Goal: Task Accomplishment & Management: Complete application form

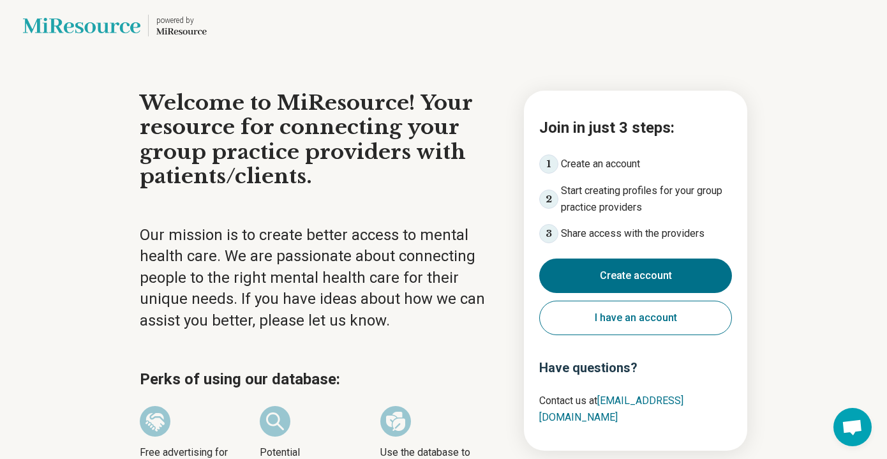
click at [657, 273] on button "Create account" at bounding box center [635, 276] width 193 height 34
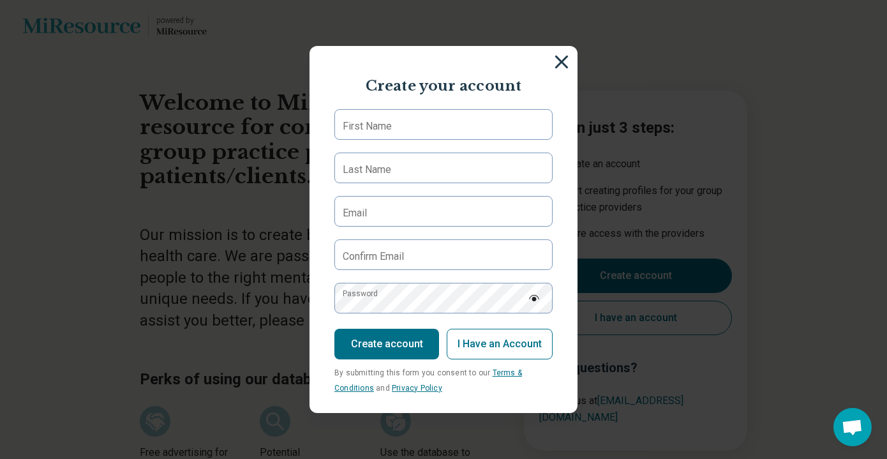
click at [563, 59] on img at bounding box center [562, 62] width 14 height 14
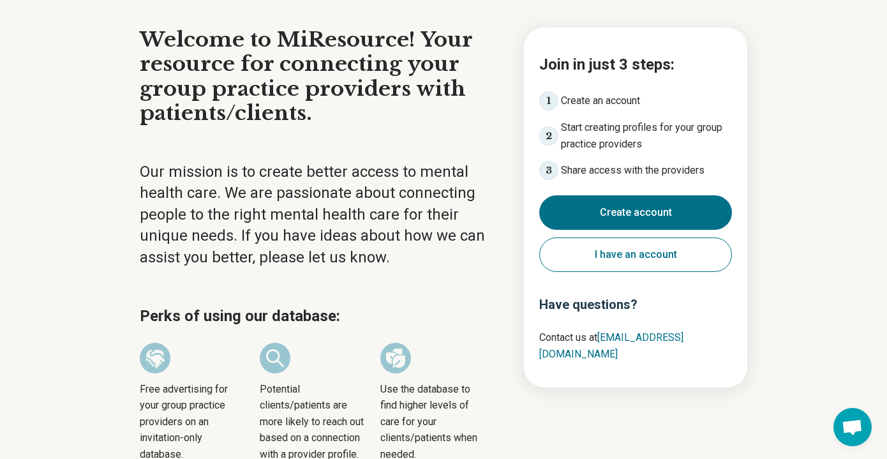
scroll to position [64, 0]
click at [583, 268] on button "I have an account" at bounding box center [635, 254] width 193 height 34
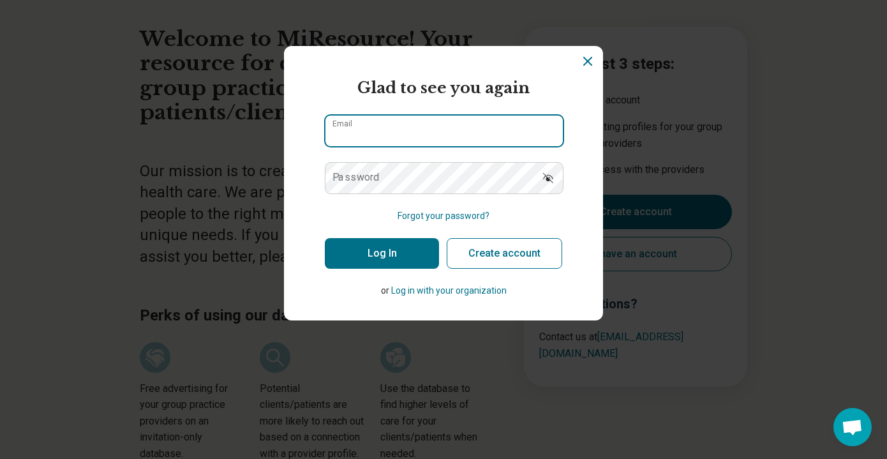
click at [428, 141] on input "Email" at bounding box center [444, 131] width 237 height 31
type input "**********"
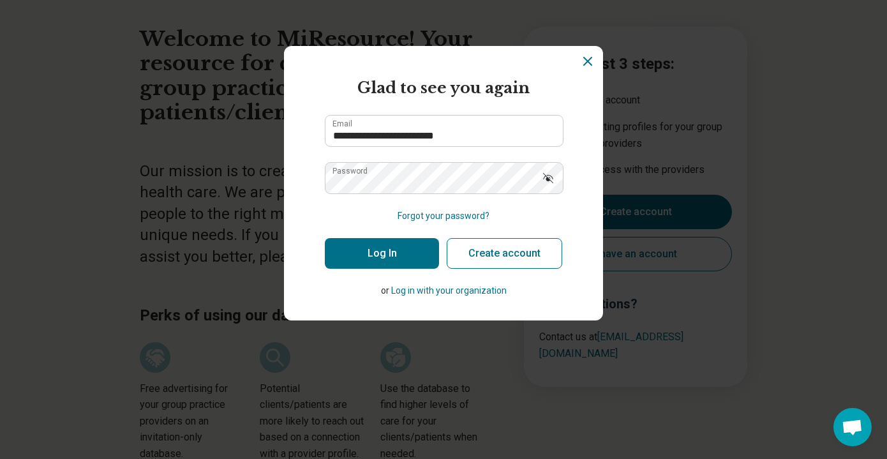
click at [391, 252] on button "Log In" at bounding box center [382, 253] width 114 height 31
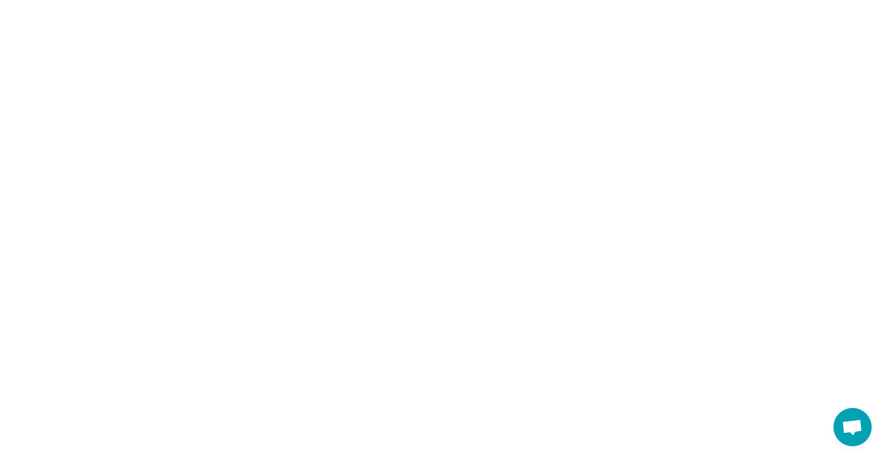
scroll to position [0, 0]
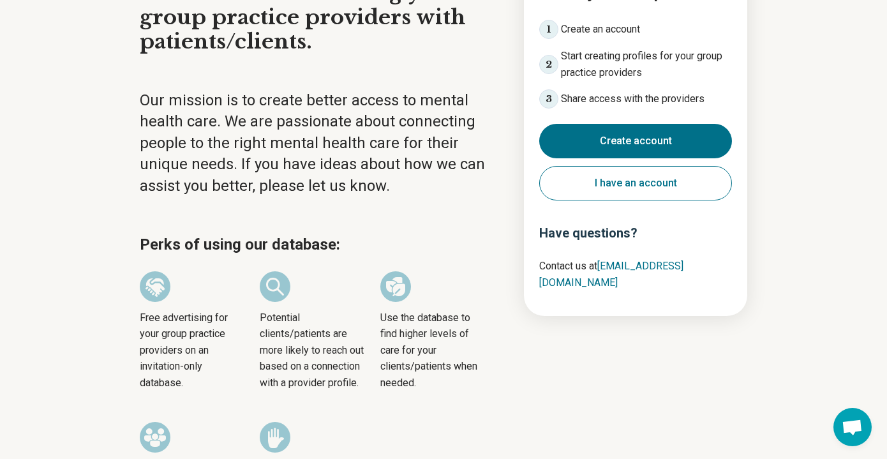
scroll to position [149, 0]
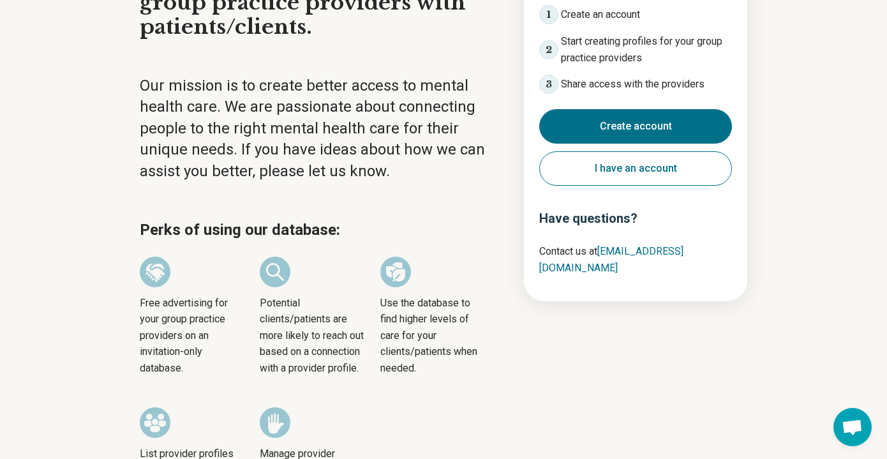
click at [614, 131] on button "Create account" at bounding box center [635, 126] width 193 height 34
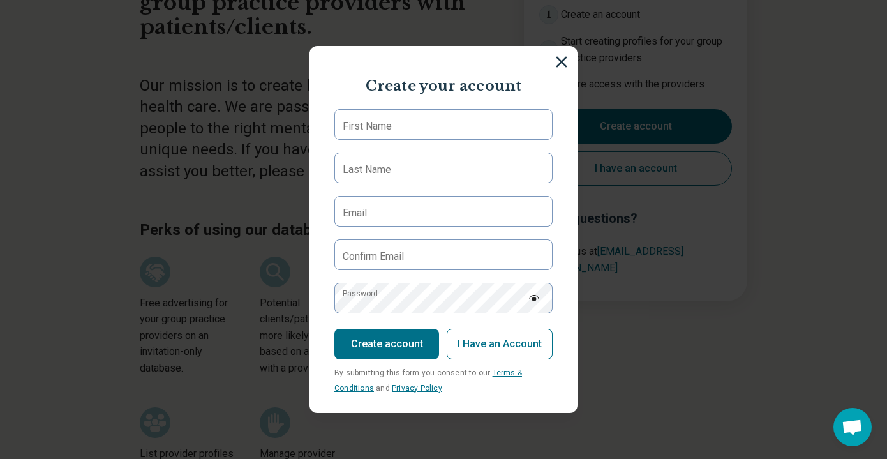
click at [442, 142] on form "First Name Last Name Email Confirm Email Password Create account I Have an Acco…" at bounding box center [443, 252] width 218 height 286
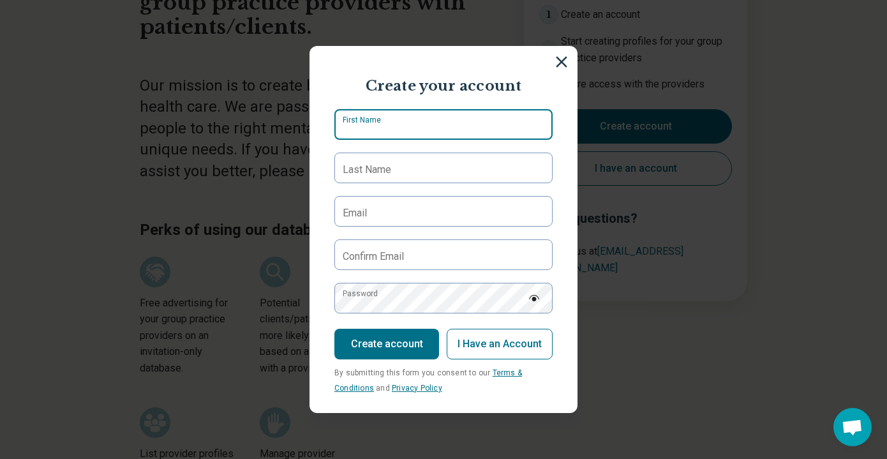
click at [445, 124] on input "First Name" at bounding box center [443, 124] width 218 height 31
type input "*****"
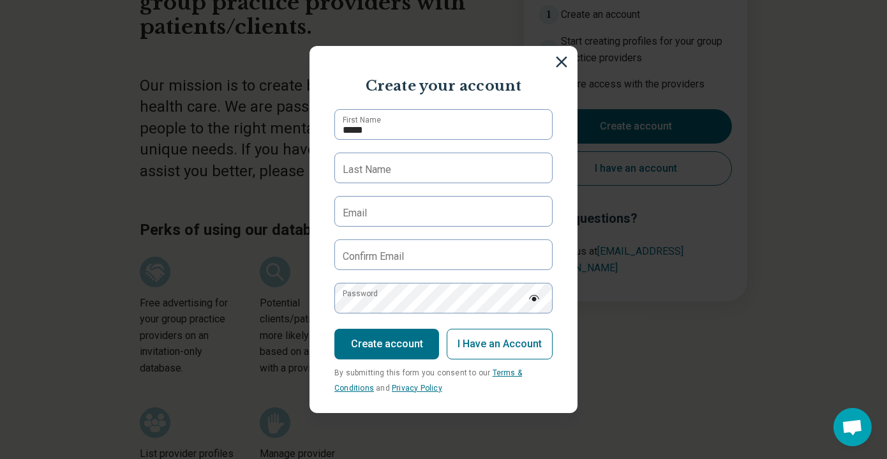
click at [361, 164] on label "Last Name" at bounding box center [367, 169] width 49 height 15
click at [361, 164] on input "Last Name" at bounding box center [443, 168] width 218 height 31
type input "*********"
click at [355, 206] on label "Email" at bounding box center [355, 213] width 24 height 15
click at [355, 206] on input "Email" at bounding box center [443, 211] width 218 height 31
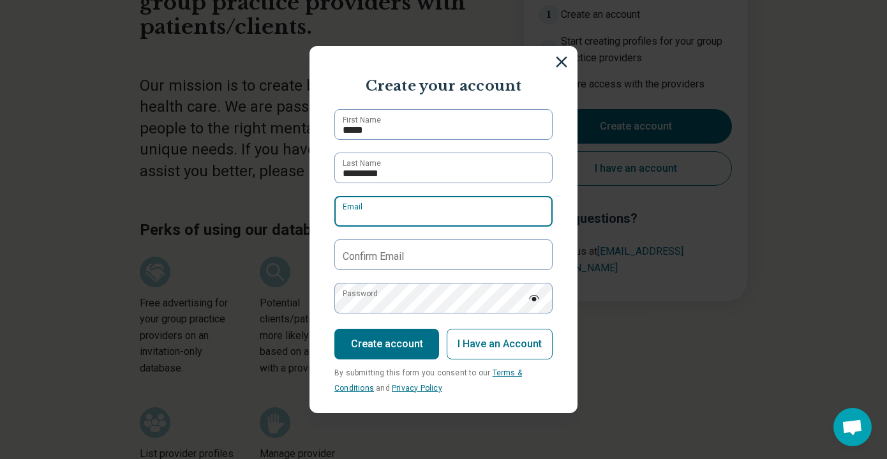
paste input "**********"
type input "**********"
click at [383, 259] on label "Confirm Email" at bounding box center [373, 256] width 61 height 15
click at [383, 259] on input "Confirm Email" at bounding box center [443, 254] width 218 height 31
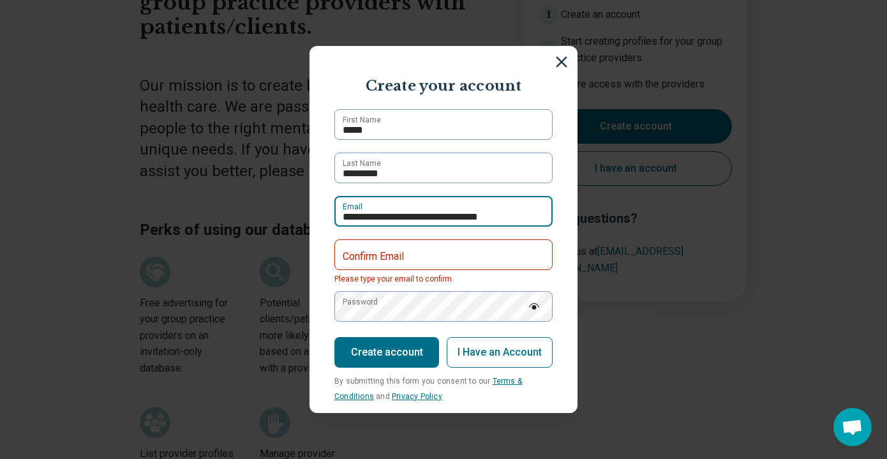
click at [414, 222] on input "**********" at bounding box center [443, 211] width 218 height 31
paste input "**********"
click at [346, 220] on input "**********" at bounding box center [443, 211] width 218 height 31
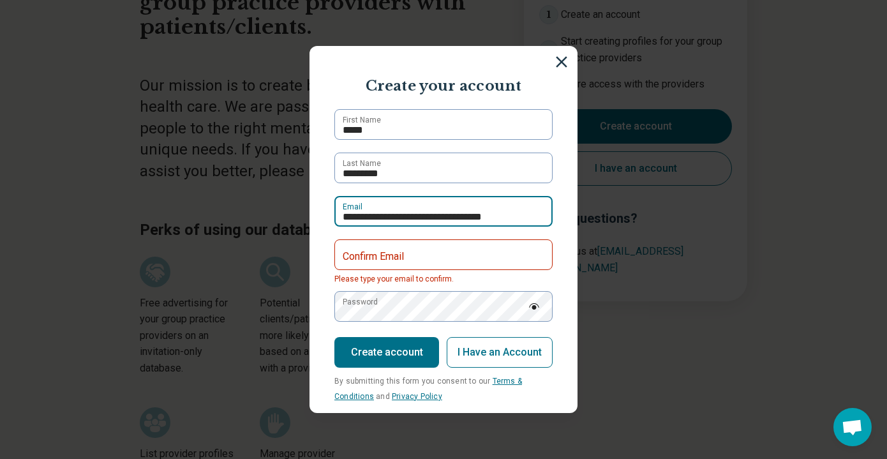
click at [346, 220] on input "**********" at bounding box center [443, 211] width 218 height 31
type input "**********"
click at [377, 250] on label "Confirm Email" at bounding box center [373, 256] width 61 height 15
click at [377, 250] on input "Confirm Email" at bounding box center [443, 254] width 218 height 31
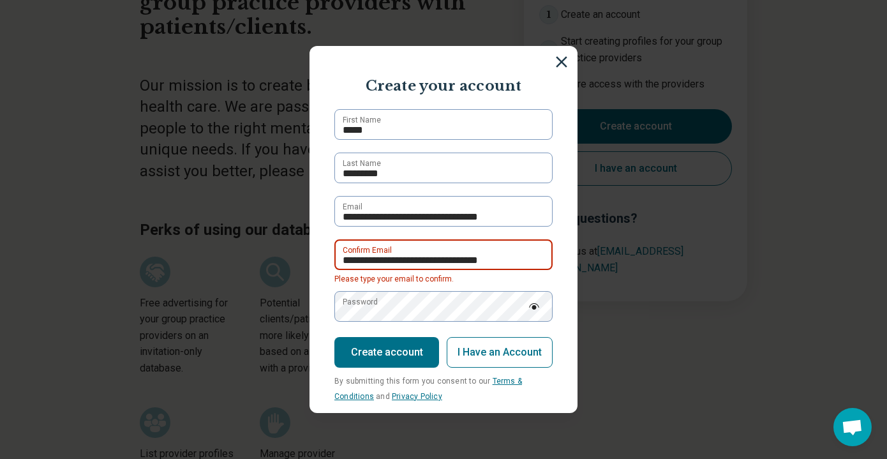
type input "**********"
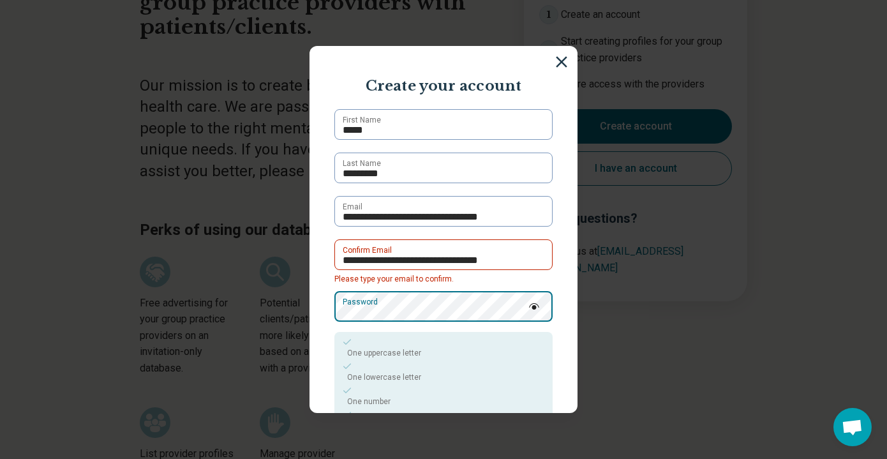
click at [375, 299] on div "Password" at bounding box center [443, 306] width 218 height 31
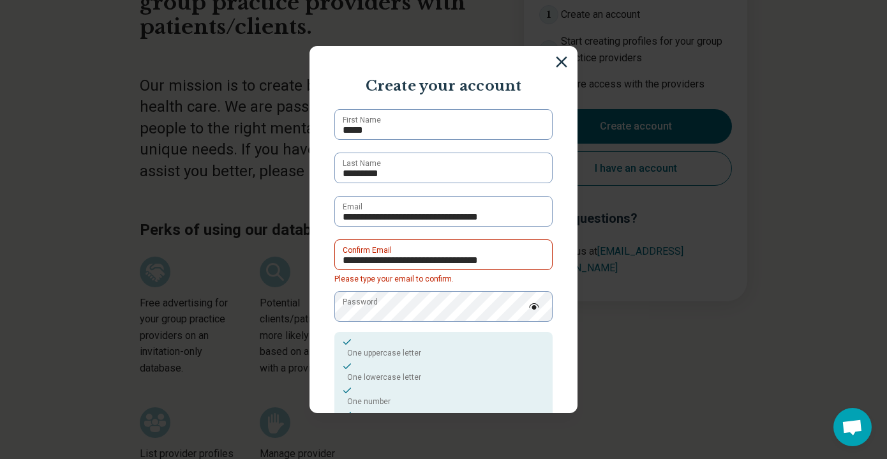
click at [322, 331] on section "**********" at bounding box center [444, 229] width 268 height 367
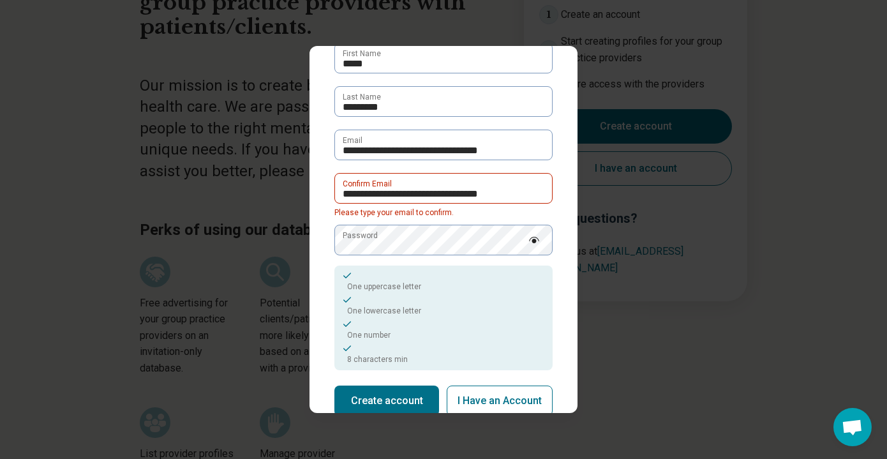
scroll to position [101, 0]
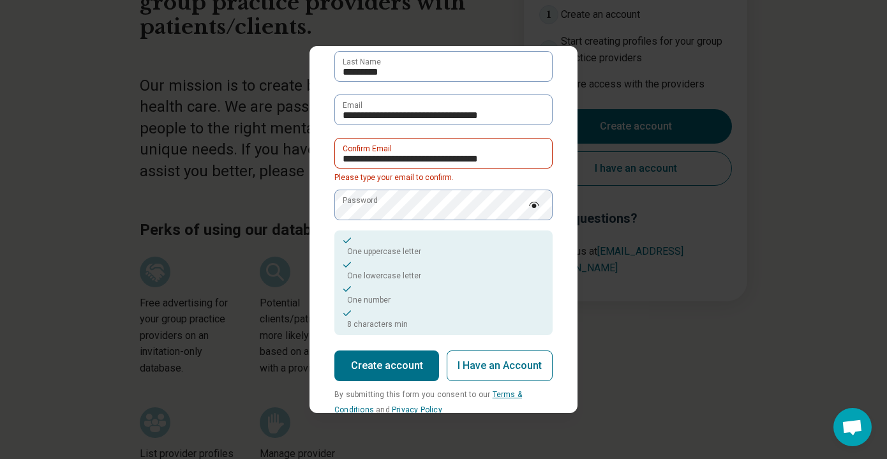
click at [404, 361] on button "Create account" at bounding box center [386, 365] width 105 height 31
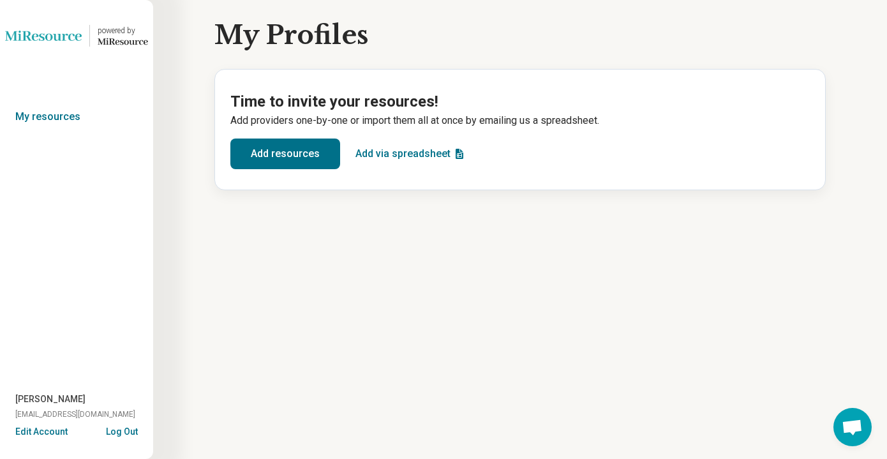
click at [324, 158] on button "Add resources" at bounding box center [285, 154] width 110 height 31
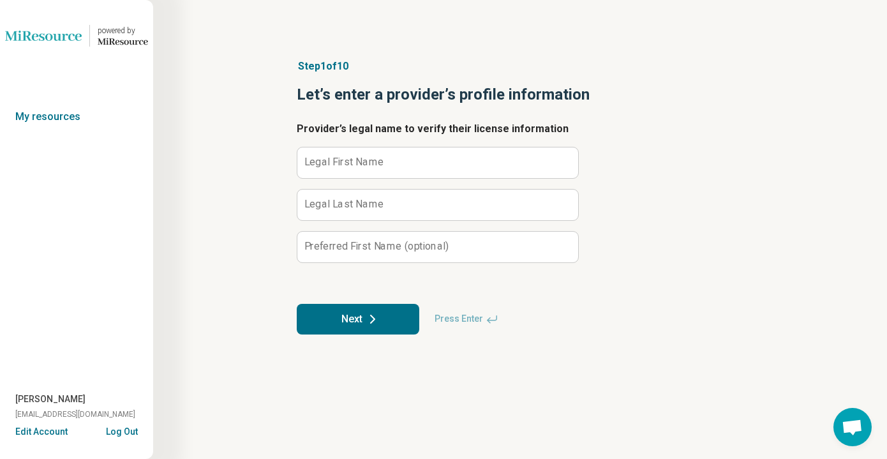
click at [353, 161] on label "Legal First Name" at bounding box center [344, 162] width 80 height 10
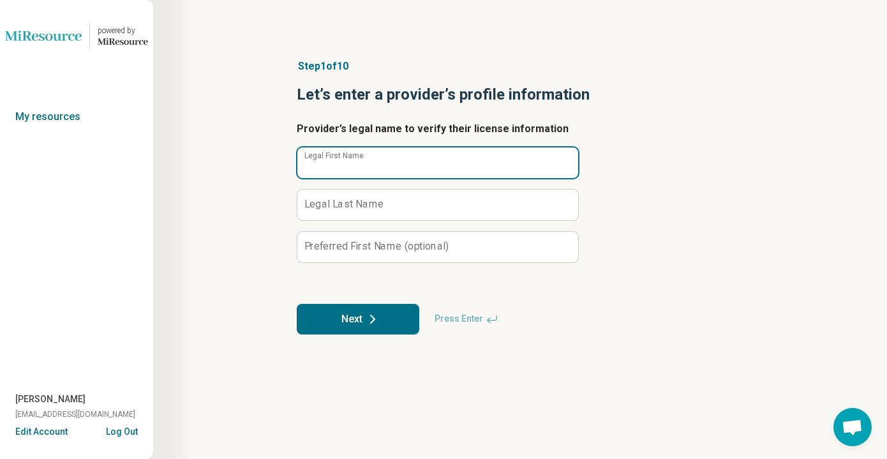
click at [353, 161] on input "Legal First Name" at bounding box center [437, 162] width 281 height 31
type input "****"
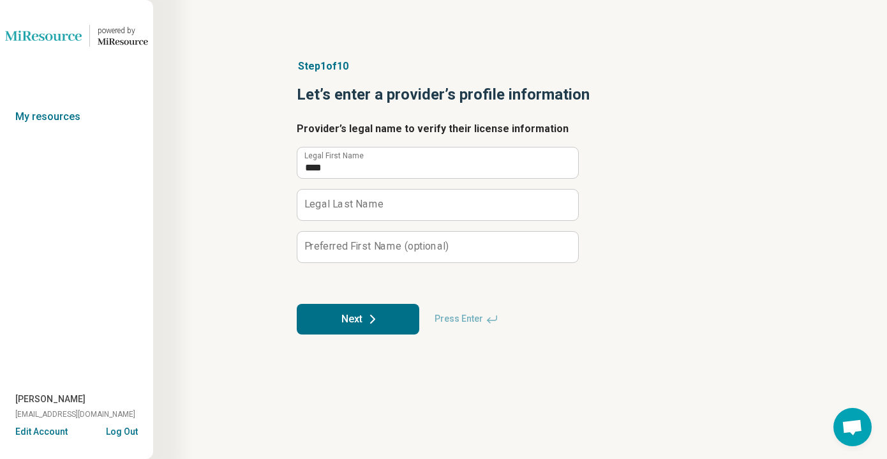
click at [354, 200] on label "Legal Last Name" at bounding box center [344, 204] width 80 height 10
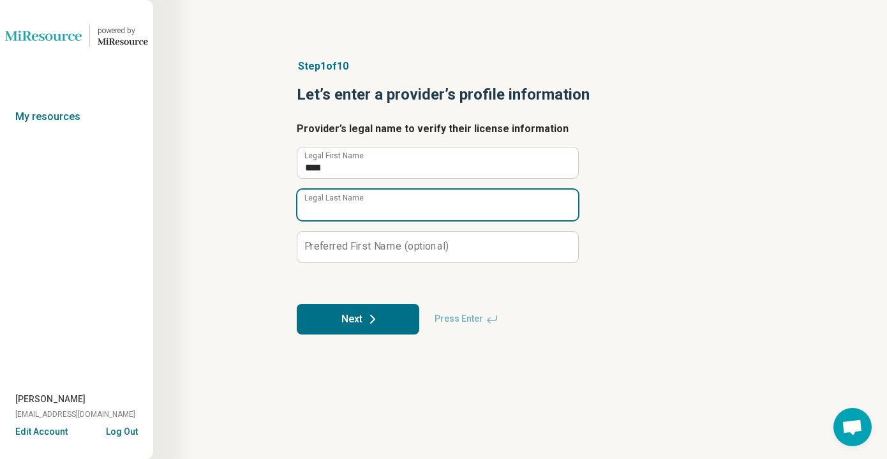
click at [354, 200] on input "Legal Last Name" at bounding box center [437, 205] width 281 height 31
type input "******"
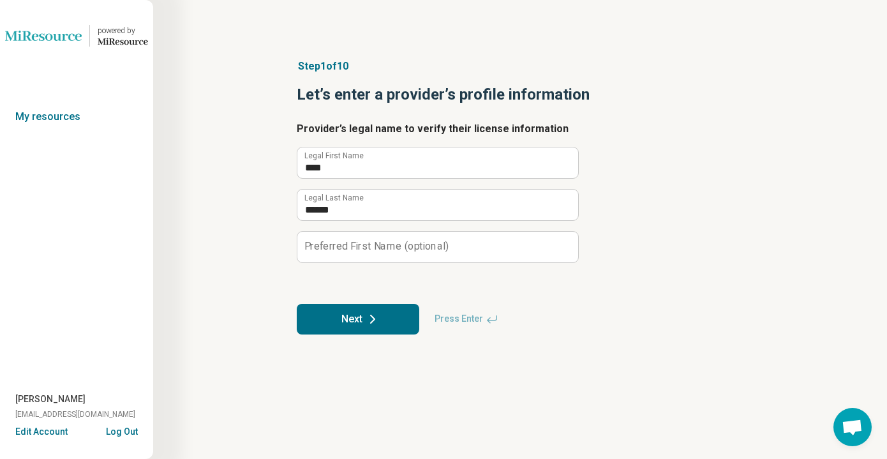
click at [350, 244] on label "Preferred First Name (optional)" at bounding box center [376, 246] width 144 height 10
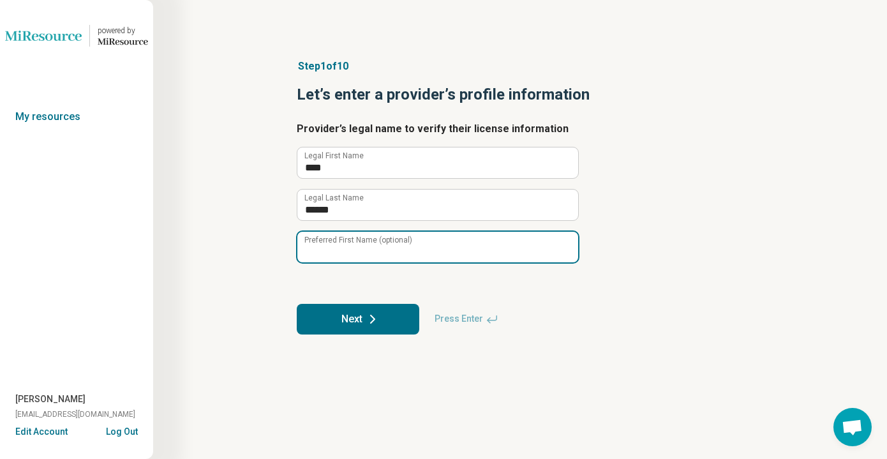
click at [350, 244] on input "Preferred First Name (optional)" at bounding box center [437, 247] width 281 height 31
type input "****"
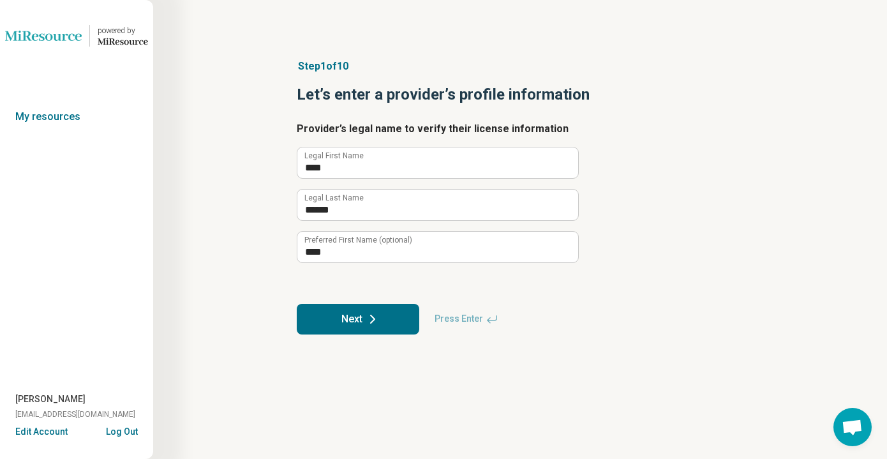
click at [350, 243] on label "Preferred First Name (optional)" at bounding box center [358, 240] width 108 height 8
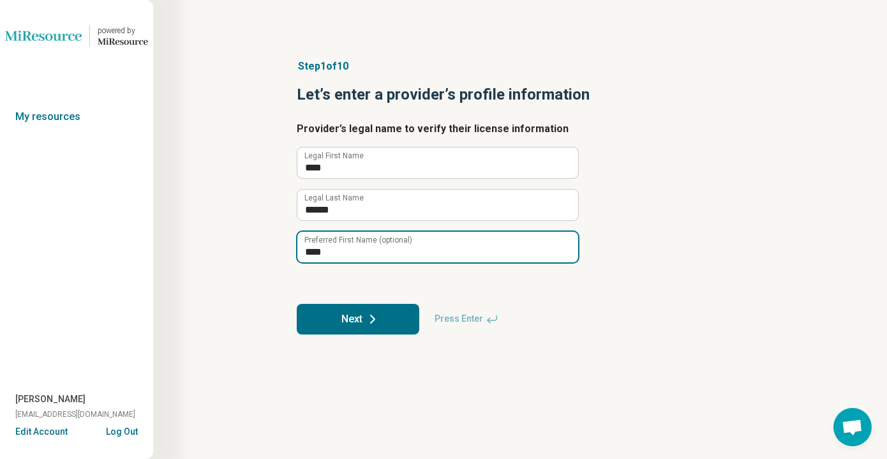
click at [350, 243] on input "****" at bounding box center [437, 247] width 281 height 31
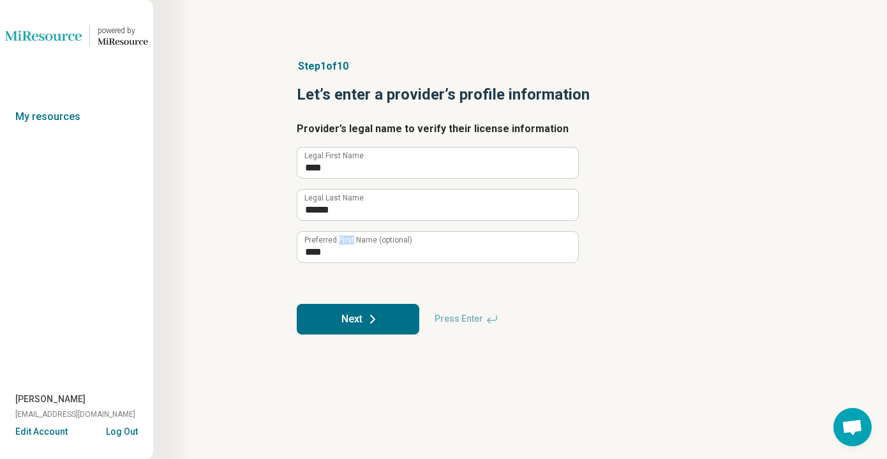
click at [350, 243] on label "Preferred First Name (optional)" at bounding box center [358, 240] width 108 height 8
click at [350, 243] on input "****" at bounding box center [437, 247] width 281 height 31
click at [350, 243] on label "Preferred First Name (optional)" at bounding box center [358, 240] width 108 height 8
click at [350, 243] on input "****" at bounding box center [437, 247] width 281 height 31
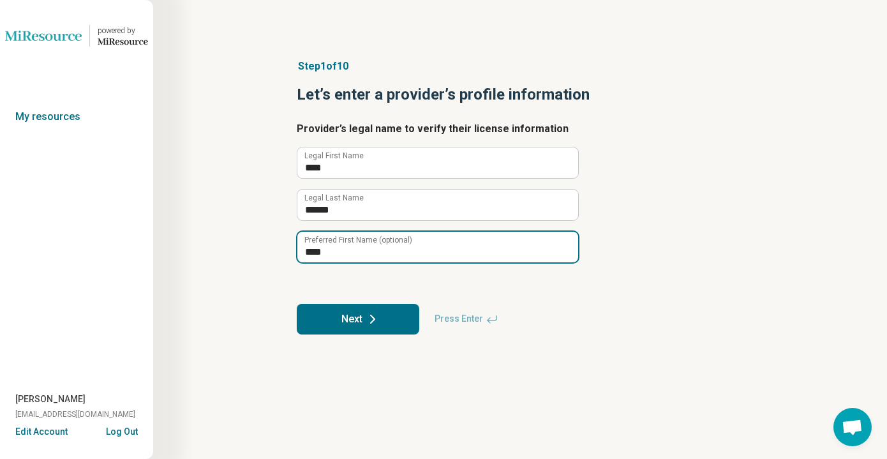
click at [345, 249] on input "****" at bounding box center [437, 247] width 281 height 31
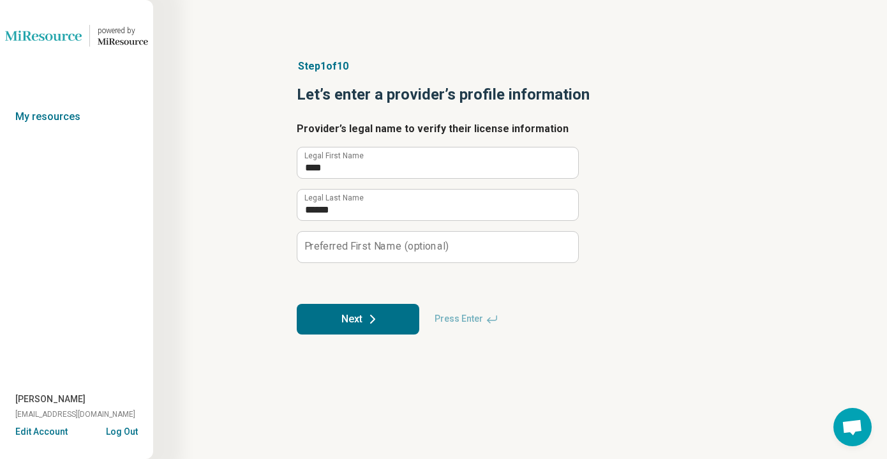
click at [368, 304] on button "Next" at bounding box center [358, 319] width 123 height 31
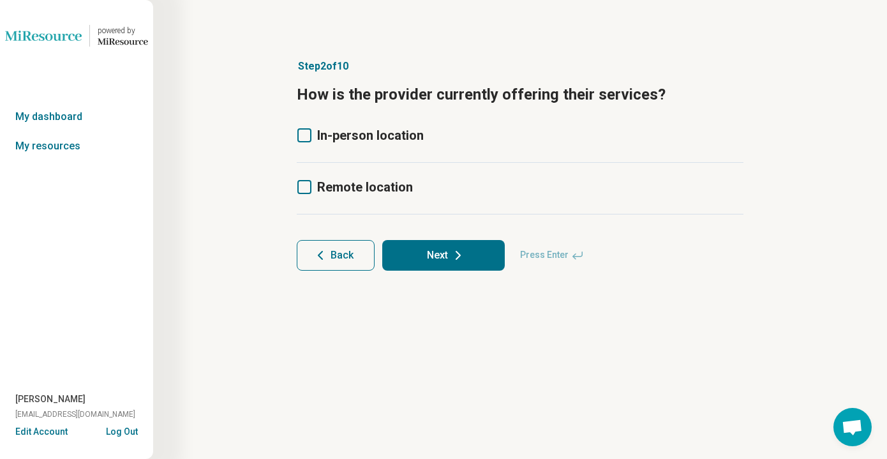
click at [305, 142] on label "In-person location" at bounding box center [360, 135] width 127 height 18
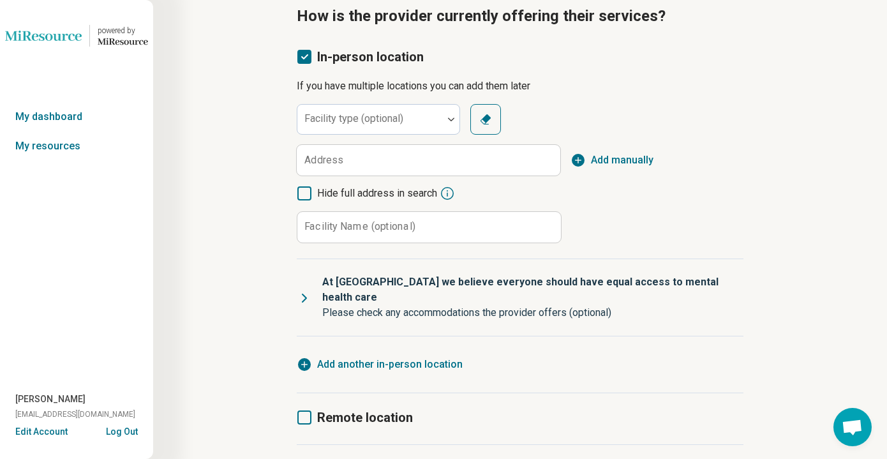
scroll to position [150, 0]
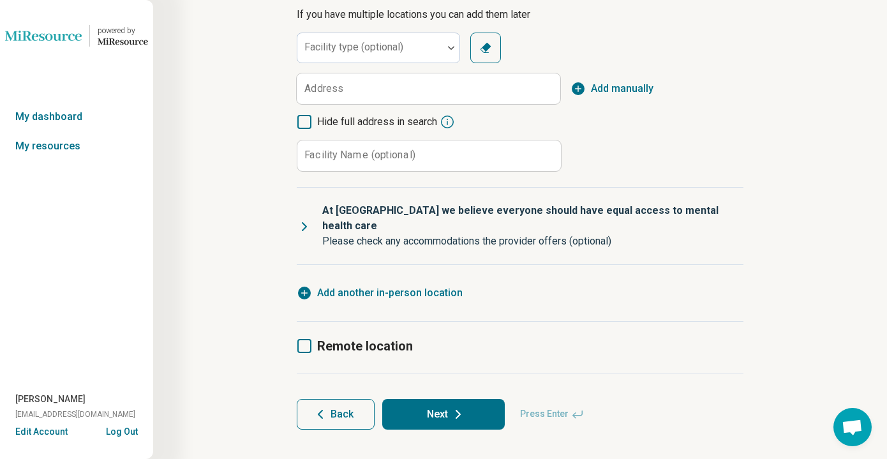
click at [301, 339] on icon at bounding box center [304, 346] width 14 height 14
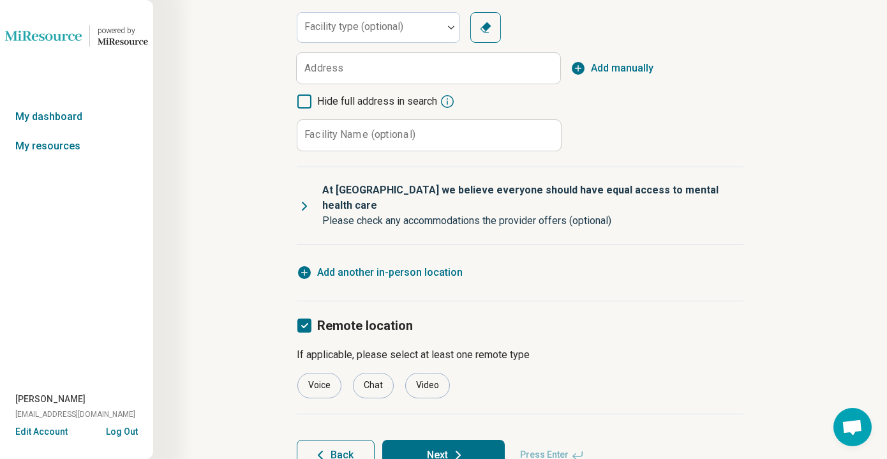
scroll to position [172, 0]
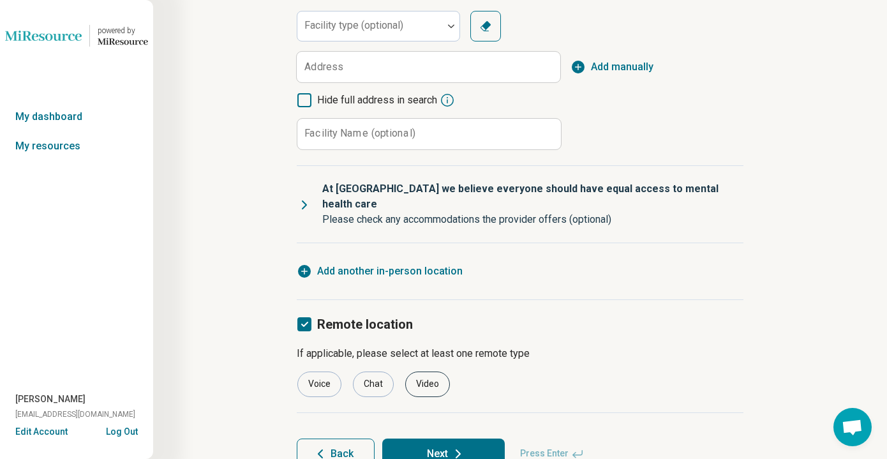
click at [424, 371] on div "Video" at bounding box center [427, 384] width 45 height 26
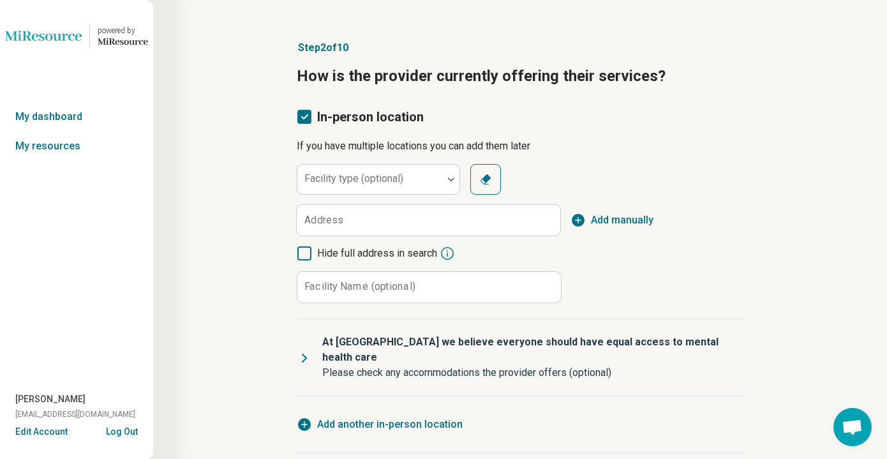
scroll to position [17, 0]
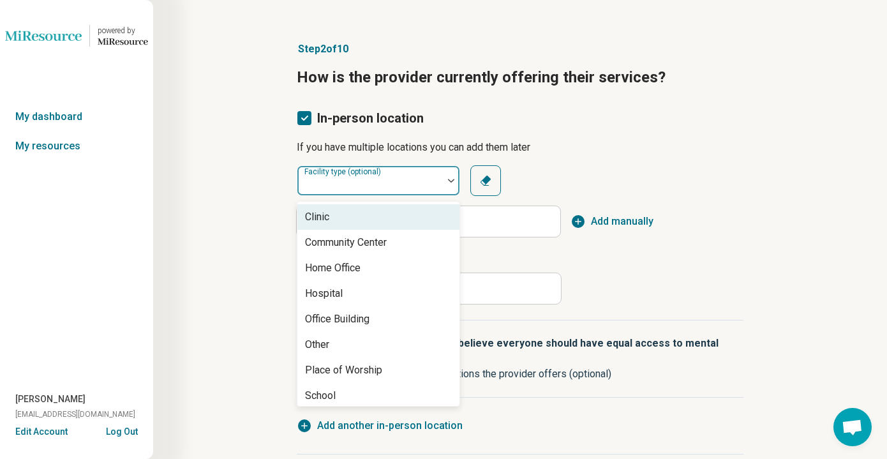
click at [383, 169] on div at bounding box center [370, 181] width 146 height 28
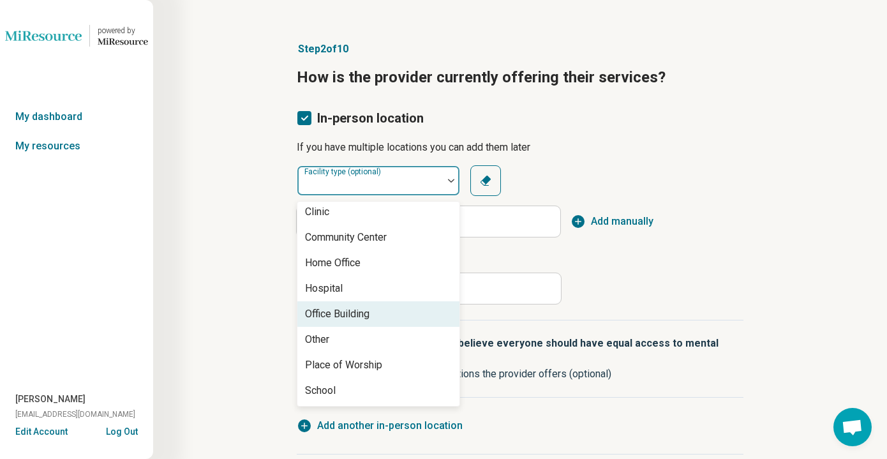
click at [357, 316] on div "Office Building" at bounding box center [337, 313] width 64 height 15
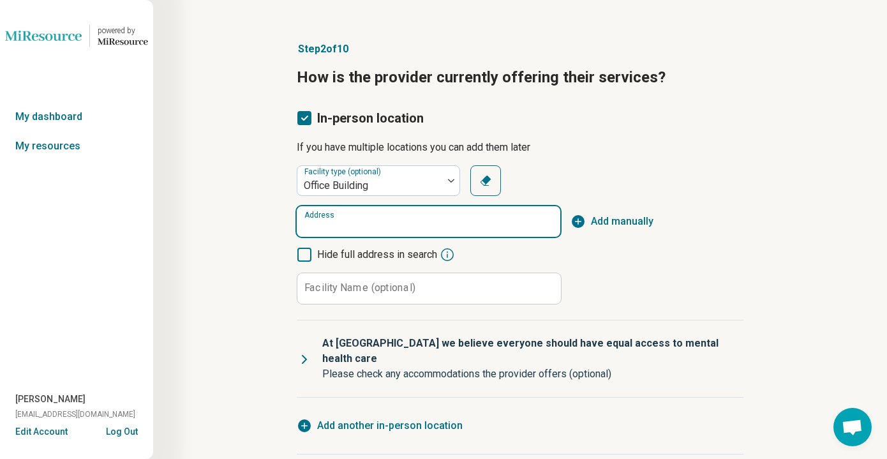
click at [379, 214] on input "Address" at bounding box center [429, 221] width 264 height 31
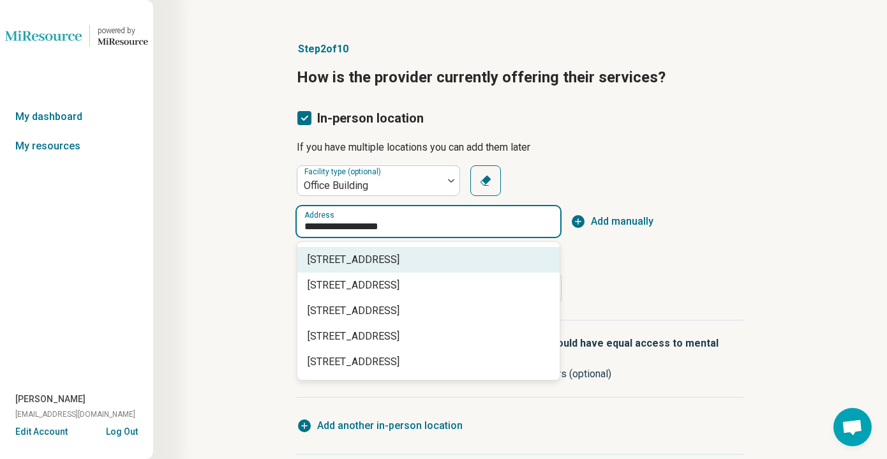
click at [390, 257] on span "[STREET_ADDRESS]" at bounding box center [431, 259] width 247 height 15
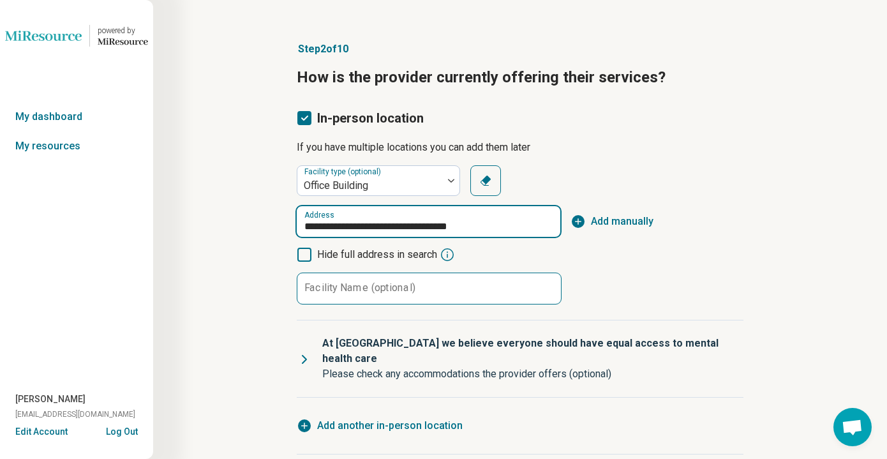
type input "**********"
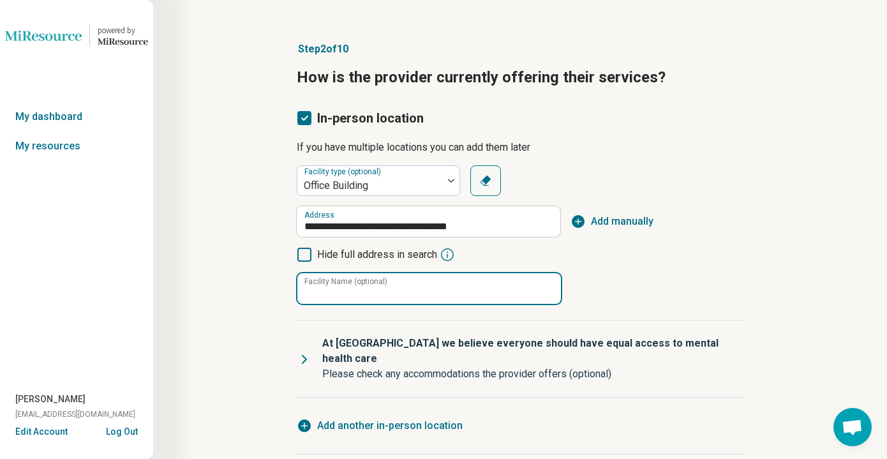
click at [376, 294] on input "Facility Name (optional)" at bounding box center [429, 288] width 264 height 31
type input "**********"
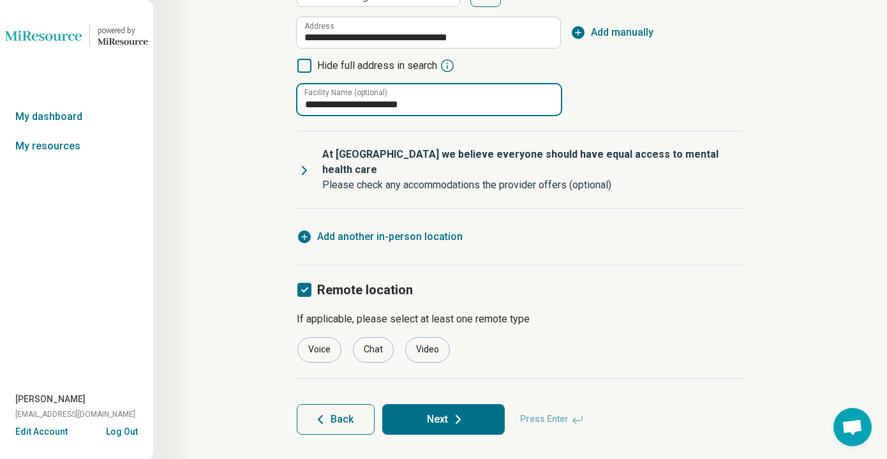
scroll to position [208, 0]
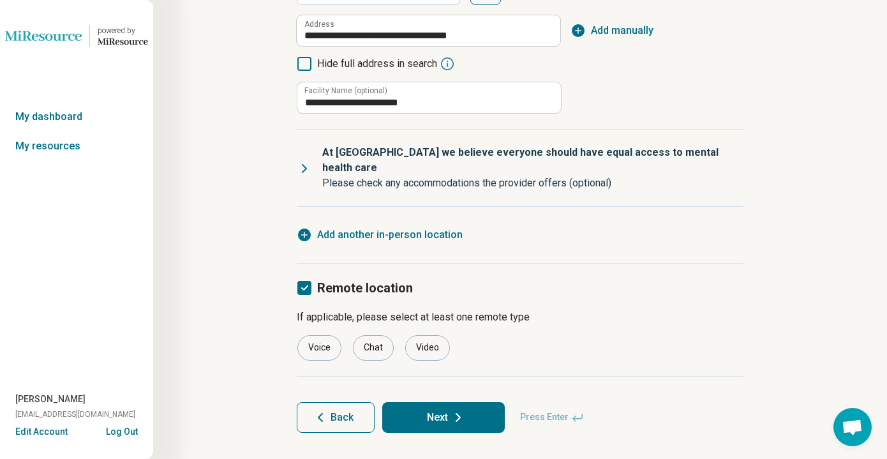
click at [543, 176] on p "Please check any accommodations the provider offers (optional)" at bounding box center [527, 183] width 411 height 15
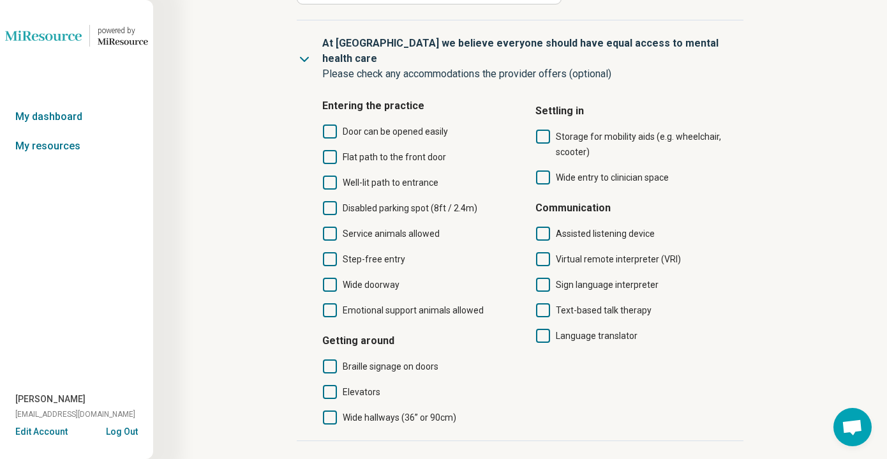
scroll to position [317, 0]
click at [303, 52] on icon at bounding box center [304, 59] width 15 height 15
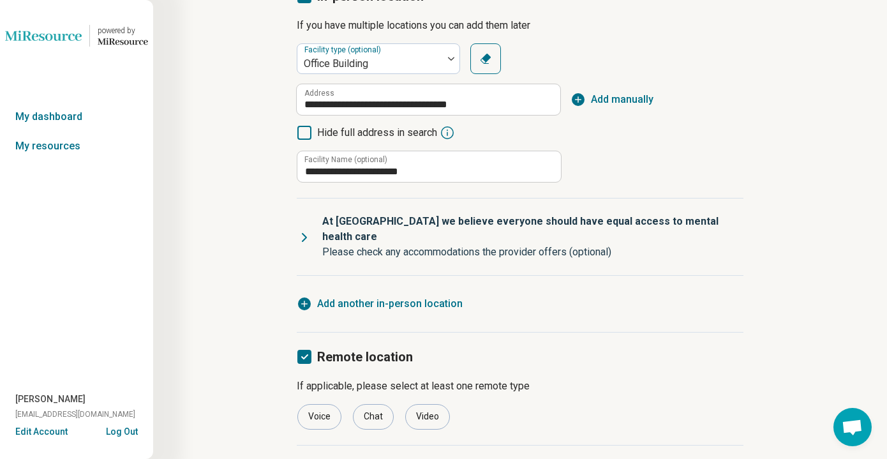
scroll to position [211, 0]
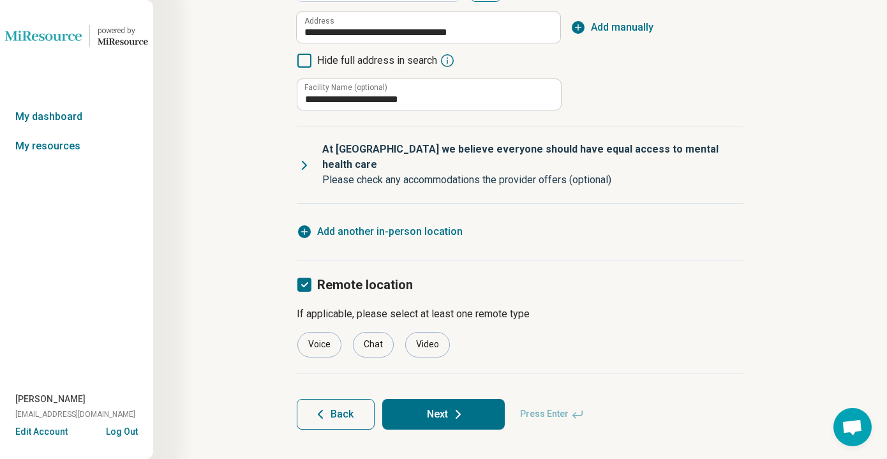
click at [421, 403] on button "Next" at bounding box center [443, 414] width 123 height 31
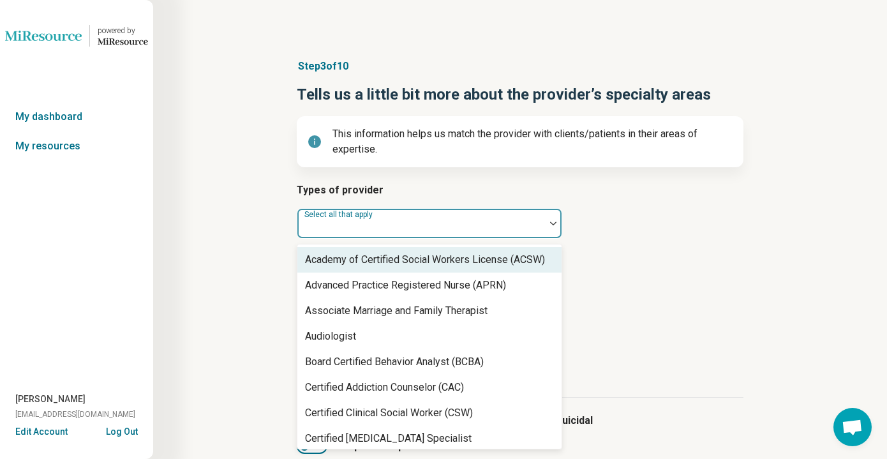
click at [401, 209] on div at bounding box center [421, 223] width 248 height 28
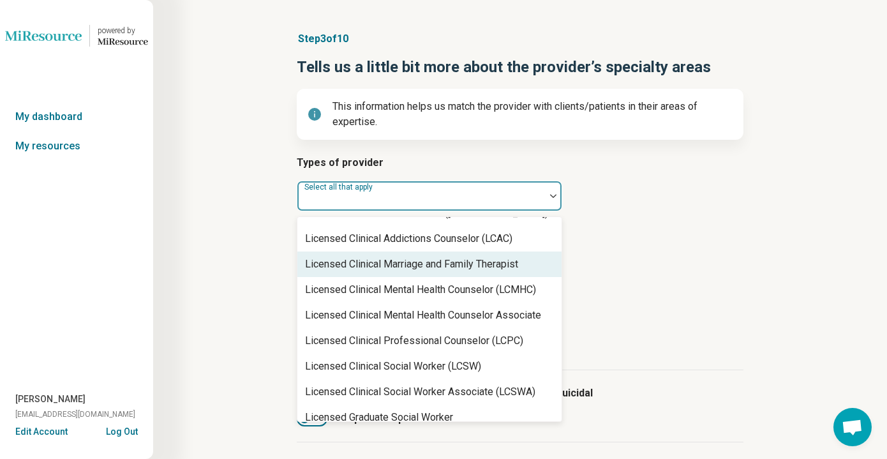
scroll to position [557, 0]
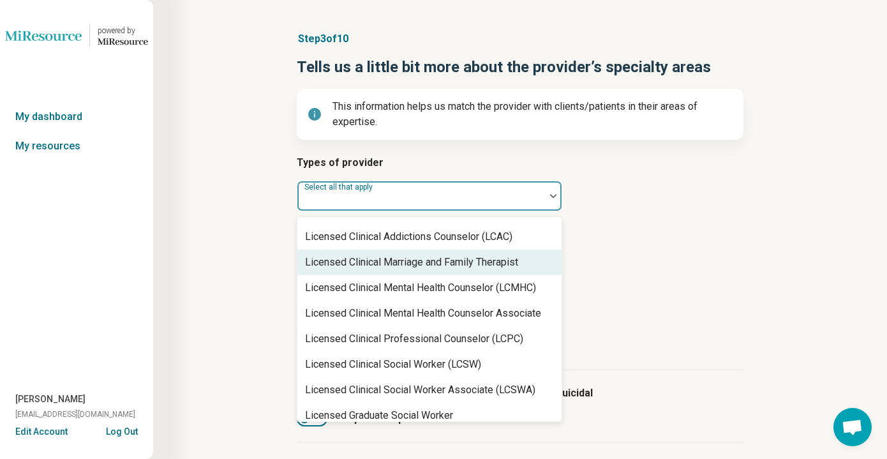
click at [409, 265] on div "Licensed Clinical Marriage and Family Therapist" at bounding box center [411, 262] width 213 height 15
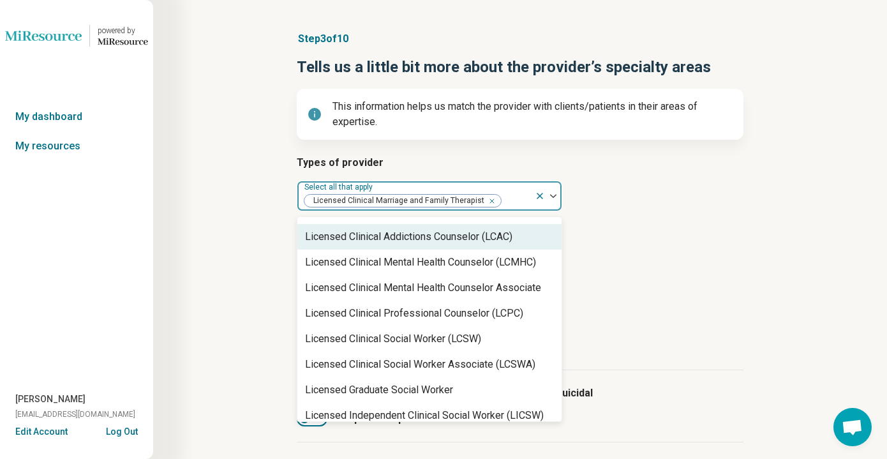
click at [624, 248] on article "Provider’s areas of expertise Select all that apply" at bounding box center [520, 255] width 447 height 56
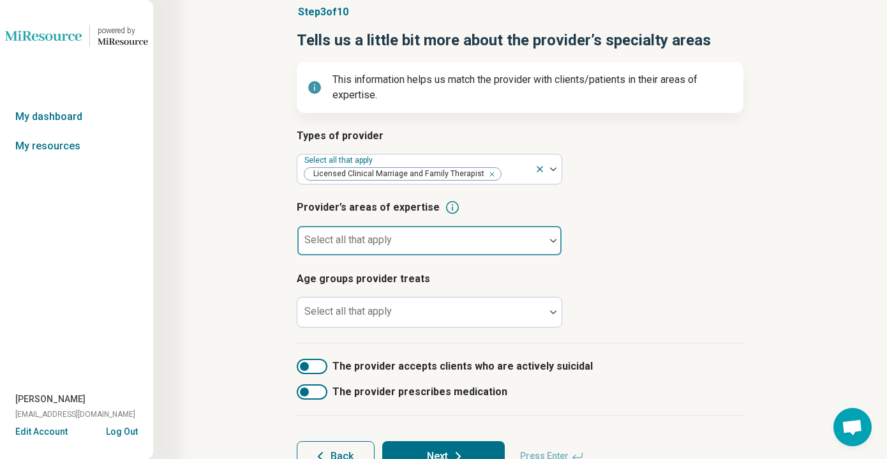
click at [525, 237] on div at bounding box center [421, 246] width 237 height 18
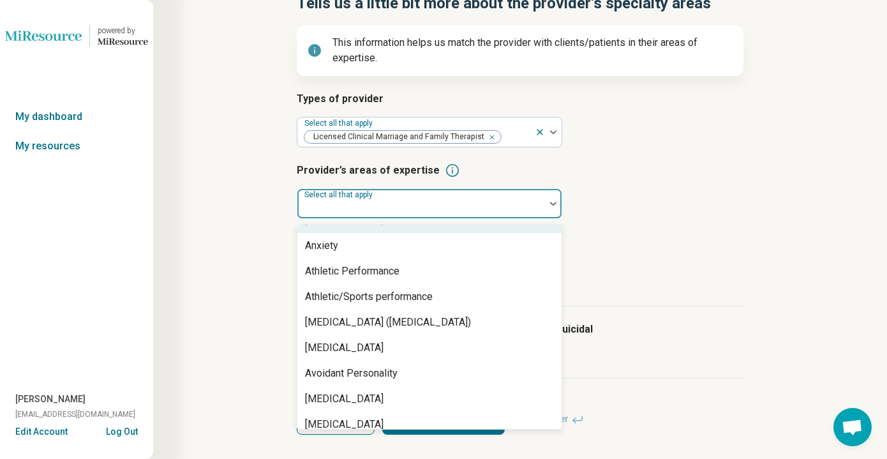
scroll to position [202, 0]
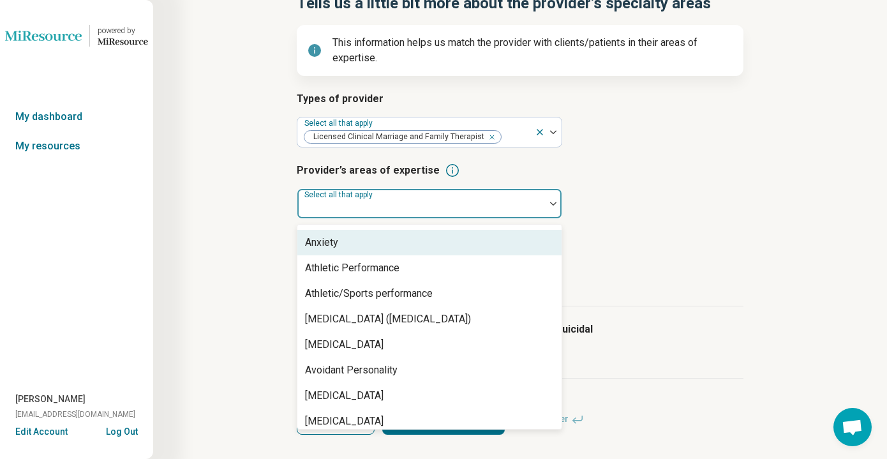
click at [519, 247] on div "Anxiety" at bounding box center [429, 243] width 264 height 26
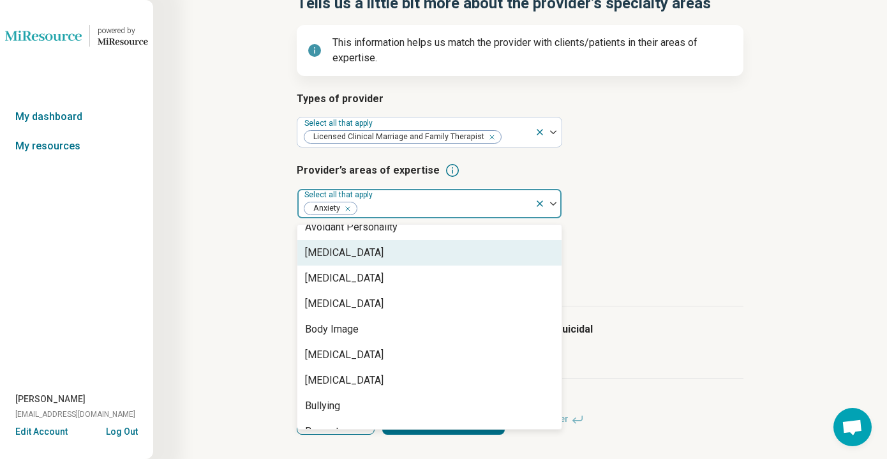
scroll to position [321, 0]
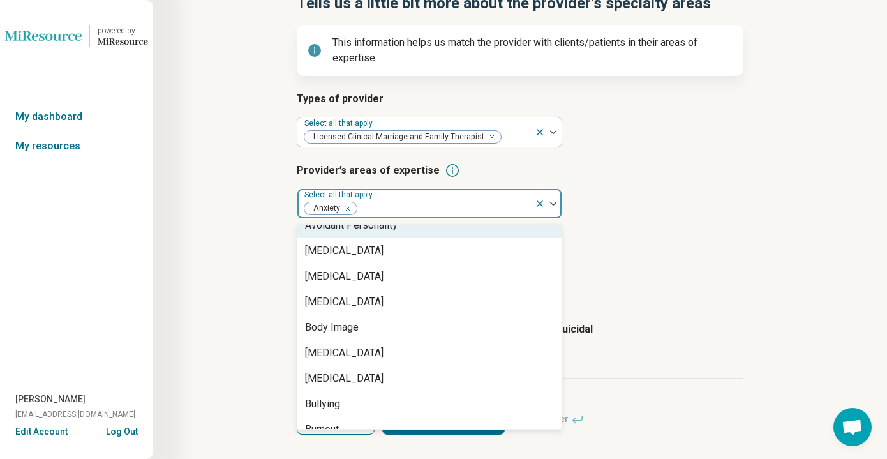
click at [349, 206] on div "Remove [object Object]" at bounding box center [345, 208] width 15 height 15
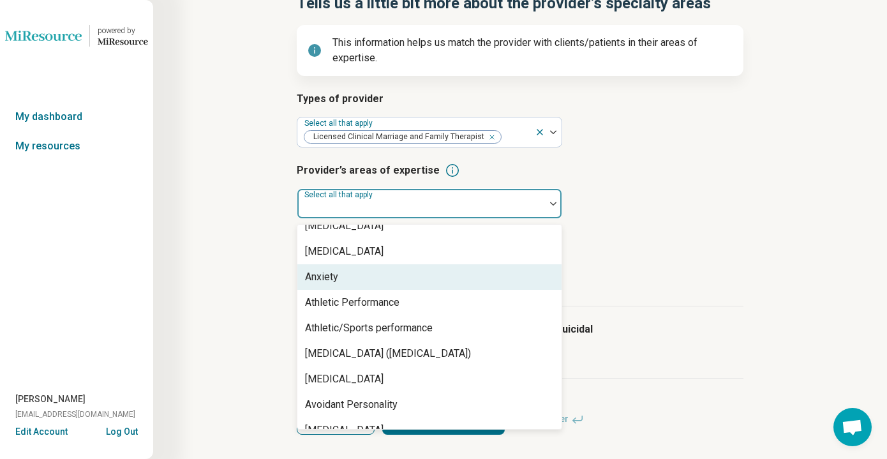
click at [349, 271] on div "Anxiety" at bounding box center [429, 277] width 264 height 26
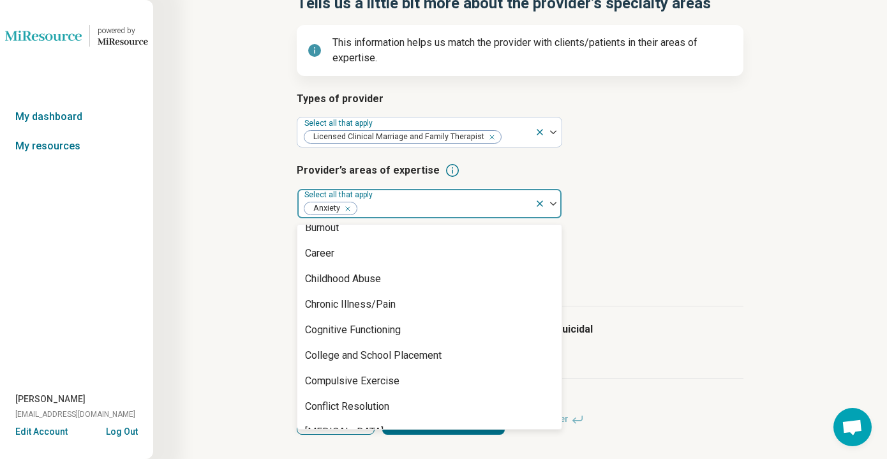
scroll to position [525, 0]
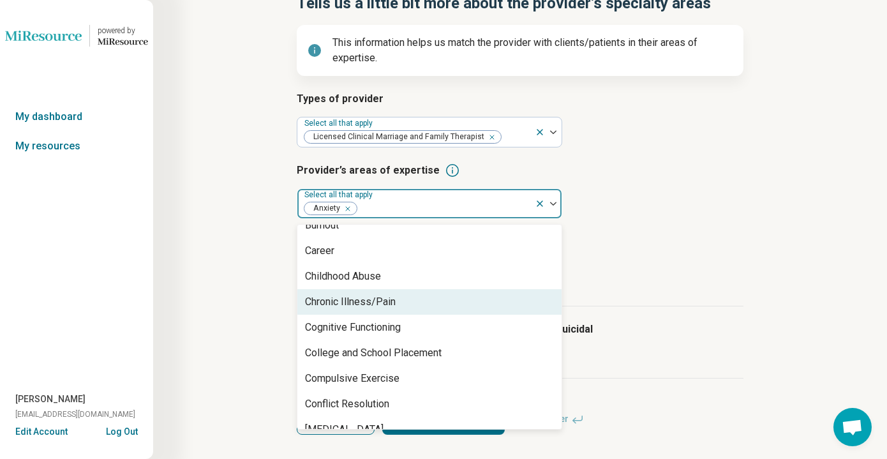
click at [366, 304] on div "Chronic Illness/Pain" at bounding box center [350, 301] width 91 height 15
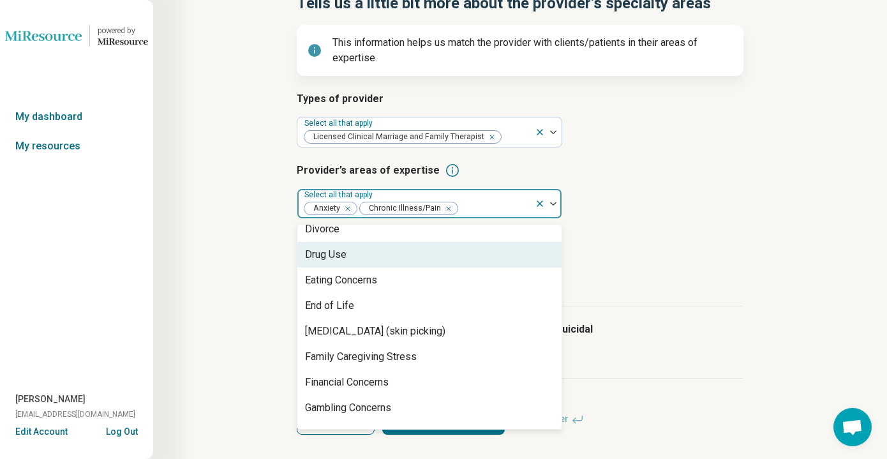
scroll to position [777, 0]
click at [360, 251] on div "Drug Use" at bounding box center [429, 254] width 264 height 26
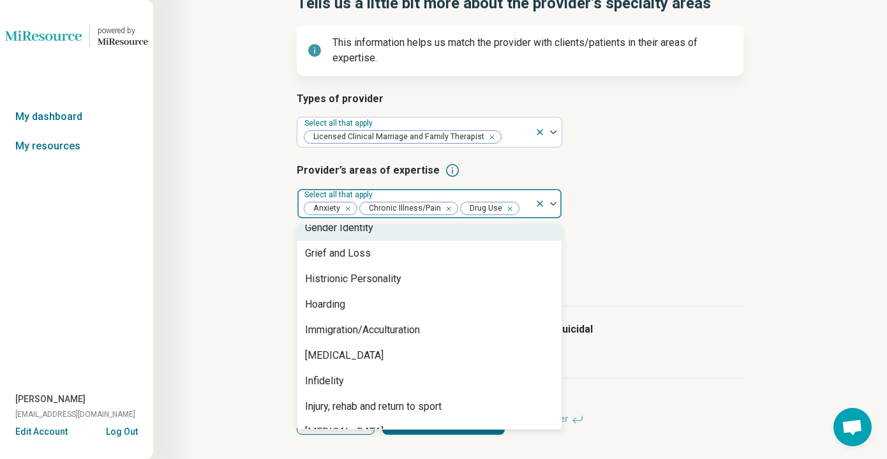
click at [366, 230] on div "Gender Identity" at bounding box center [339, 227] width 68 height 15
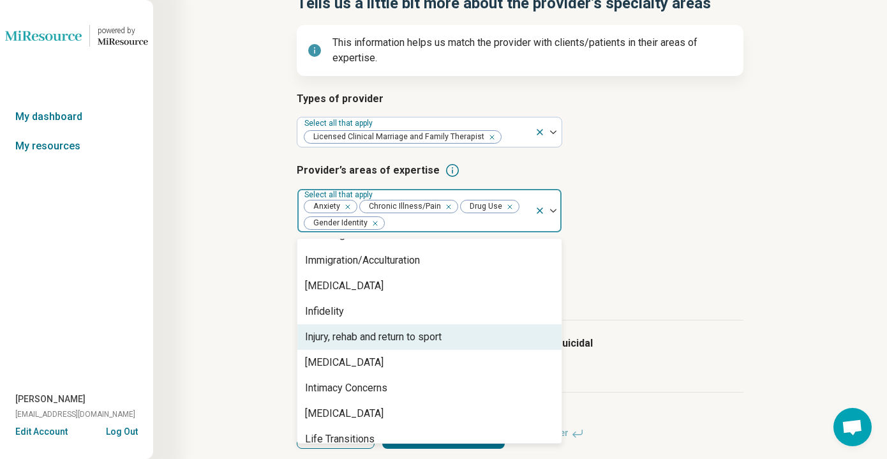
scroll to position [1045, 0]
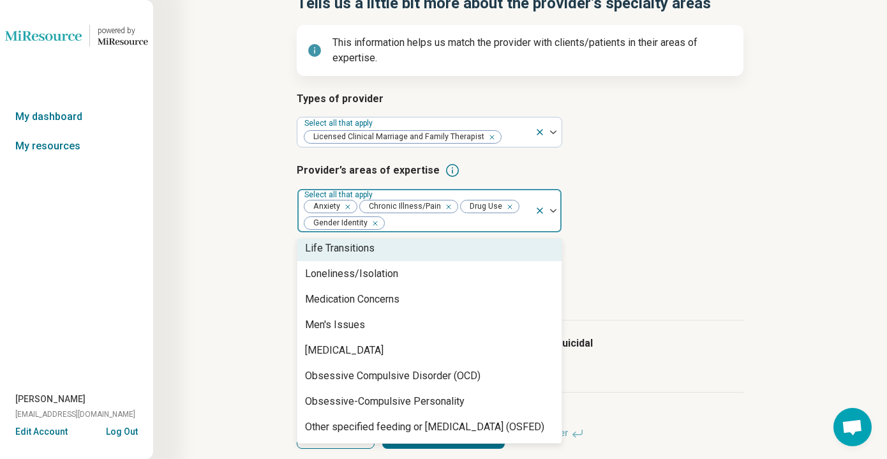
click at [363, 253] on div "Life Transitions" at bounding box center [340, 248] width 70 height 15
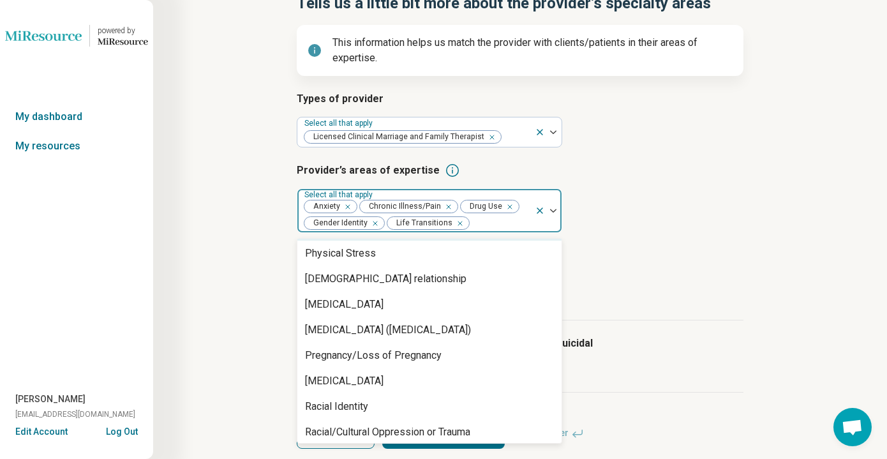
scroll to position [1666, 0]
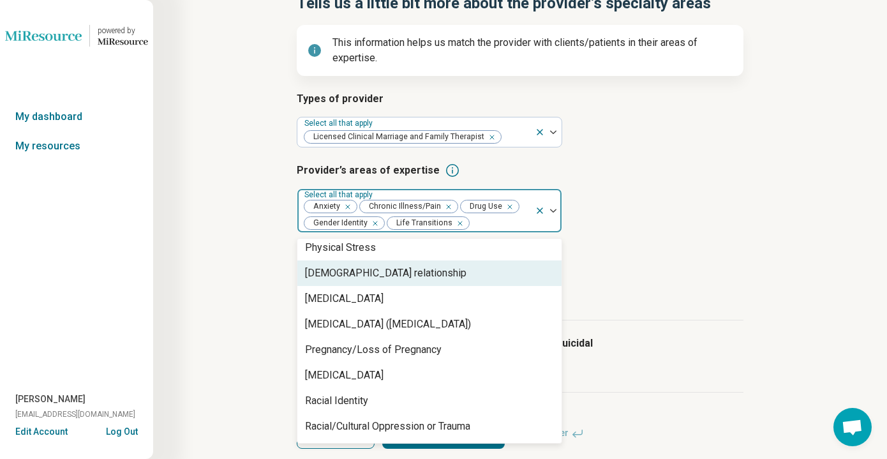
click at [364, 275] on div "[DEMOGRAPHIC_DATA] relationship" at bounding box center [385, 273] width 161 height 15
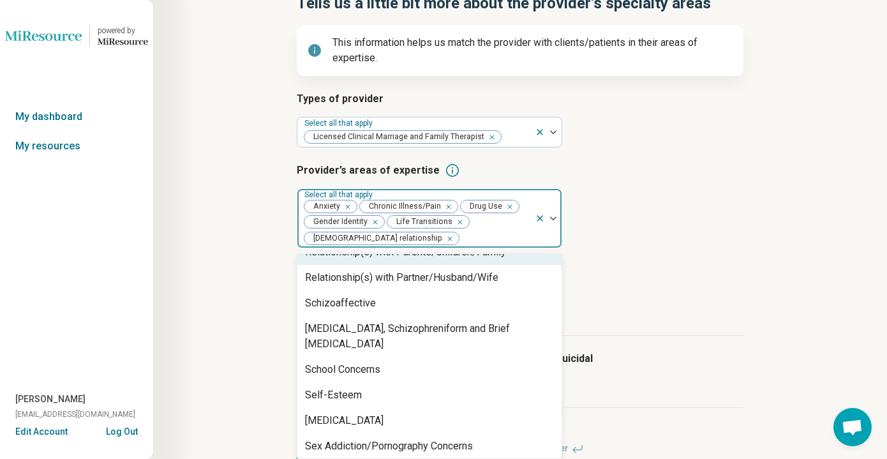
scroll to position [1907, 0]
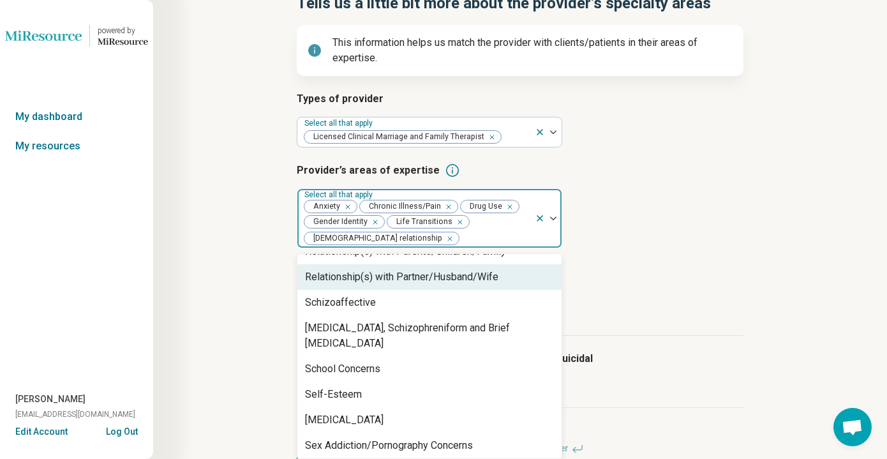
click at [380, 283] on div "Relationship(s) with Partner/Husband/Wife" at bounding box center [401, 276] width 193 height 15
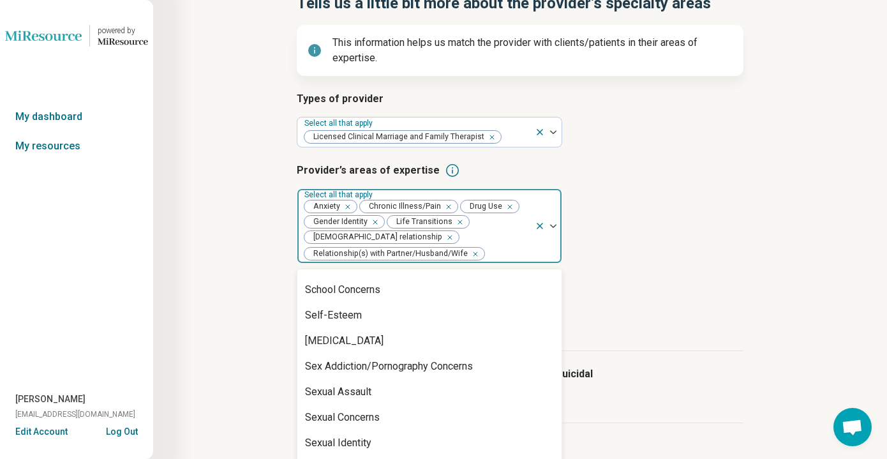
scroll to position [1970, 0]
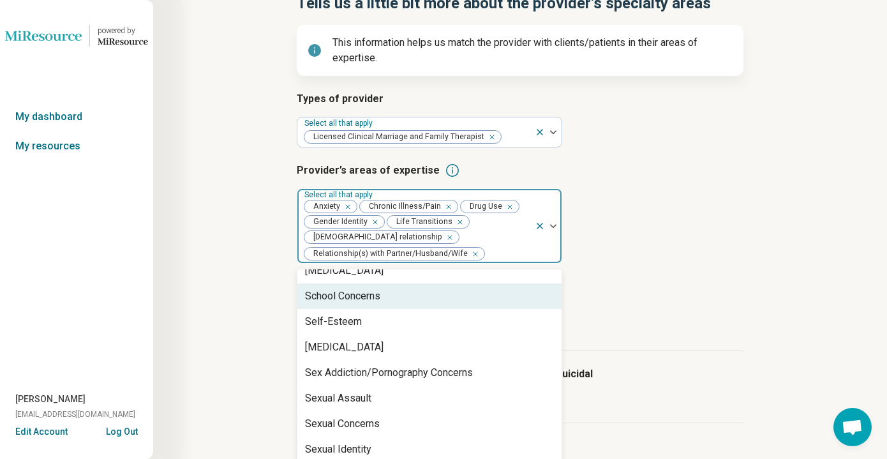
click at [369, 289] on div "School Concerns" at bounding box center [342, 296] width 75 height 15
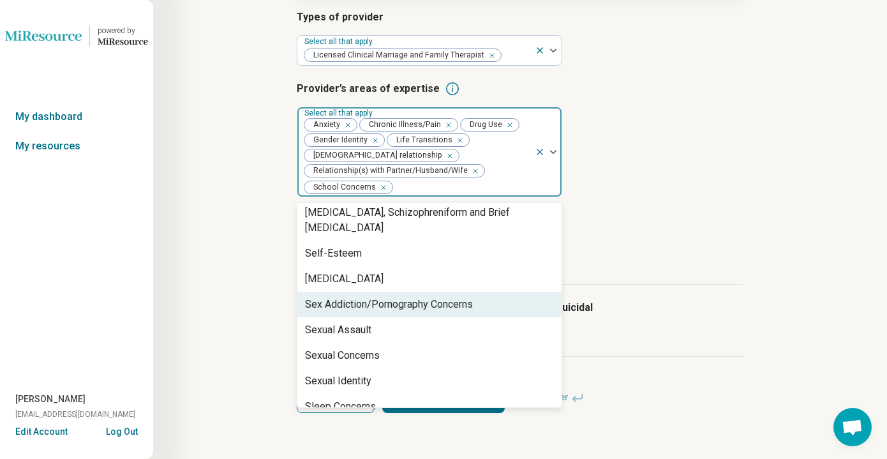
scroll to position [1951, 0]
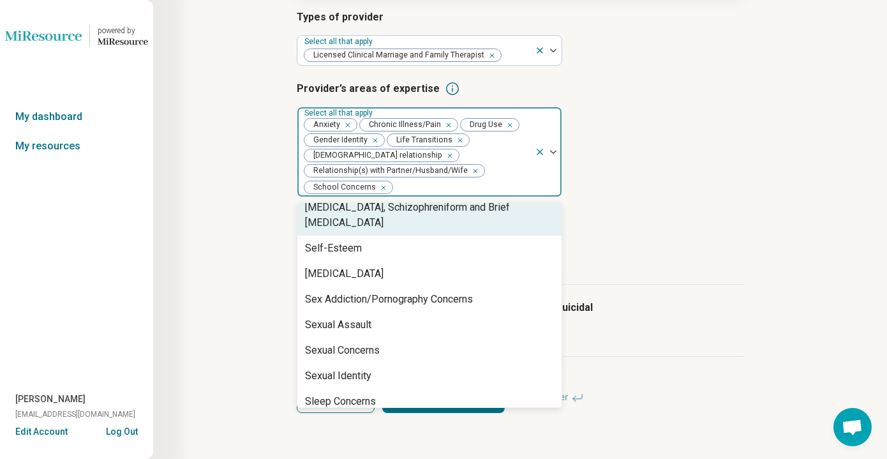
click at [380, 186] on icon "Remove [object Object]" at bounding box center [380, 187] width 9 height 9
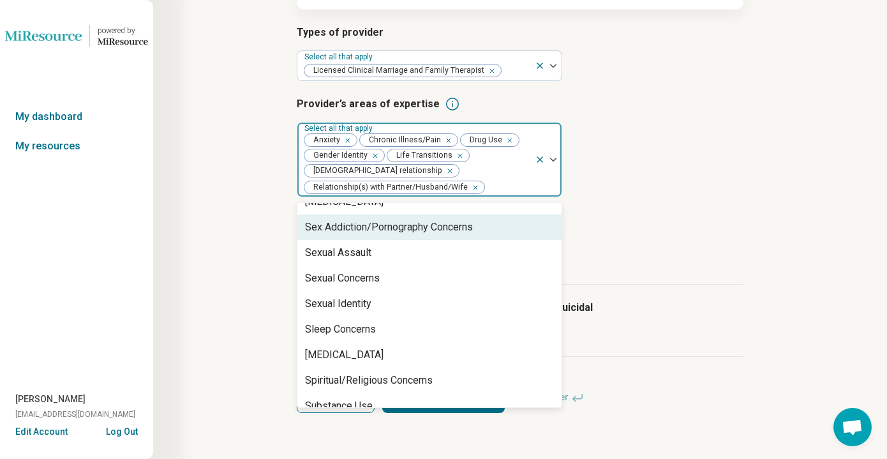
scroll to position [2048, 0]
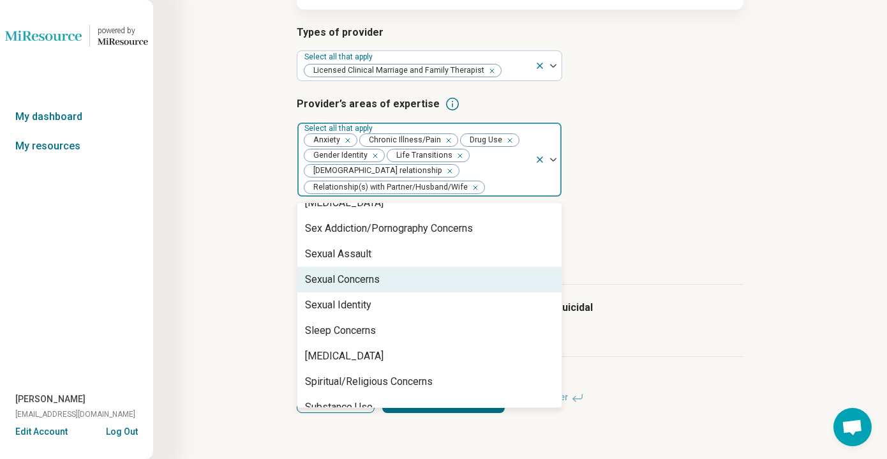
click at [373, 272] on div "Sexual Concerns" at bounding box center [342, 279] width 75 height 15
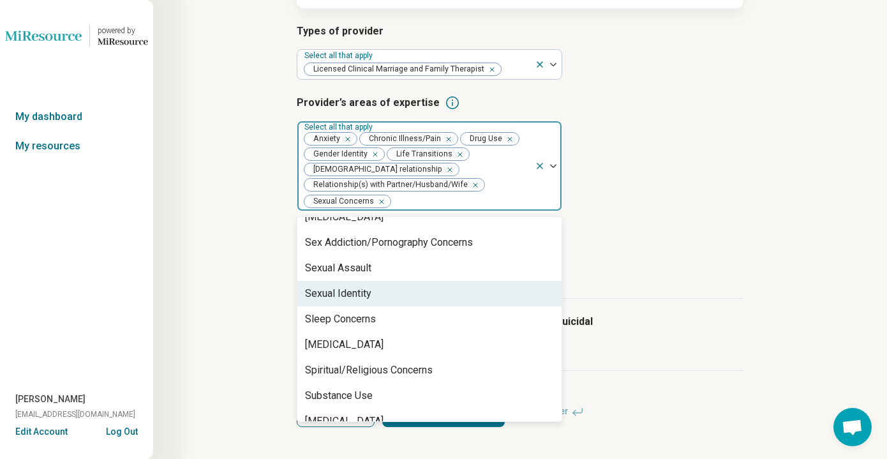
click at [370, 286] on div "Sexual Identity" at bounding box center [338, 293] width 66 height 15
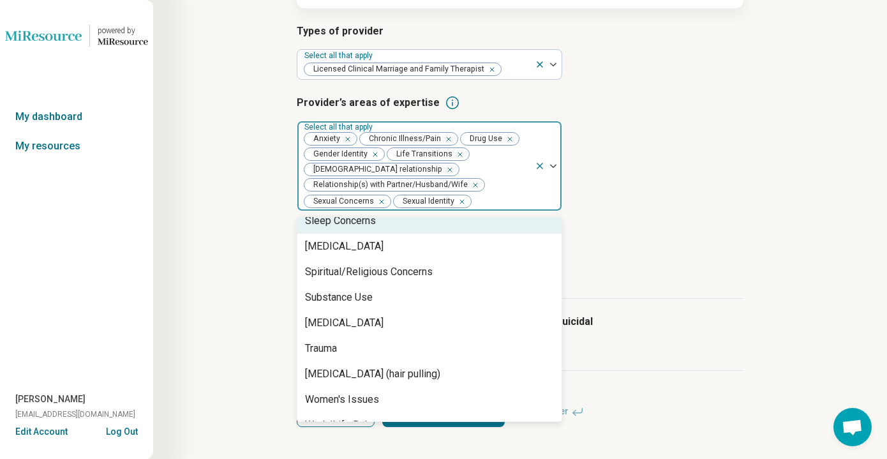
scroll to position [2124, 0]
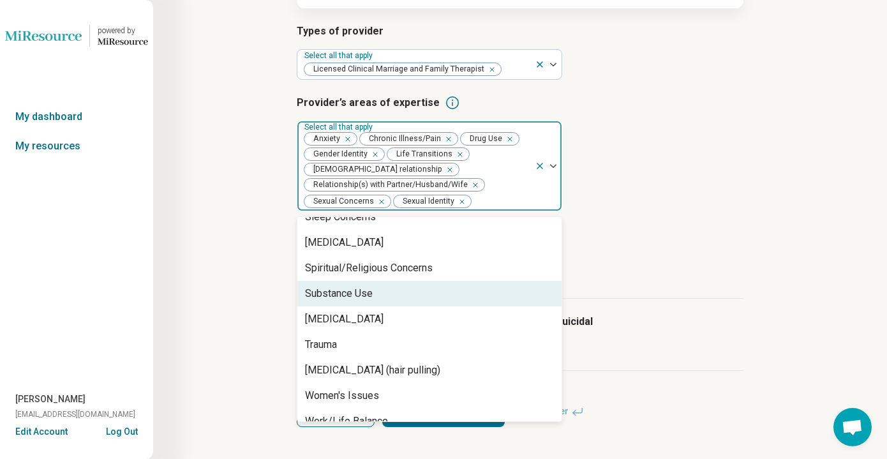
click at [364, 286] on div "Substance Use" at bounding box center [339, 293] width 68 height 15
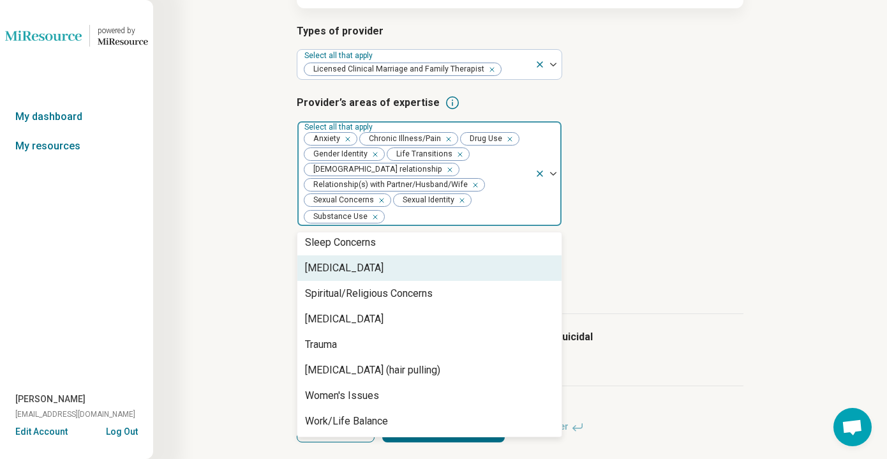
scroll to position [2099, 0]
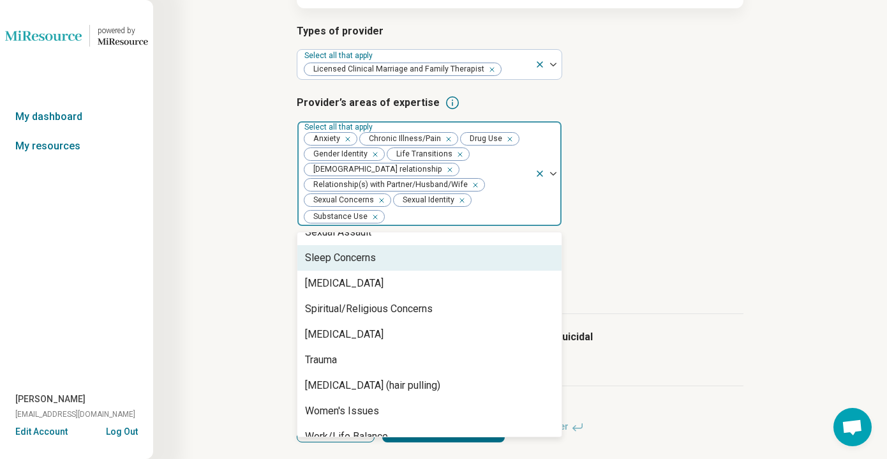
click at [638, 227] on article "Provider’s areas of expertise option Substance Use, selected. Sleep Concerns, 8…" at bounding box center [520, 160] width 447 height 131
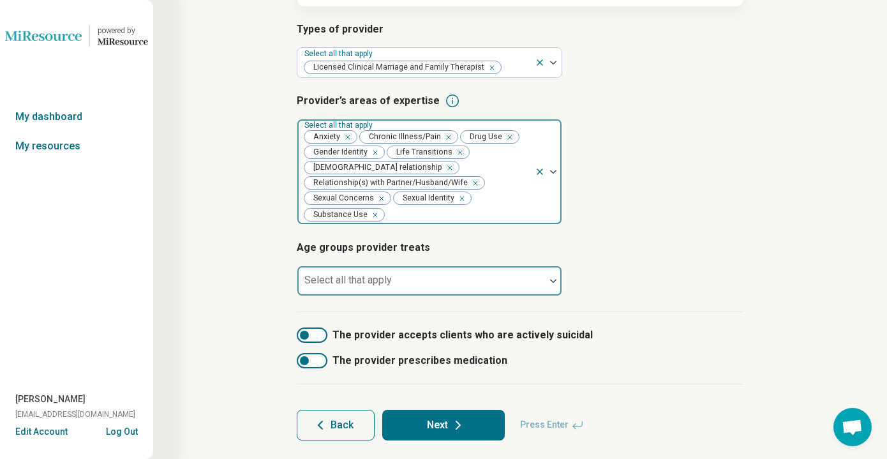
click at [449, 292] on div "Select all that apply" at bounding box center [430, 281] width 266 height 31
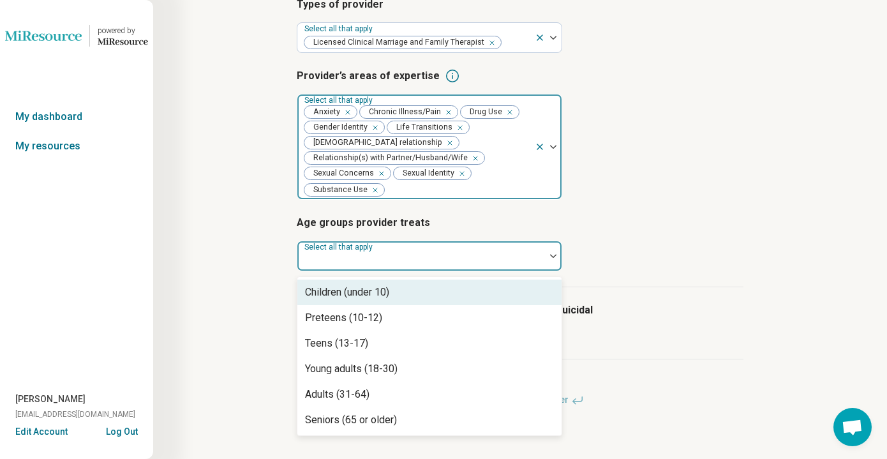
scroll to position [190, 0]
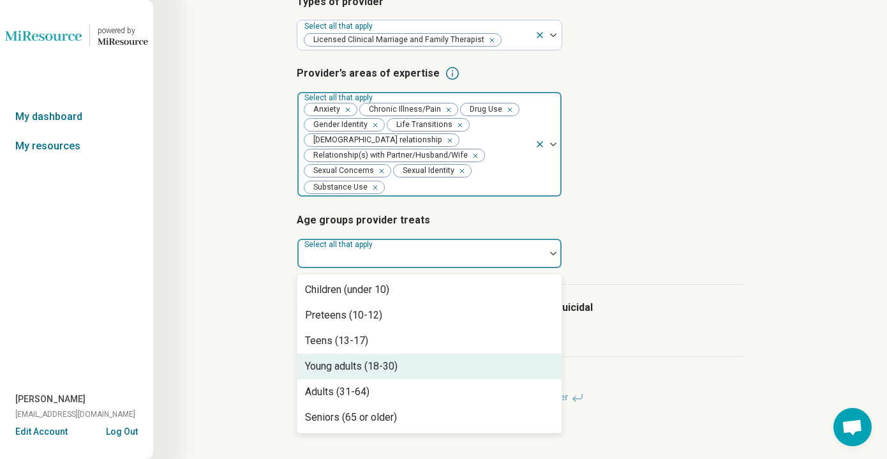
click at [431, 363] on div "Young adults (18-30)" at bounding box center [429, 367] width 264 height 26
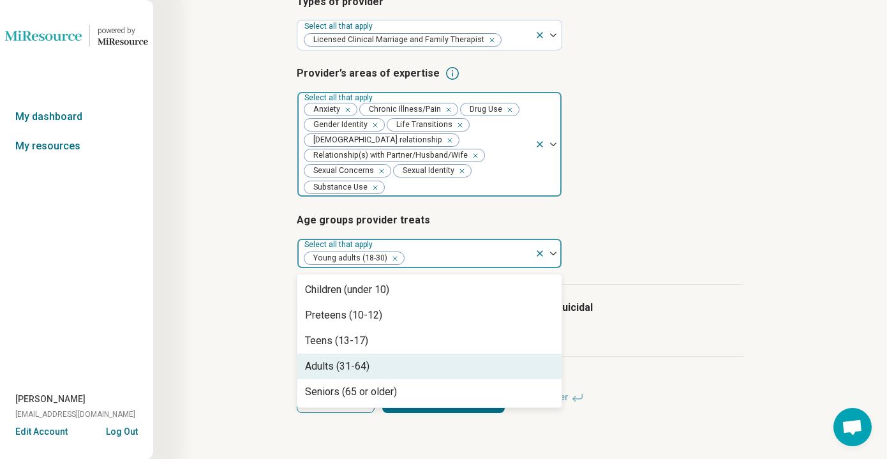
click at [431, 367] on div "Adults (31-64)" at bounding box center [429, 367] width 264 height 26
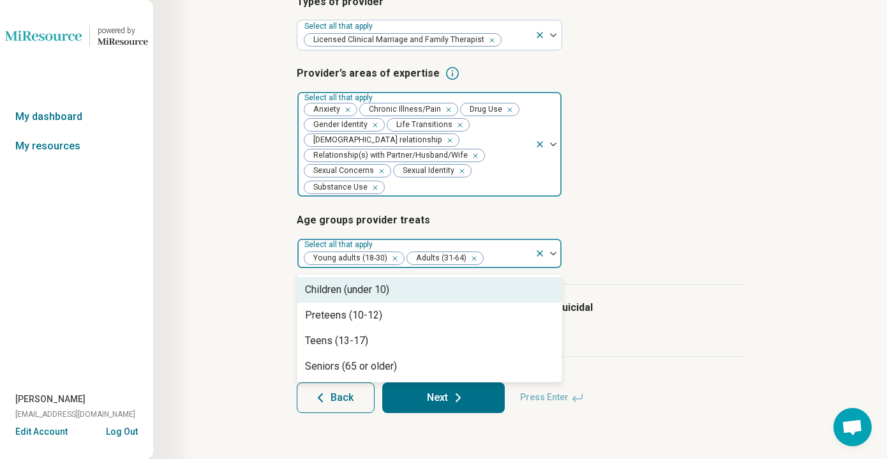
click at [611, 211] on div "Types of provider Select all that apply Licensed Clinical Marriage and Family T…" at bounding box center [520, 139] width 447 height 290
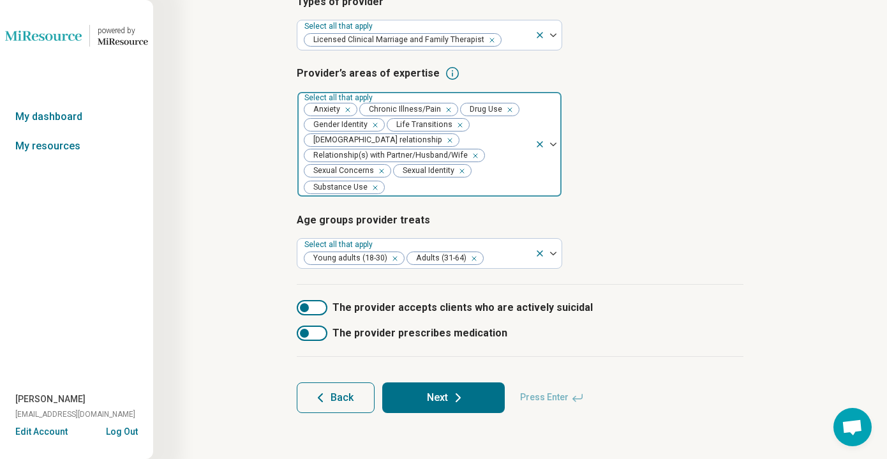
click at [317, 311] on div at bounding box center [312, 307] width 31 height 15
click at [421, 394] on button "Next" at bounding box center [443, 397] width 123 height 31
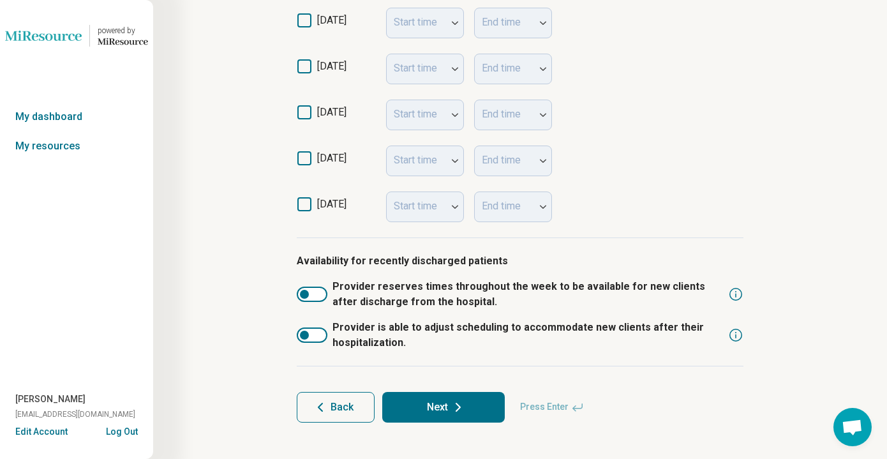
scroll to position [401, 0]
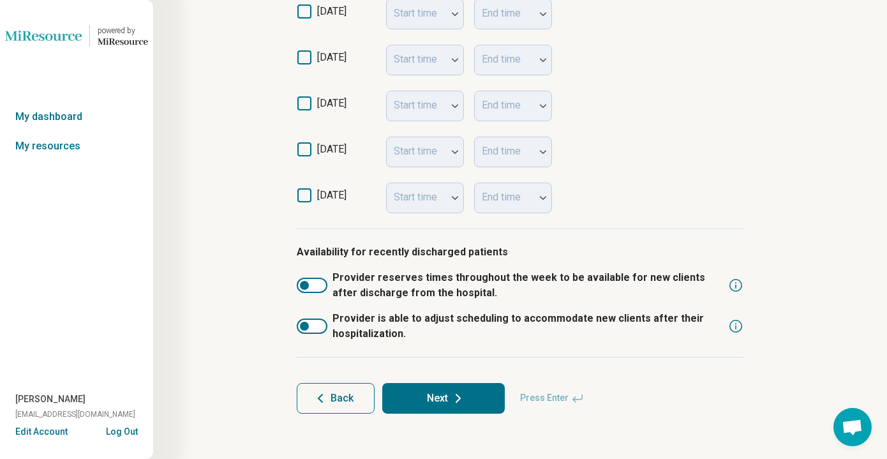
click at [448, 391] on button "Next" at bounding box center [443, 398] width 123 height 31
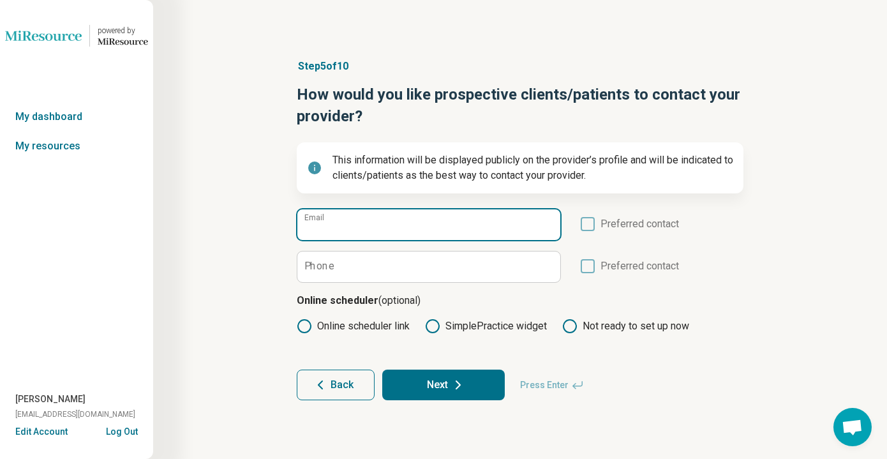
click at [408, 223] on input "Email" at bounding box center [428, 224] width 263 height 31
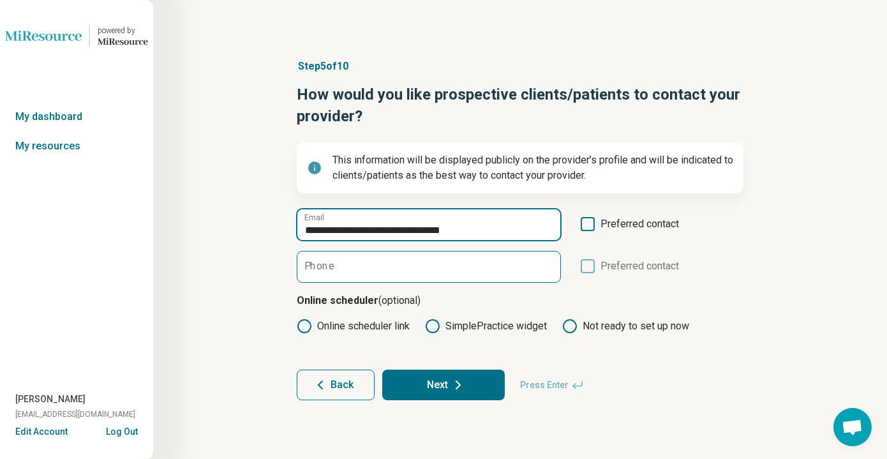
type input "**********"
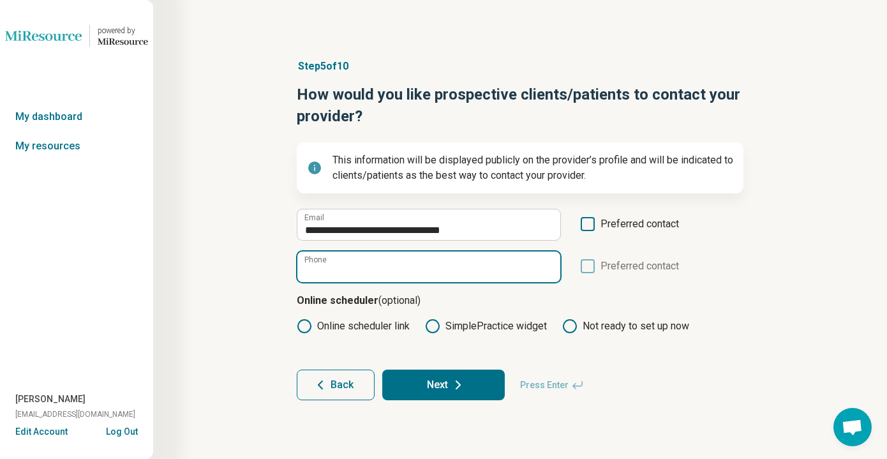
click at [369, 269] on input "Phone" at bounding box center [428, 266] width 263 height 31
type input "**********"
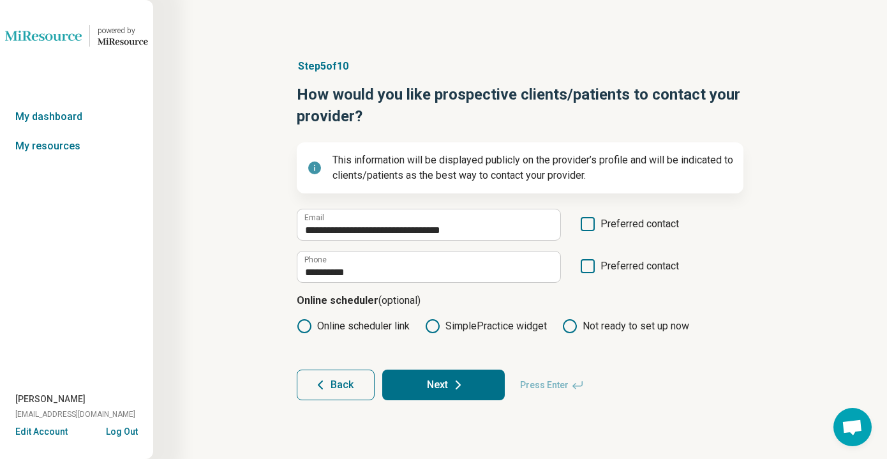
click at [601, 223] on span "Preferred contact" at bounding box center [640, 228] width 79 height 24
click at [488, 386] on button "Next" at bounding box center [443, 385] width 123 height 31
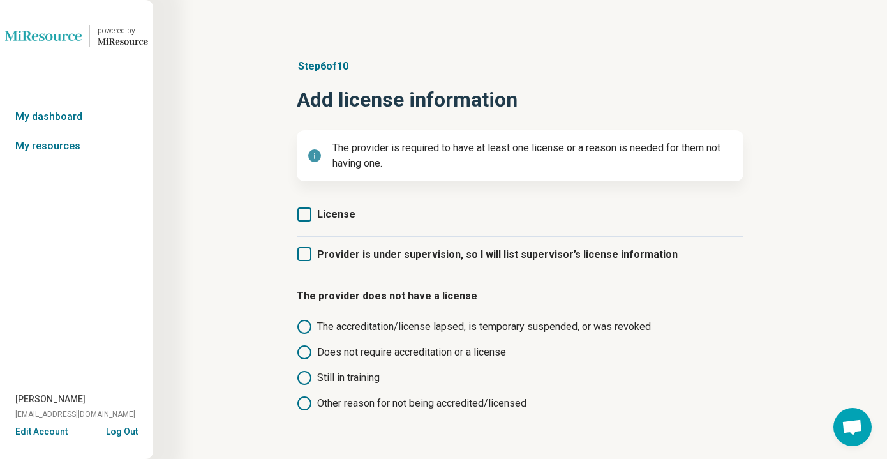
click at [334, 213] on span "License" at bounding box center [336, 214] width 38 height 12
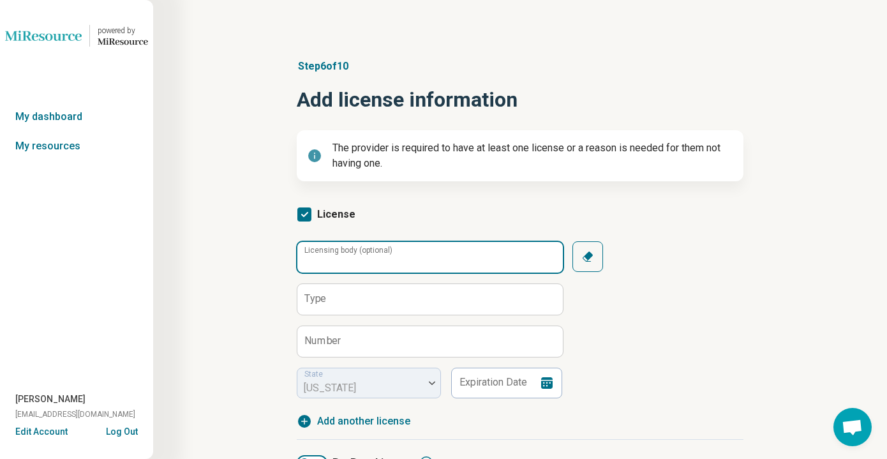
click at [433, 258] on input "Licensing body (optional)" at bounding box center [430, 257] width 266 height 31
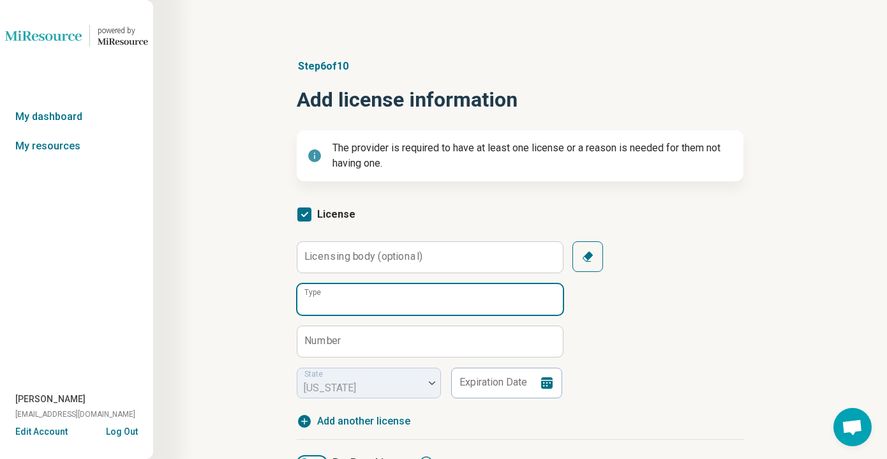
click at [377, 305] on input "Type" at bounding box center [430, 299] width 266 height 31
type input "*"
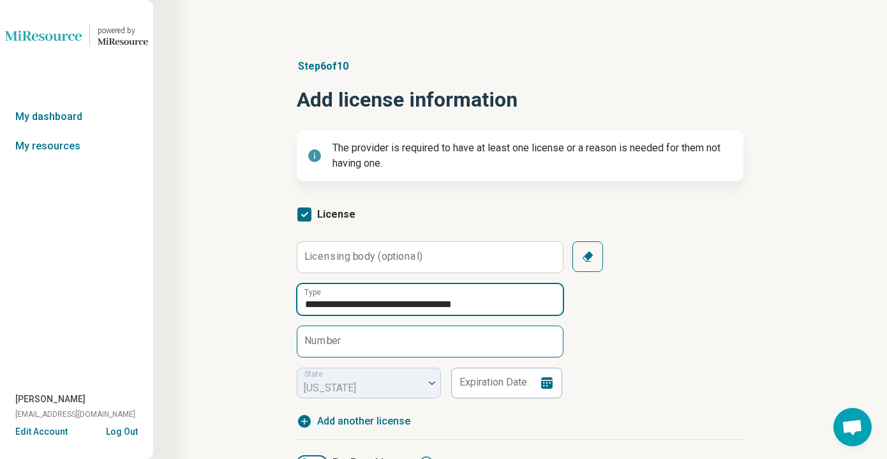
type input "**********"
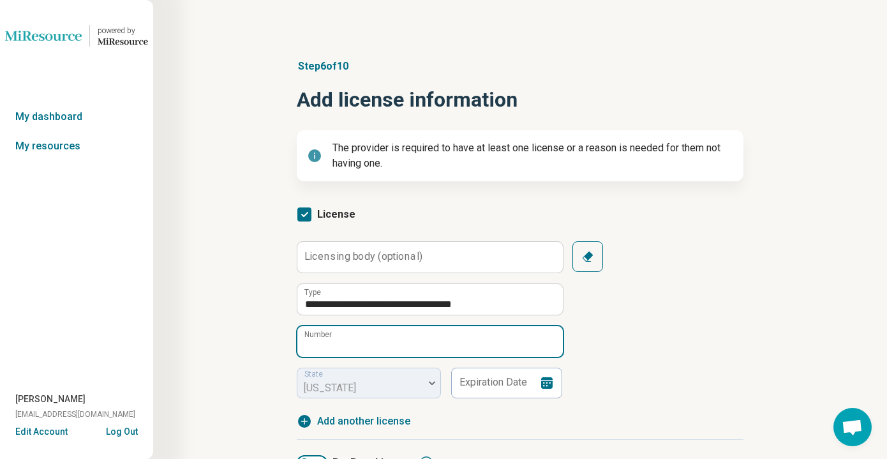
click at [357, 340] on input "Number" at bounding box center [430, 341] width 266 height 31
paste input "********"
type input "********"
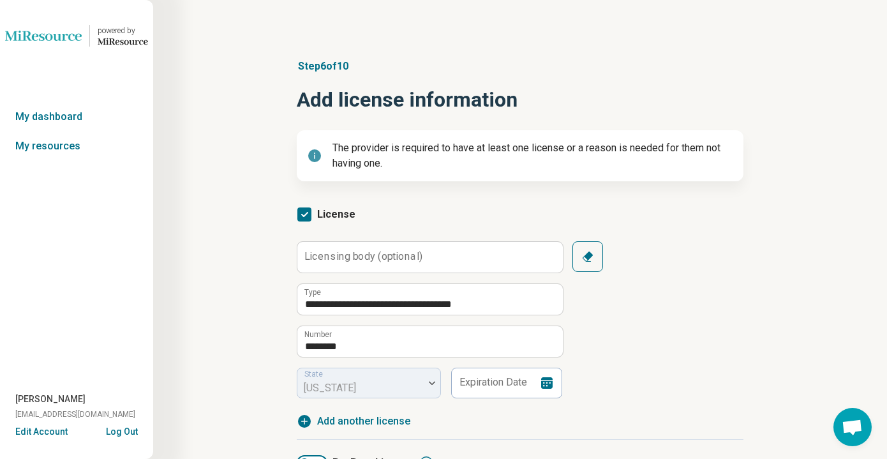
click at [359, 381] on div "State [US_STATE]" at bounding box center [369, 383] width 144 height 31
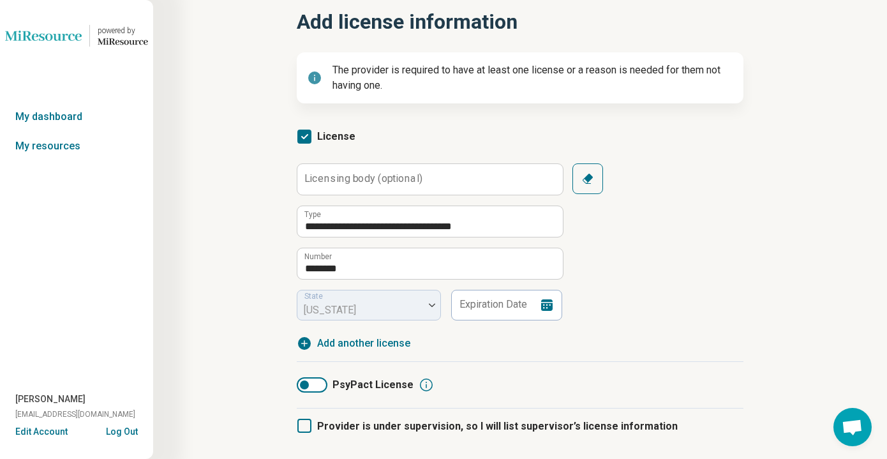
scroll to position [87, 0]
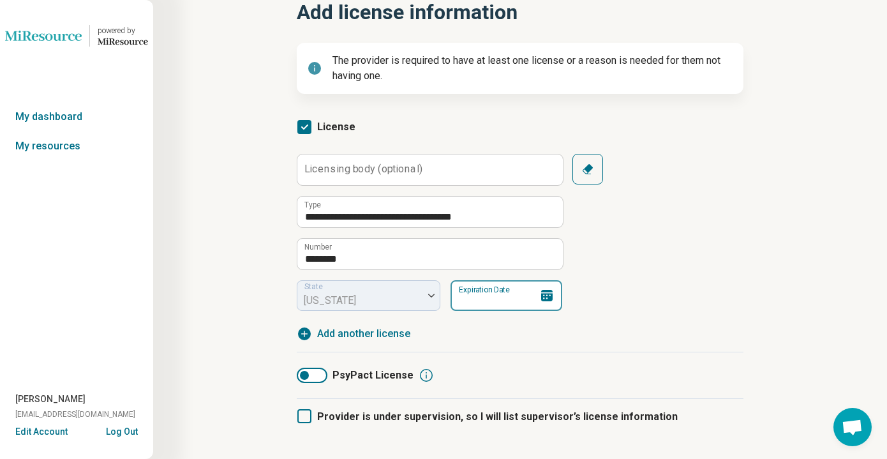
click at [470, 299] on input "Expiration Date" at bounding box center [507, 295] width 112 height 31
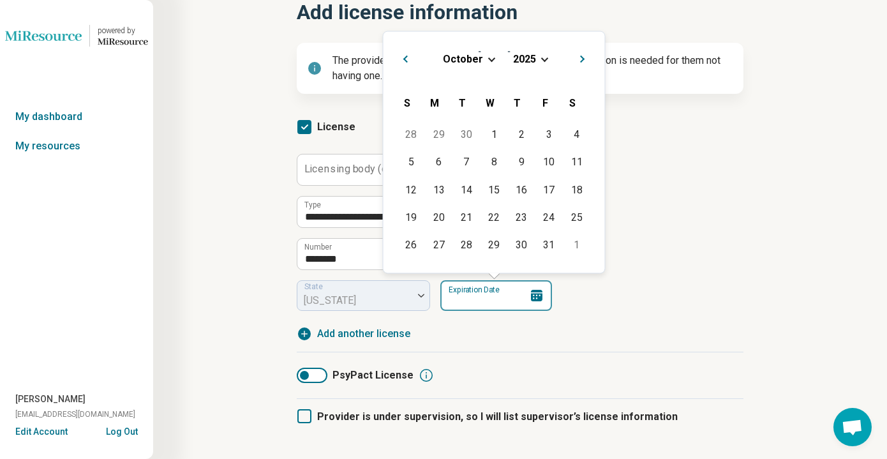
type input "**********"
click at [493, 357] on div "PsyPact License" at bounding box center [520, 375] width 447 height 47
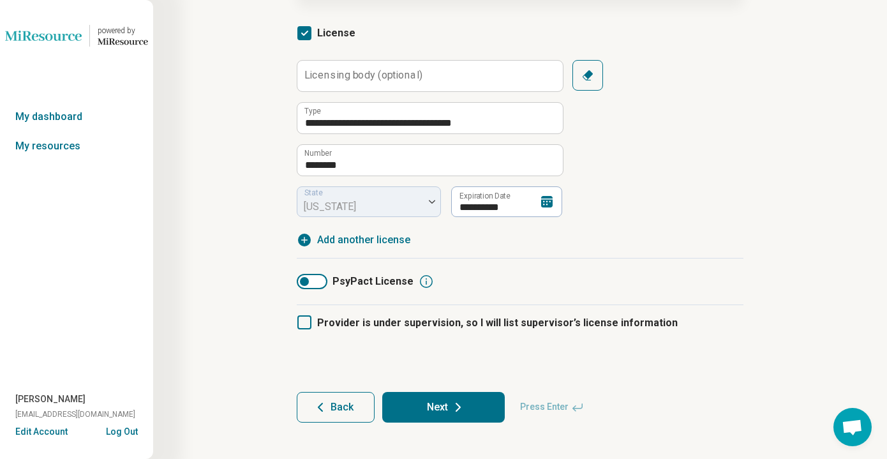
scroll to position [182, 0]
click at [445, 398] on button "Next" at bounding box center [443, 406] width 123 height 31
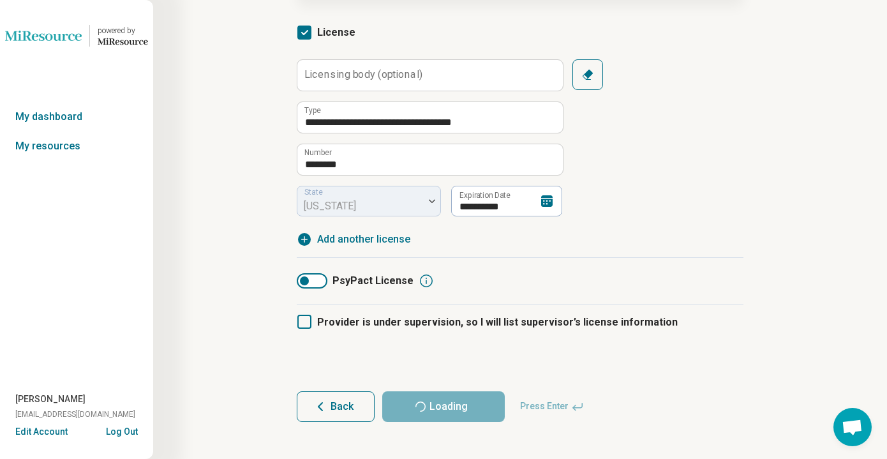
scroll to position [0, 0]
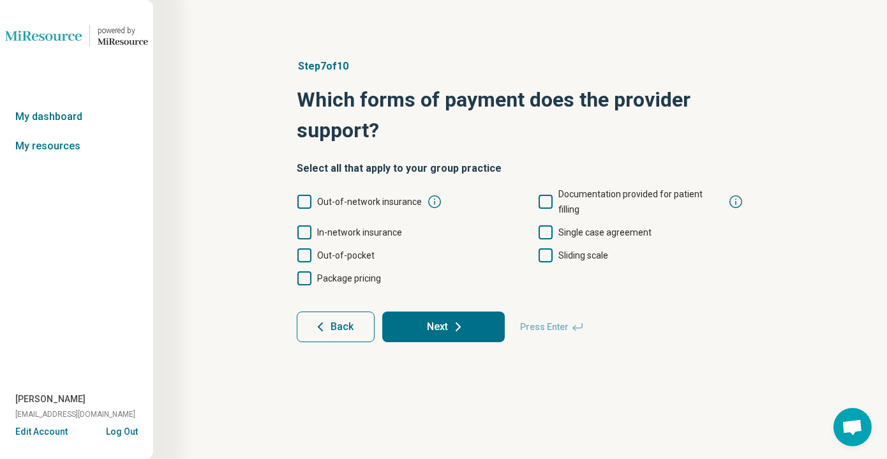
click at [389, 200] on span "Out-of-network insurance" at bounding box center [369, 201] width 105 height 15
click at [387, 227] on span "In-network insurance" at bounding box center [359, 232] width 85 height 10
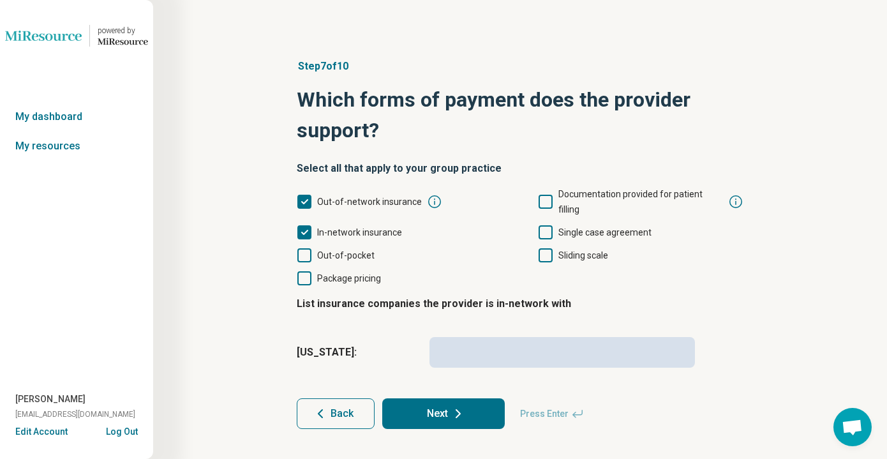
click at [359, 250] on span "Out-of-pocket" at bounding box center [345, 255] width 57 height 10
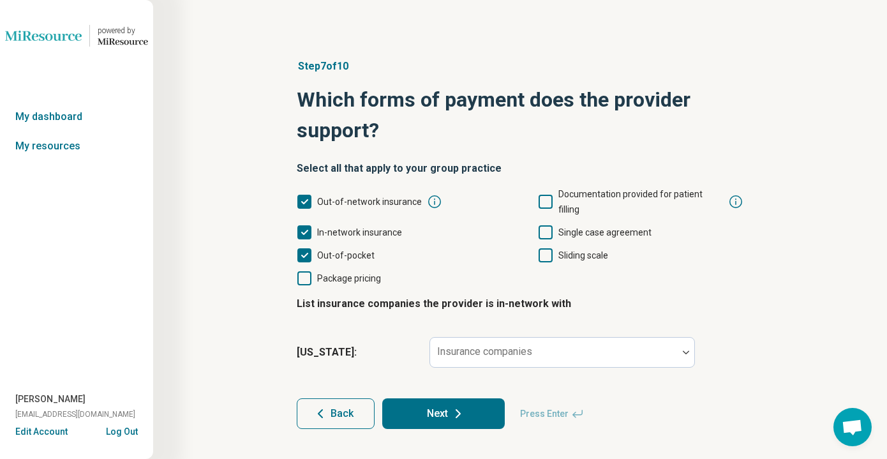
scroll to position [1, 0]
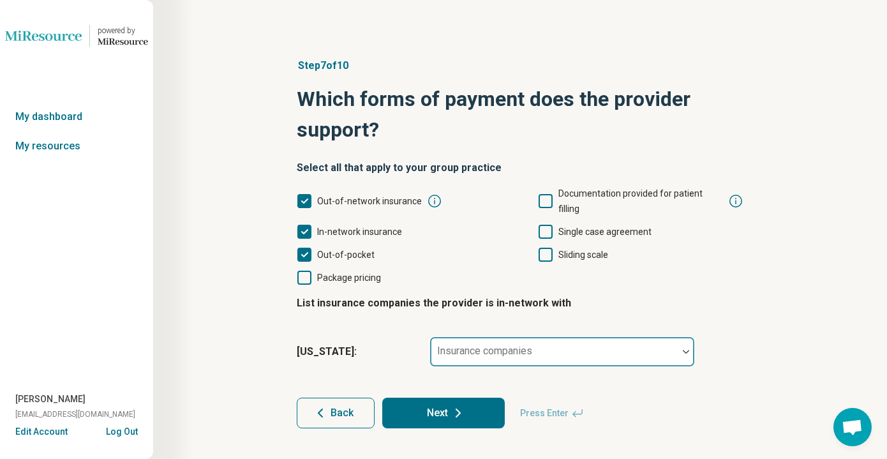
click at [456, 345] on label "Insurance companies" at bounding box center [484, 351] width 95 height 12
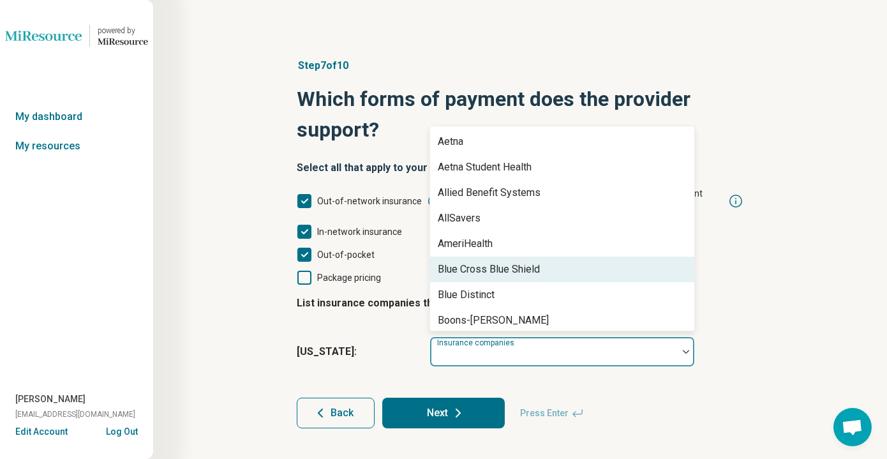
click at [465, 262] on div "Blue Cross Blue Shield" at bounding box center [489, 269] width 102 height 15
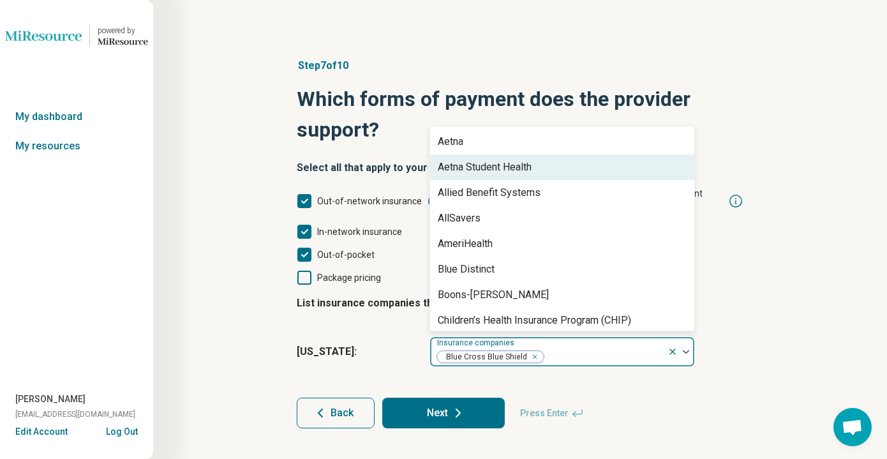
click at [508, 160] on div "Aetna Student Health" at bounding box center [485, 167] width 94 height 15
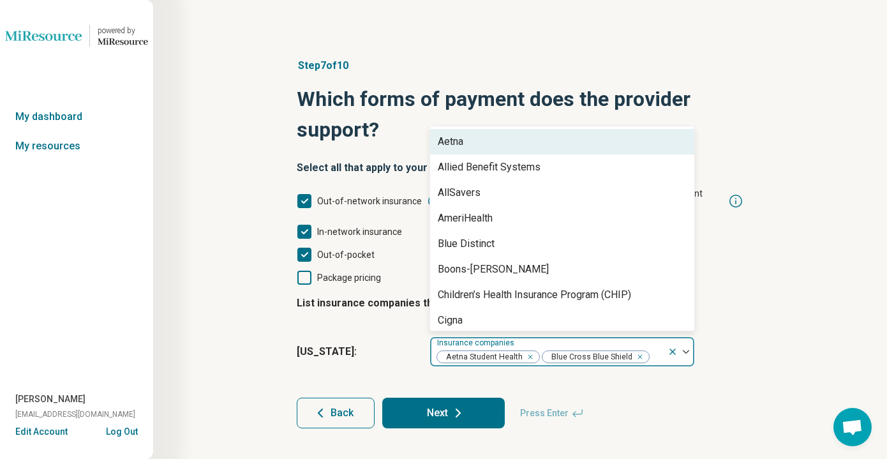
click at [508, 131] on div "Aetna" at bounding box center [562, 142] width 264 height 26
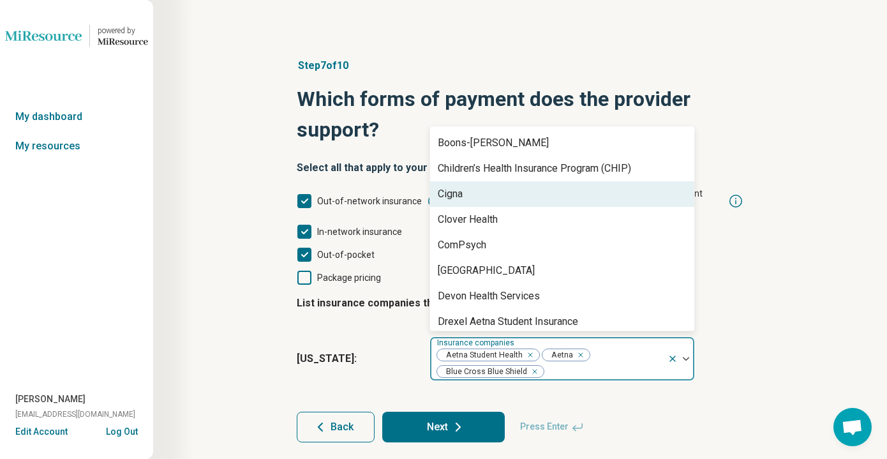
click at [523, 184] on div "Cigna" at bounding box center [562, 194] width 264 height 26
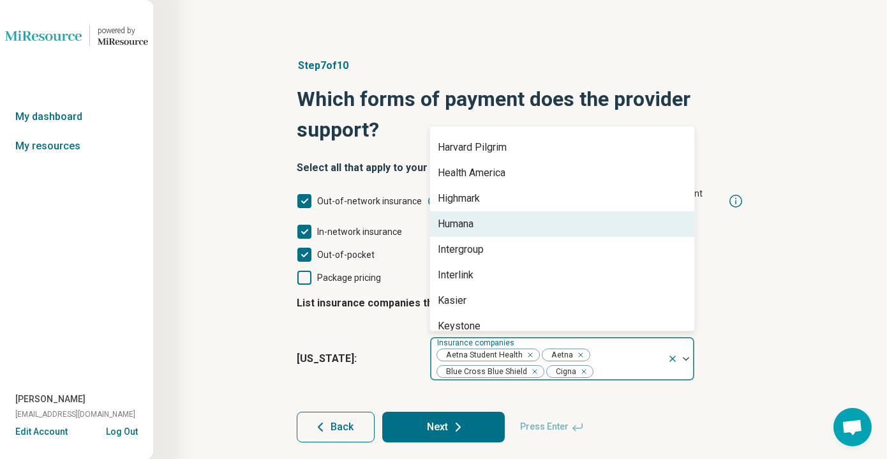
scroll to position [330, 0]
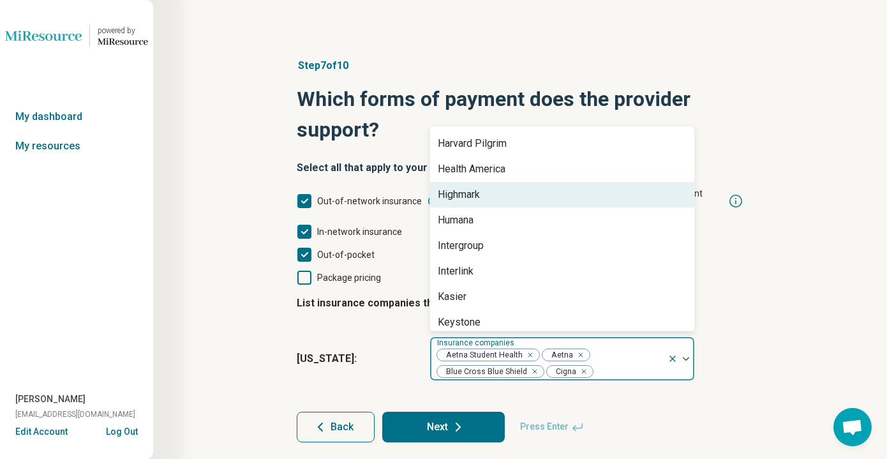
click at [510, 185] on div "Highmark" at bounding box center [562, 195] width 264 height 26
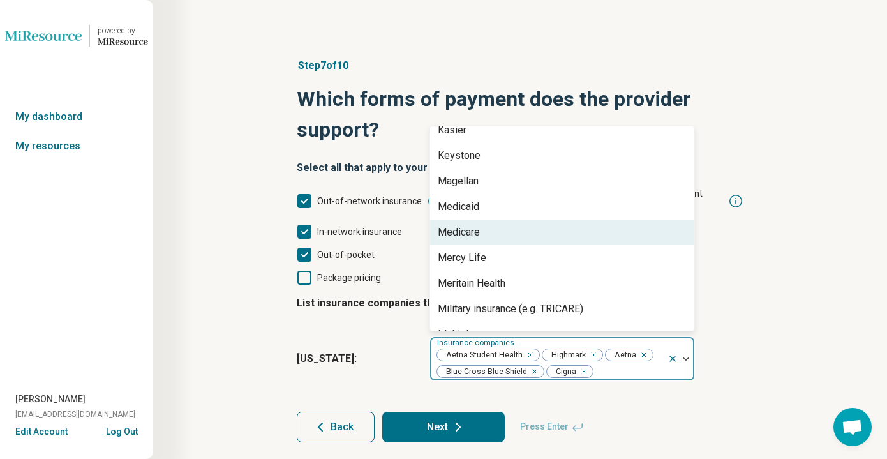
scroll to position [431, 0]
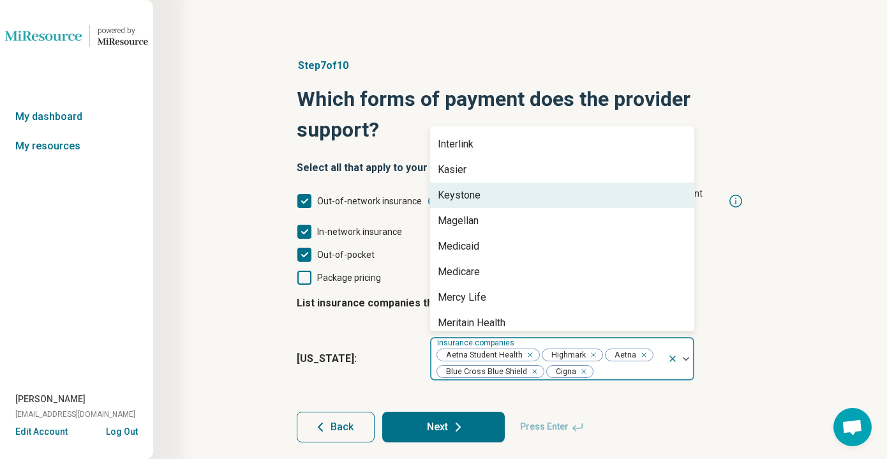
click at [504, 183] on div "Keystone" at bounding box center [562, 196] width 264 height 26
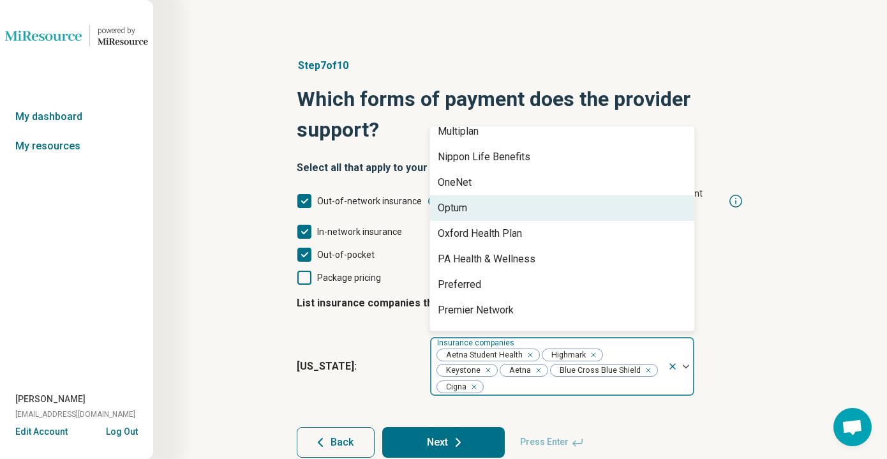
scroll to position [671, 0]
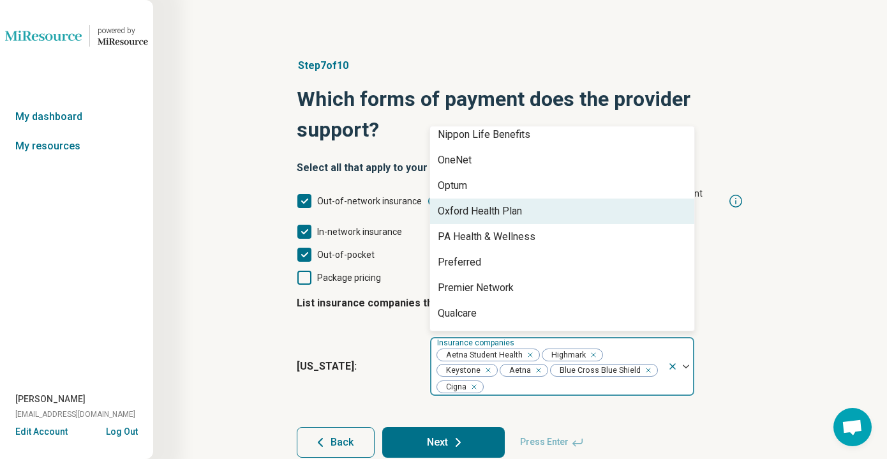
click at [508, 204] on div "Oxford Health Plan" at bounding box center [480, 211] width 84 height 15
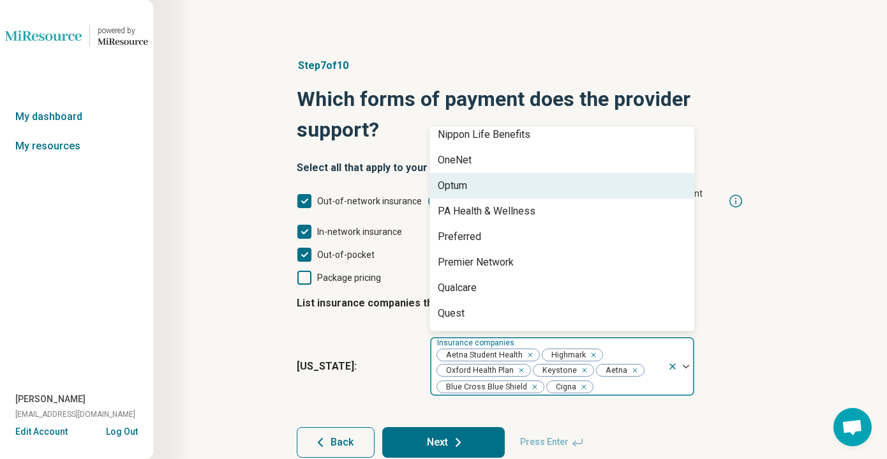
click at [508, 173] on div "Optum" at bounding box center [562, 186] width 264 height 26
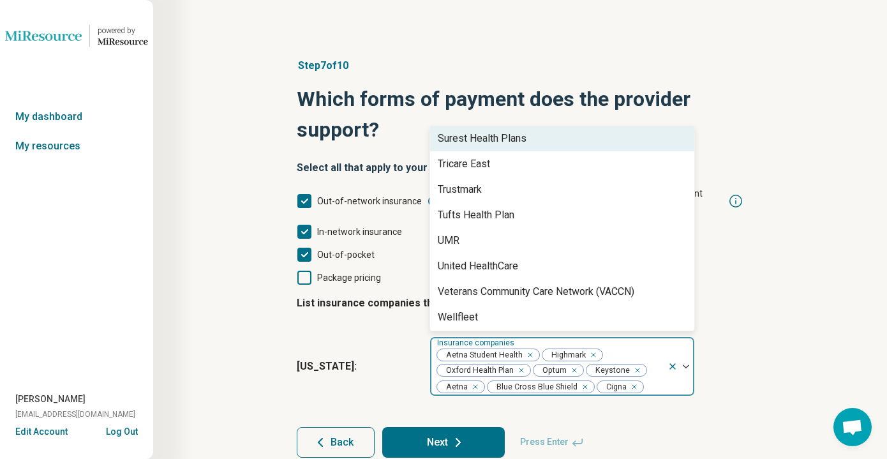
scroll to position [873, 0]
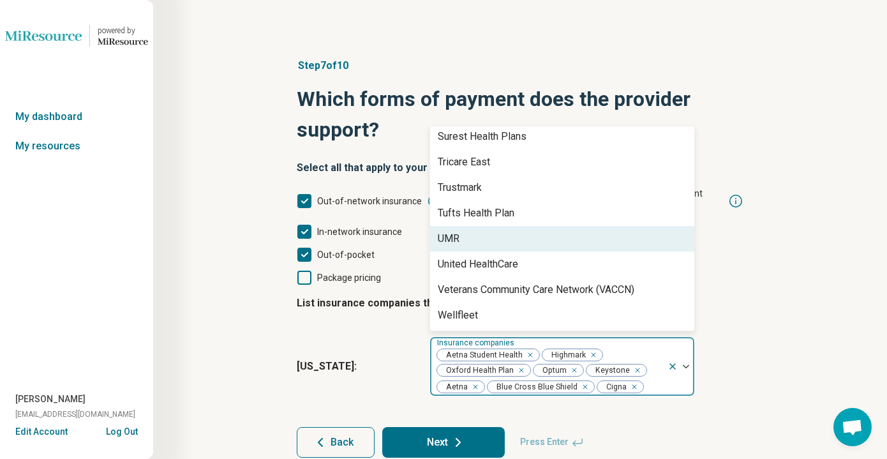
click at [502, 234] on div "UMR" at bounding box center [562, 239] width 264 height 26
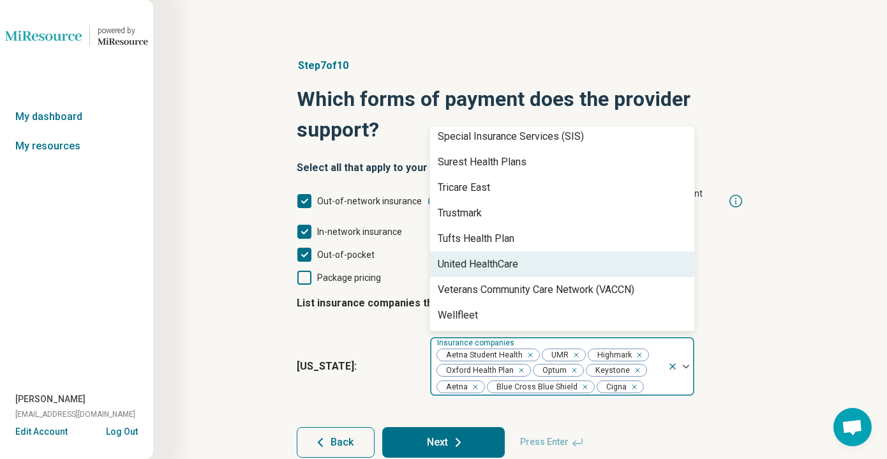
click at [502, 257] on div "United HealthCare" at bounding box center [478, 264] width 80 height 15
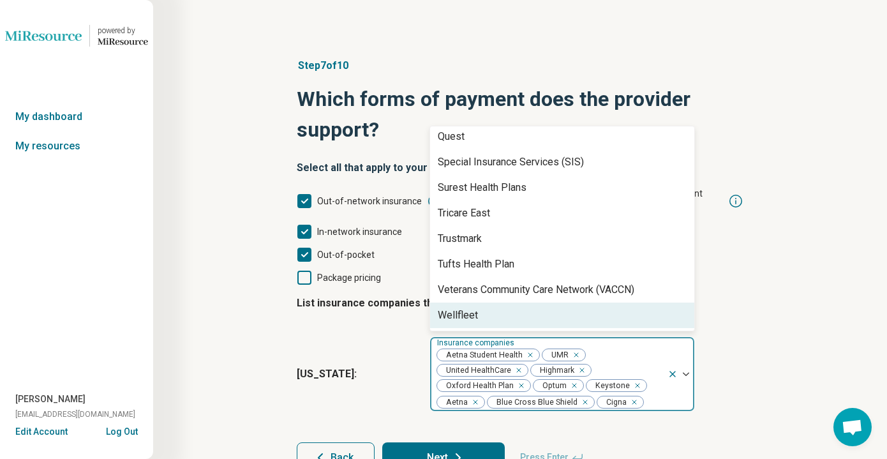
click at [742, 310] on fieldset "List insurance companies the provider is in-network with [US_STATE] : option Un…" at bounding box center [520, 350] width 447 height 131
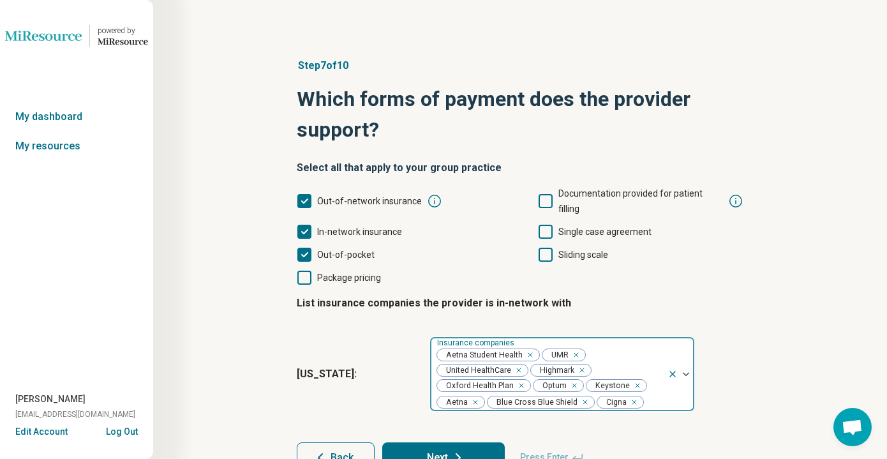
click at [635, 352] on div "Aetna Student Health UMR United HealthCare Highmark Oxford Health Plan Optum Ke…" at bounding box center [548, 374] width 237 height 74
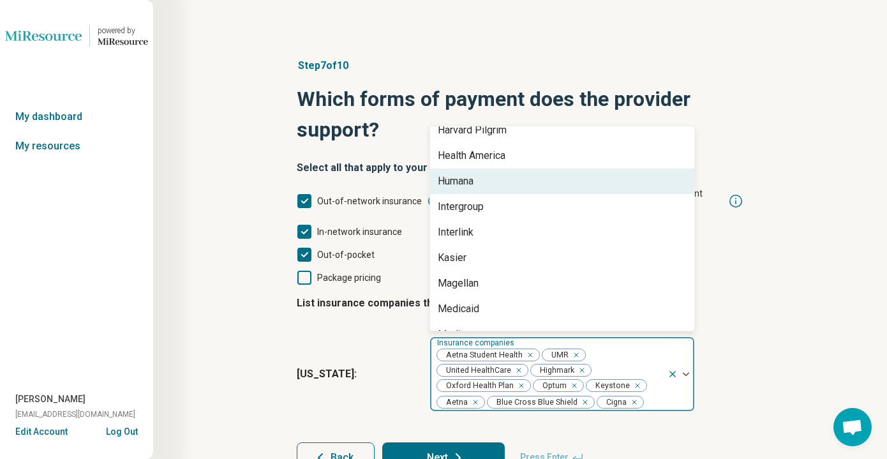
scroll to position [344, 0]
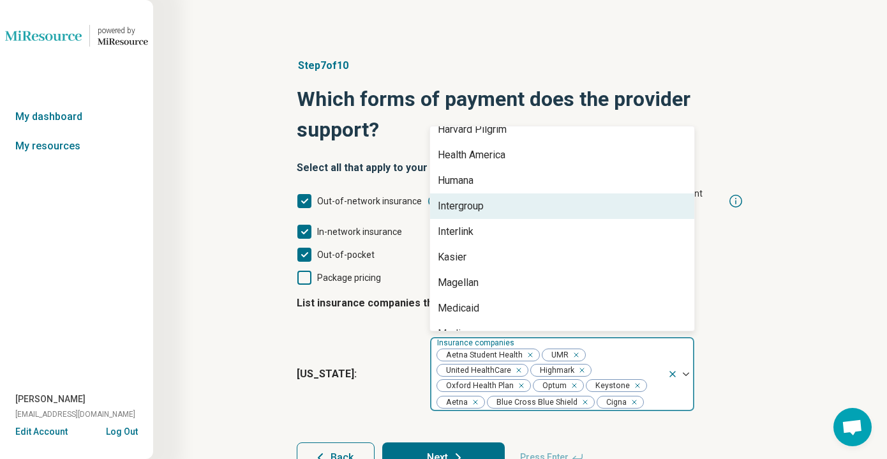
click at [769, 322] on div "Step 7 of 10 Which forms of payment does the provider support? Select all that …" at bounding box center [520, 266] width 612 height 466
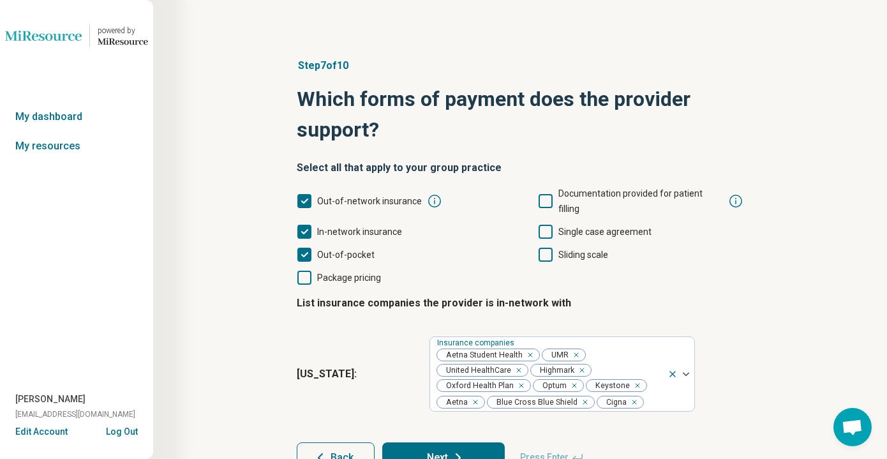
scroll to position [47, 0]
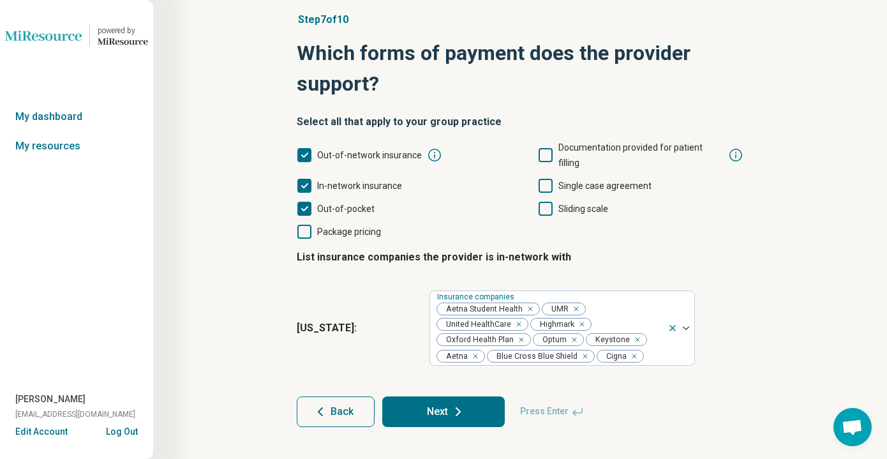
click at [481, 403] on button "Next" at bounding box center [443, 411] width 123 height 31
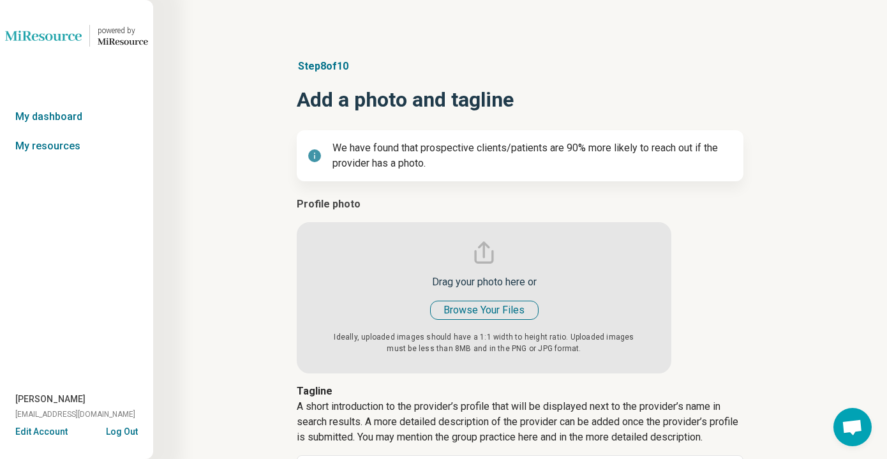
scroll to position [172, 0]
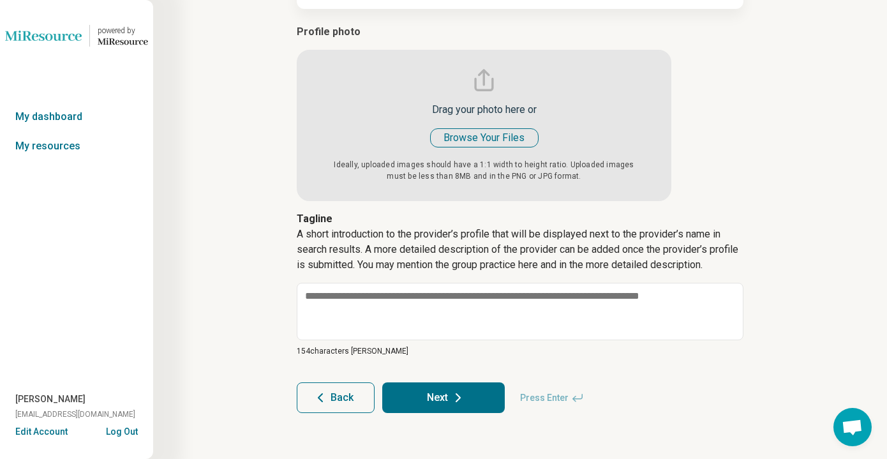
click at [352, 403] on span "Back" at bounding box center [342, 398] width 23 height 10
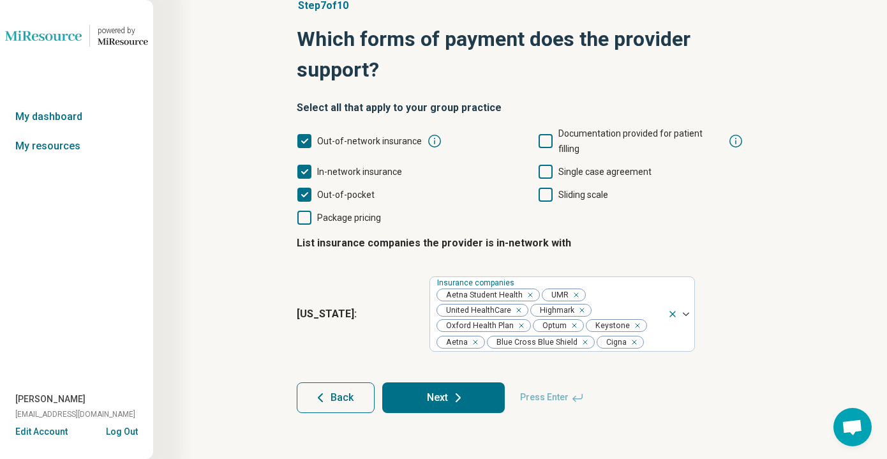
scroll to position [0, 0]
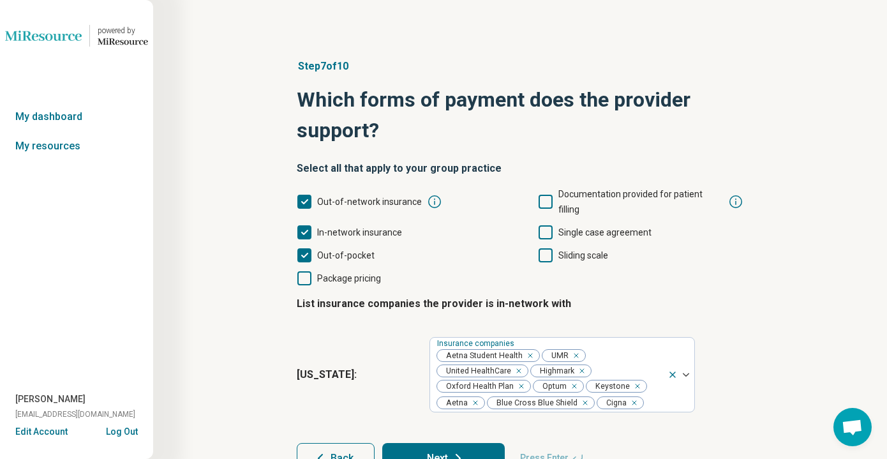
click at [548, 248] on icon at bounding box center [546, 255] width 14 height 14
click at [544, 225] on icon at bounding box center [546, 232] width 14 height 14
click at [423, 444] on button "Next" at bounding box center [443, 458] width 123 height 31
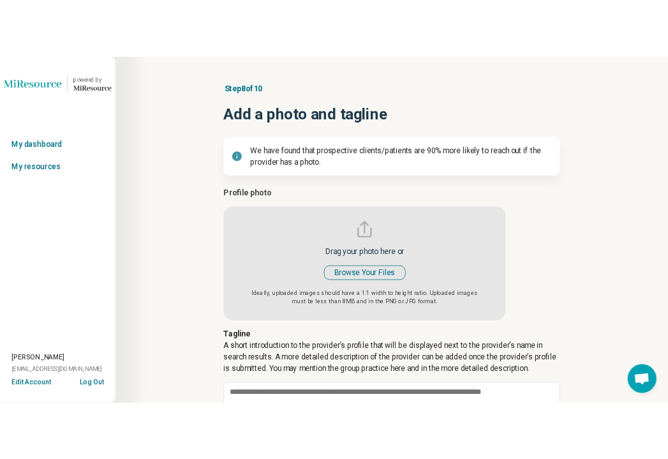
scroll to position [26, 0]
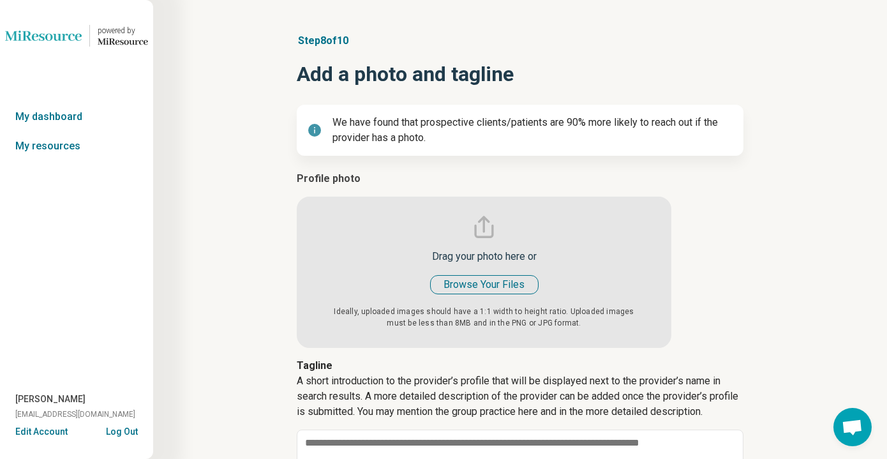
click at [470, 289] on input "file" at bounding box center [484, 259] width 375 height 177
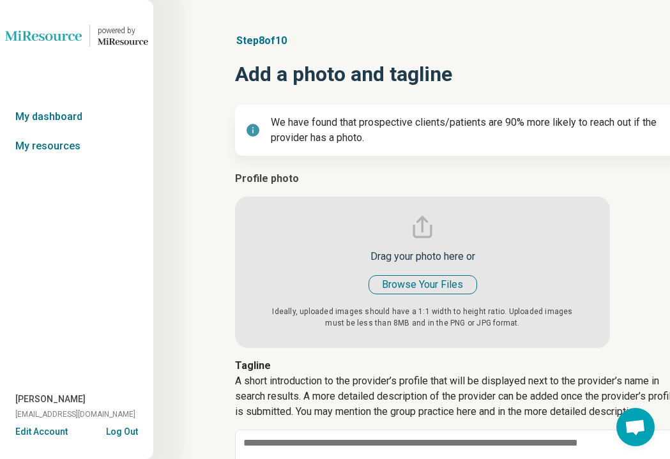
type textarea "*"
type input "**********"
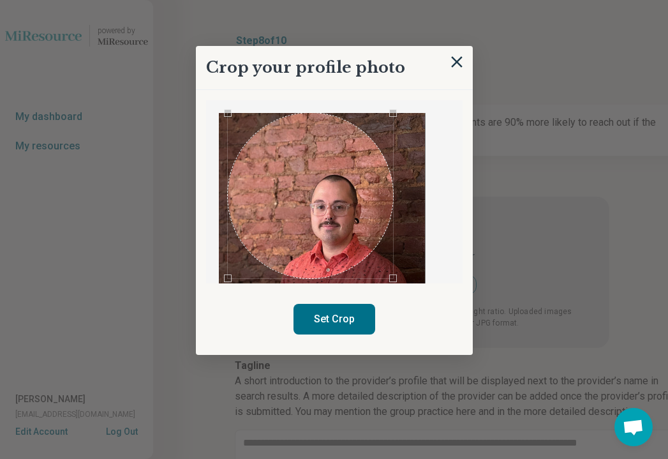
click at [357, 180] on div "Use the arrow keys to move the crop selection area" at bounding box center [310, 195] width 165 height 165
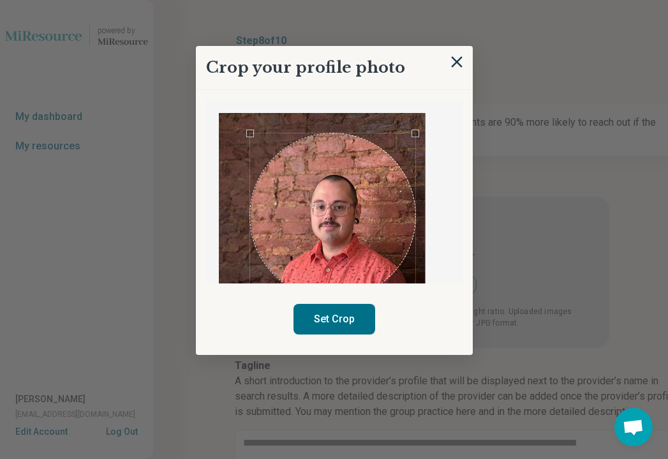
click at [371, 202] on div "Use the arrow keys to move the crop selection area" at bounding box center [332, 215] width 165 height 165
click at [356, 317] on button "Set Crop" at bounding box center [335, 319] width 82 height 31
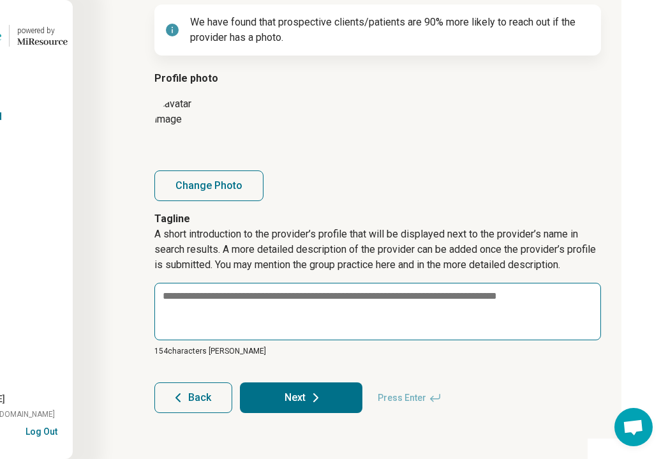
scroll to position [126, 95]
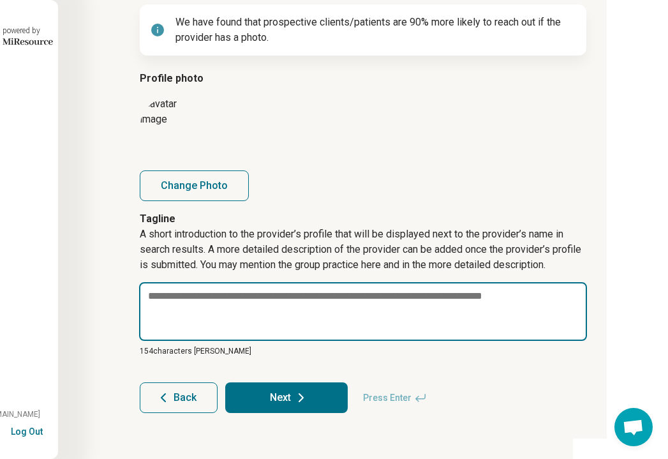
click at [454, 311] on textarea at bounding box center [363, 311] width 448 height 59
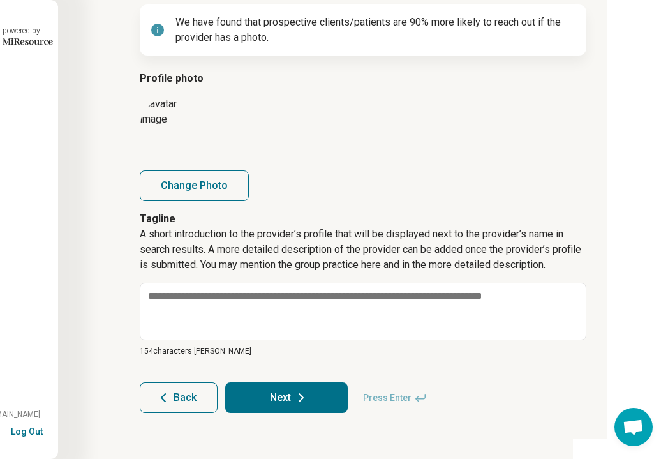
click at [299, 398] on icon at bounding box center [301, 397] width 15 height 15
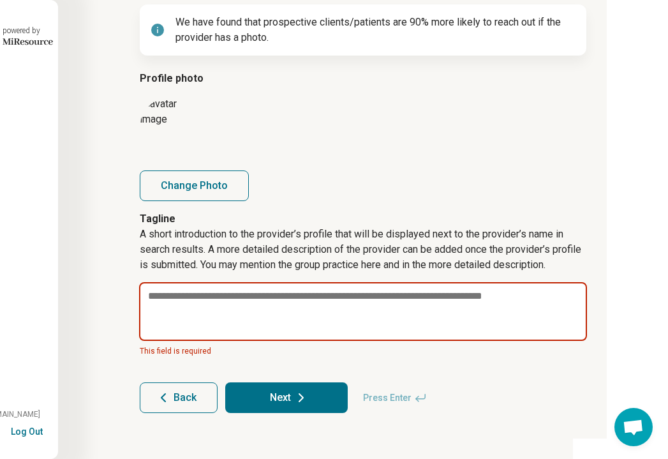
click at [294, 293] on textarea at bounding box center [363, 311] width 448 height 59
paste textarea "**********"
type textarea "*"
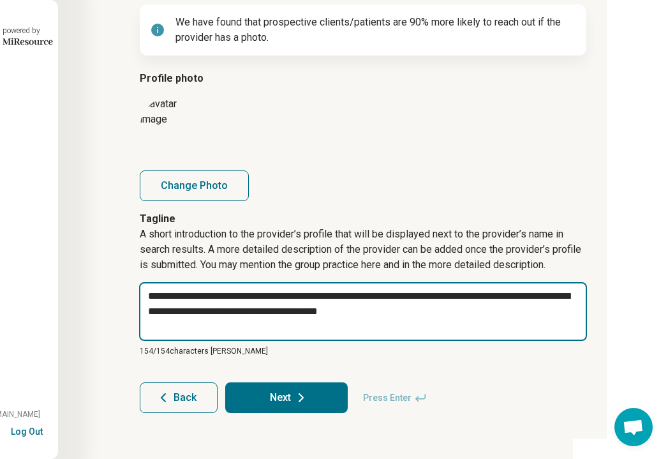
type textarea "**********"
drag, startPoint x: 443, startPoint y: 316, endPoint x: 93, endPoint y: 294, distance: 351.1
click at [93, 294] on div "**********" at bounding box center [363, 166] width 610 height 585
drag, startPoint x: 435, startPoint y: 294, endPoint x: 206, endPoint y: 290, distance: 229.8
click at [206, 290] on textarea "**********" at bounding box center [363, 311] width 448 height 59
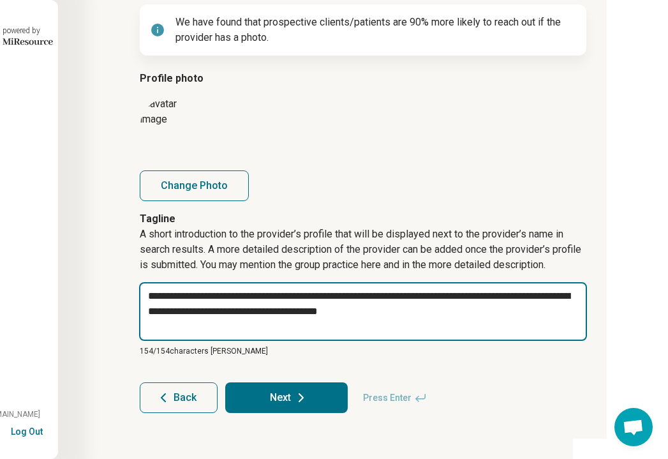
type textarea "*"
type textarea "**********"
type textarea "*"
type textarea "**********"
click at [380, 308] on textarea "**********" at bounding box center [363, 311] width 448 height 59
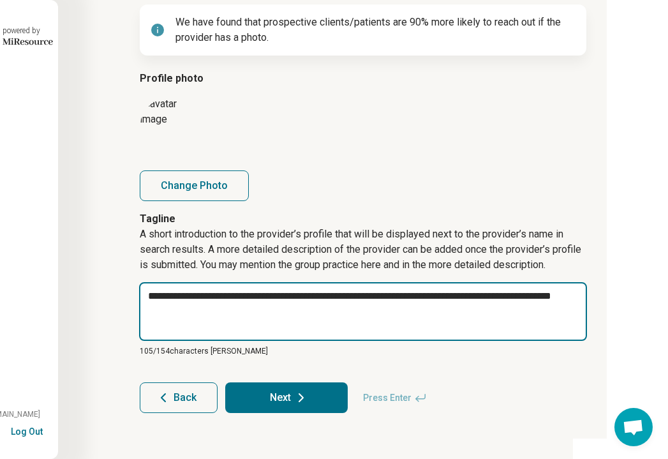
type textarea "*"
type textarea "**********"
paste textarea "**********"
type textarea "*"
type textarea "**********"
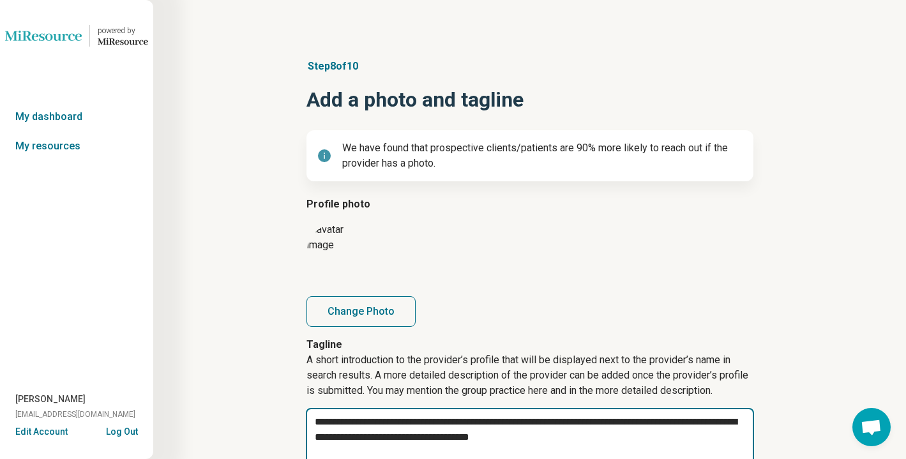
scroll to position [126, 0]
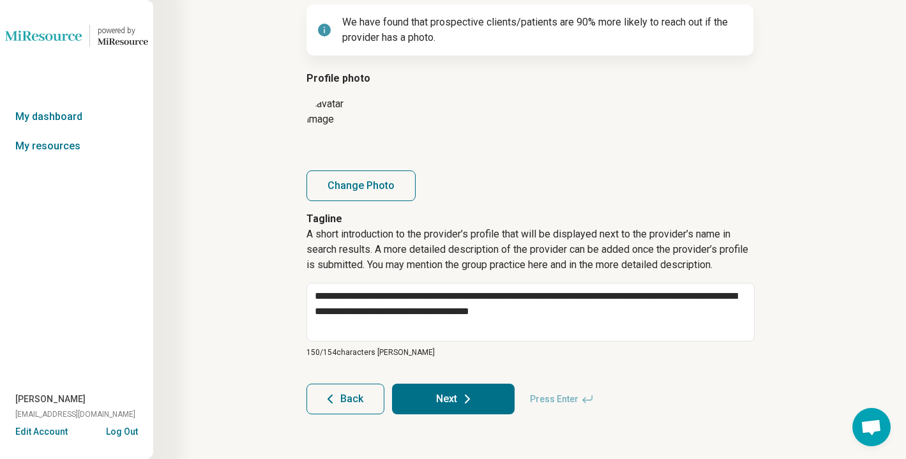
click at [476, 384] on button "Next" at bounding box center [453, 399] width 123 height 31
type textarea "*"
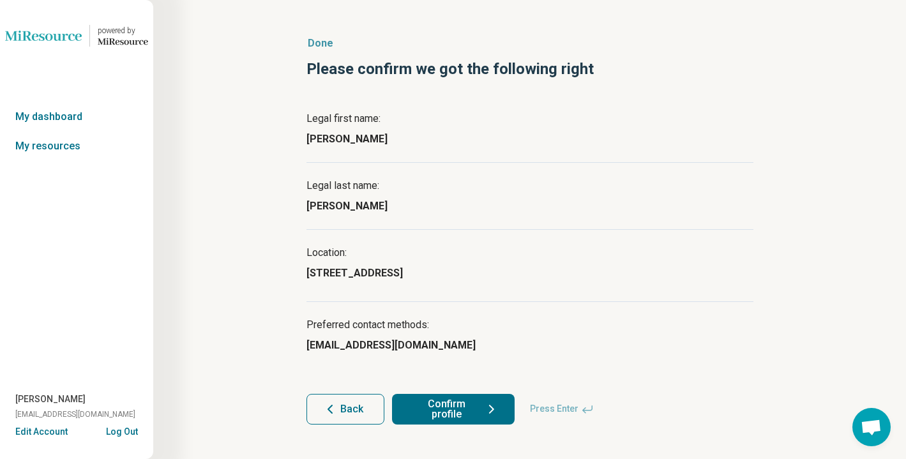
scroll to position [34, 0]
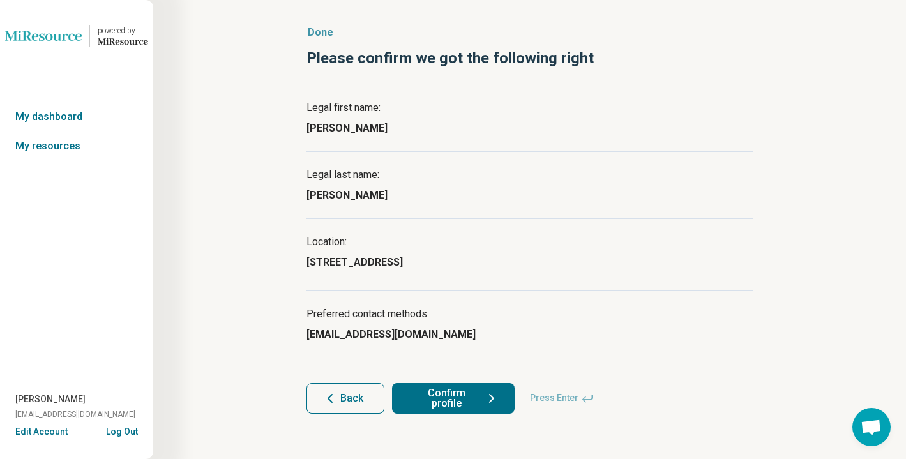
click at [470, 393] on button "Confirm profile" at bounding box center [453, 398] width 123 height 31
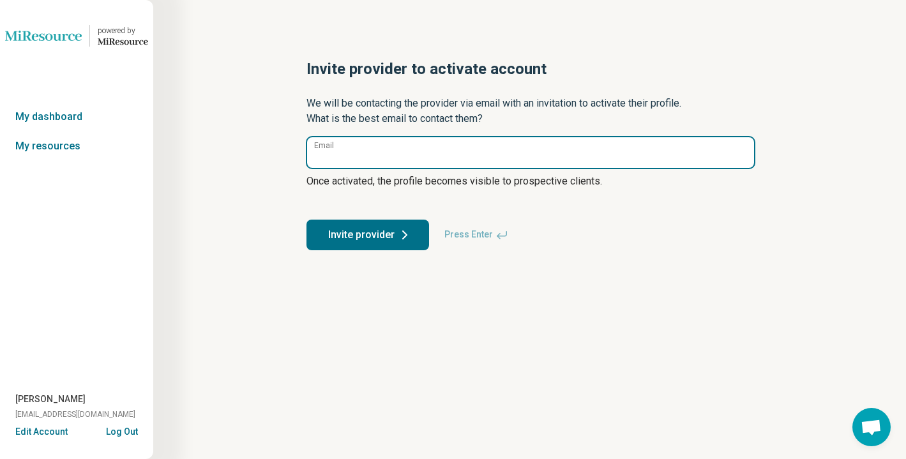
click at [353, 151] on input "Email" at bounding box center [530, 152] width 447 height 31
paste input "**********"
type input "**********"
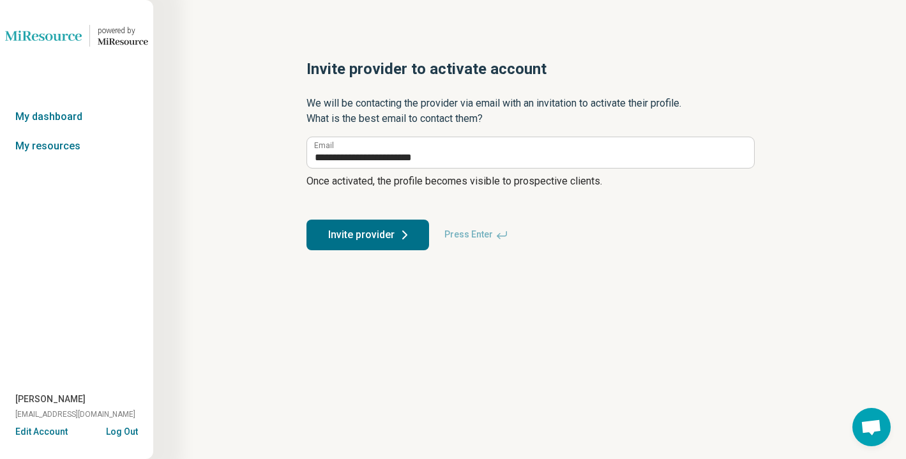
click at [341, 239] on button "Invite provider" at bounding box center [367, 235] width 123 height 31
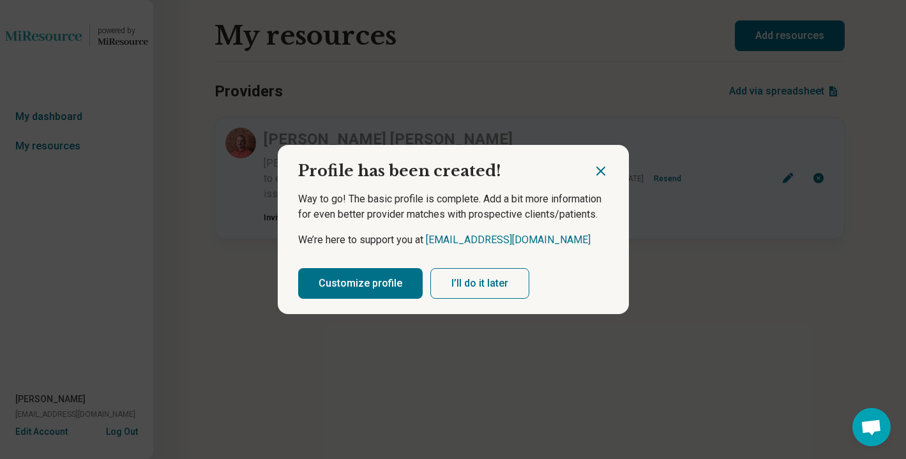
click at [453, 284] on button "I’ll do it later" at bounding box center [479, 283] width 99 height 31
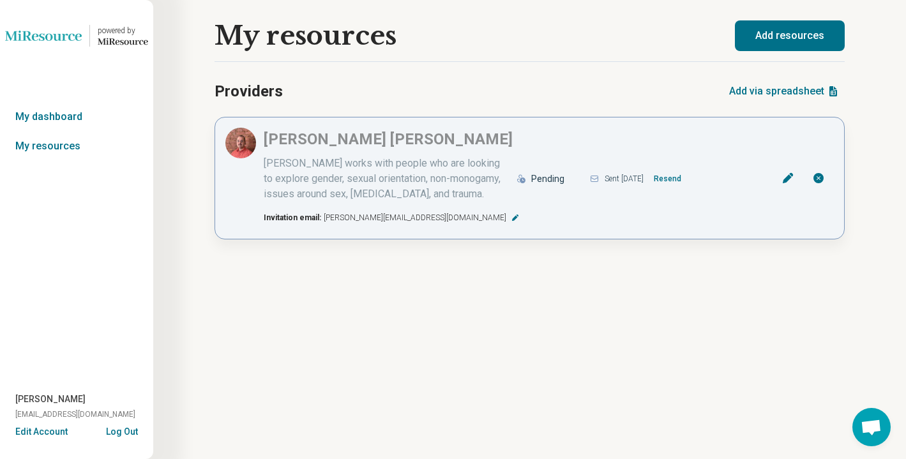
click at [511, 215] on icon at bounding box center [515, 218] width 8 height 8
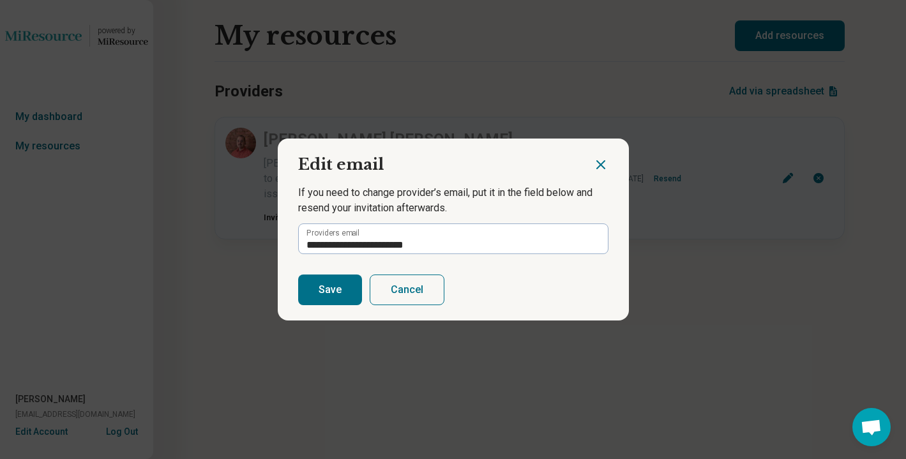
click at [599, 164] on icon "Close dialog" at bounding box center [600, 164] width 15 height 15
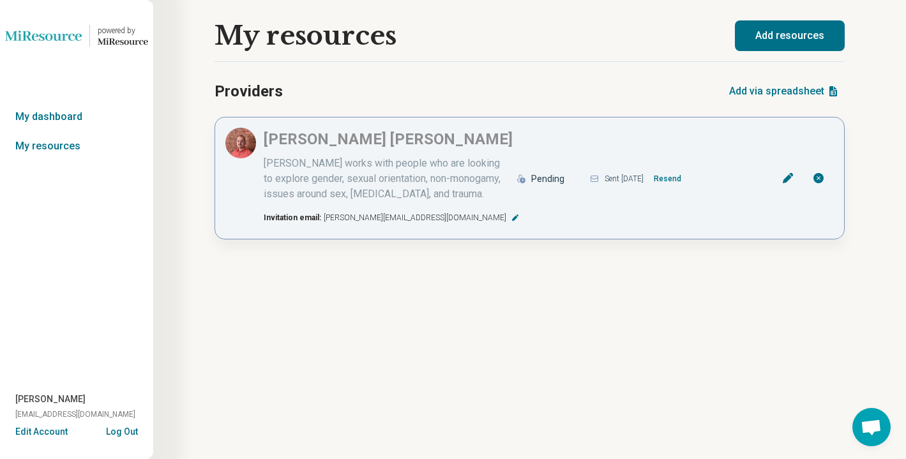
click at [787, 176] on icon at bounding box center [787, 178] width 13 height 13
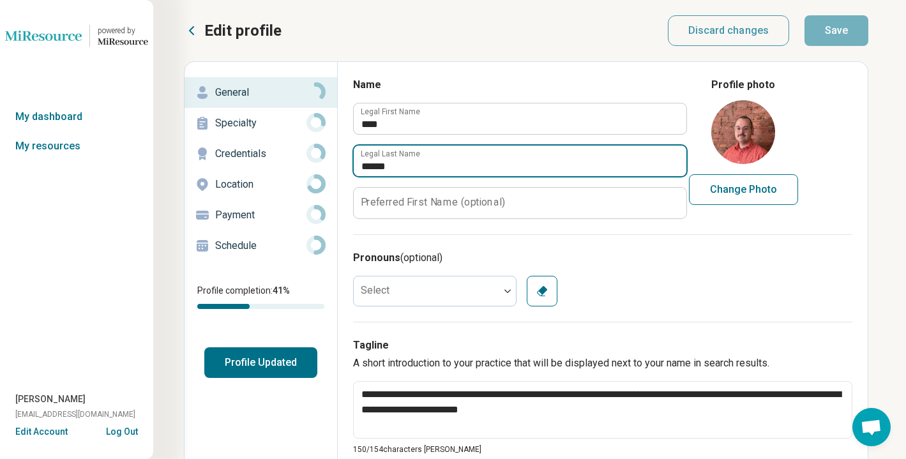
click at [404, 163] on input "******" at bounding box center [520, 161] width 333 height 31
type textarea "*"
type input "******"
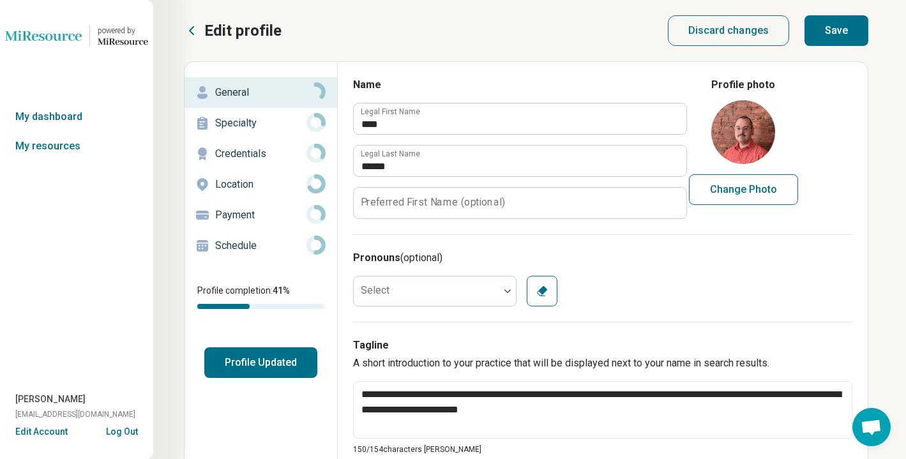
click at [843, 28] on button "Save" at bounding box center [836, 30] width 64 height 31
type textarea "*"
click at [237, 33] on p "Edit profile" at bounding box center [242, 30] width 77 height 20
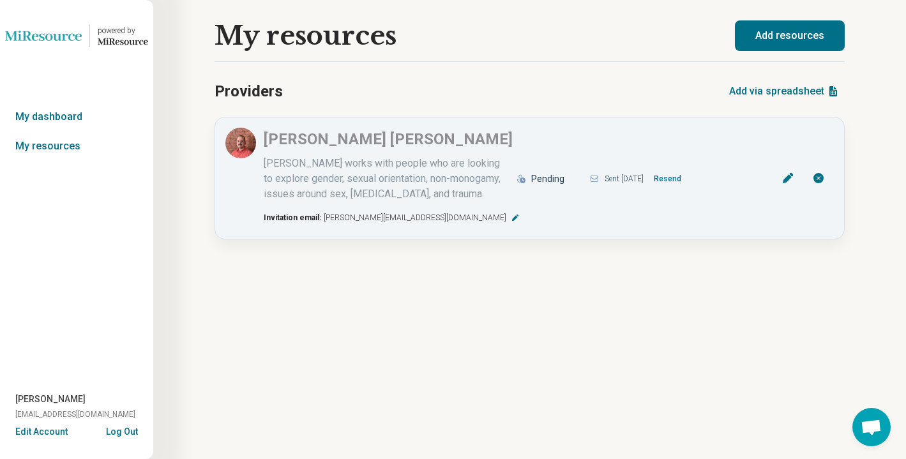
click at [782, 38] on button "Add resources" at bounding box center [790, 35] width 110 height 31
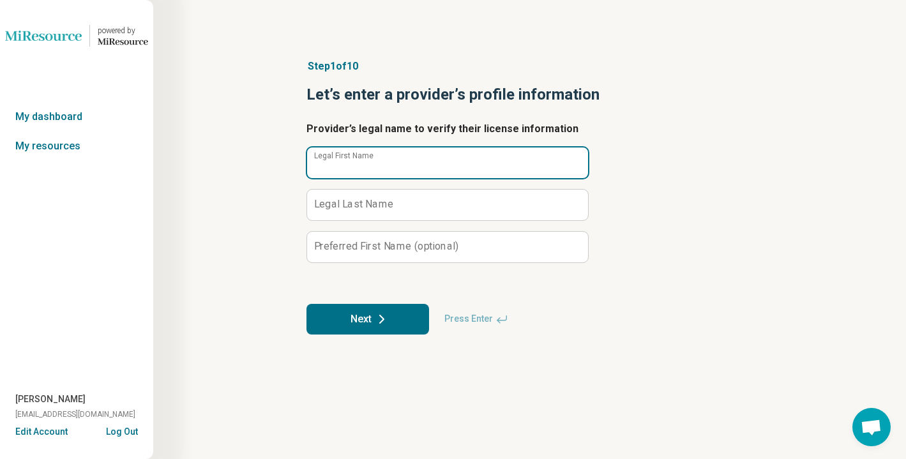
click at [451, 158] on input "Legal First Name" at bounding box center [447, 162] width 281 height 31
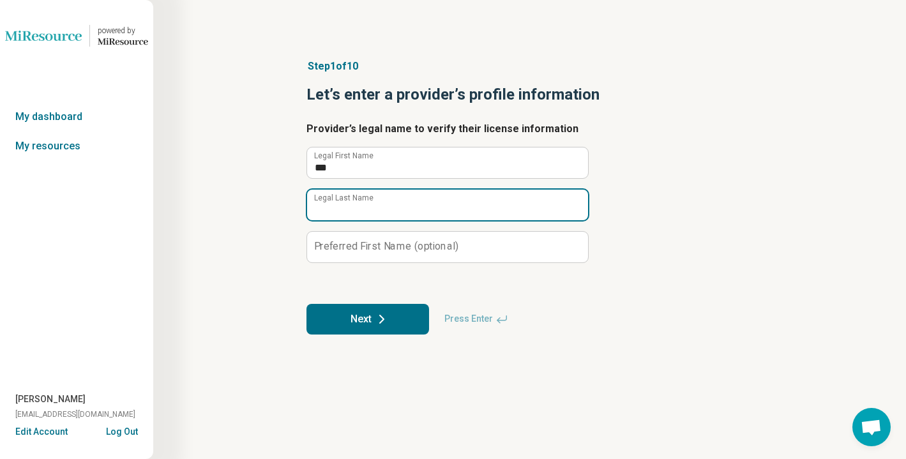
click at [432, 203] on input "Legal Last Name" at bounding box center [447, 205] width 281 height 31
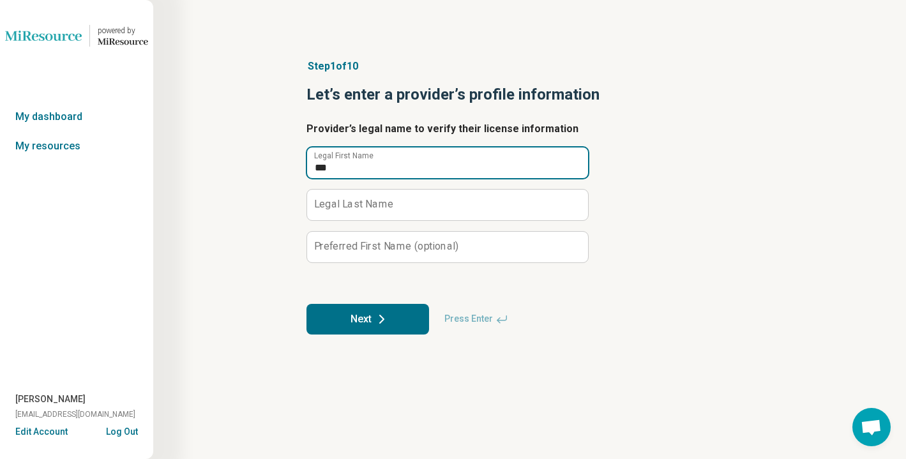
click at [421, 162] on input "***" at bounding box center [447, 162] width 281 height 31
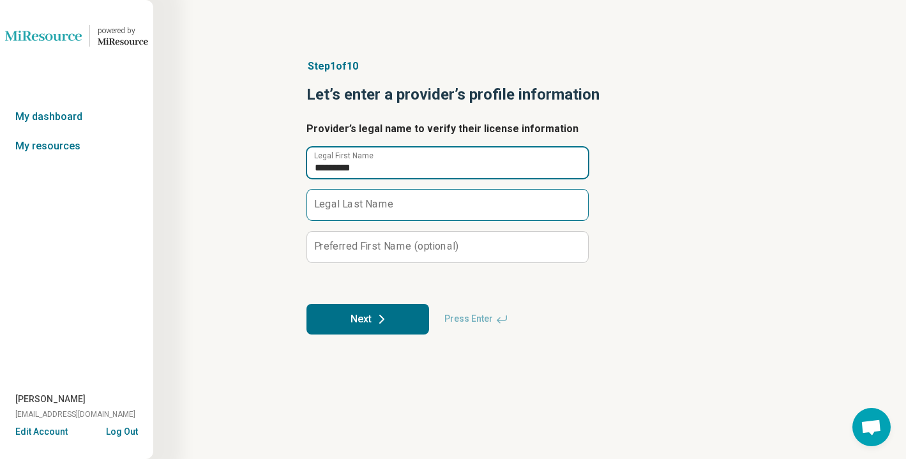
type input "*********"
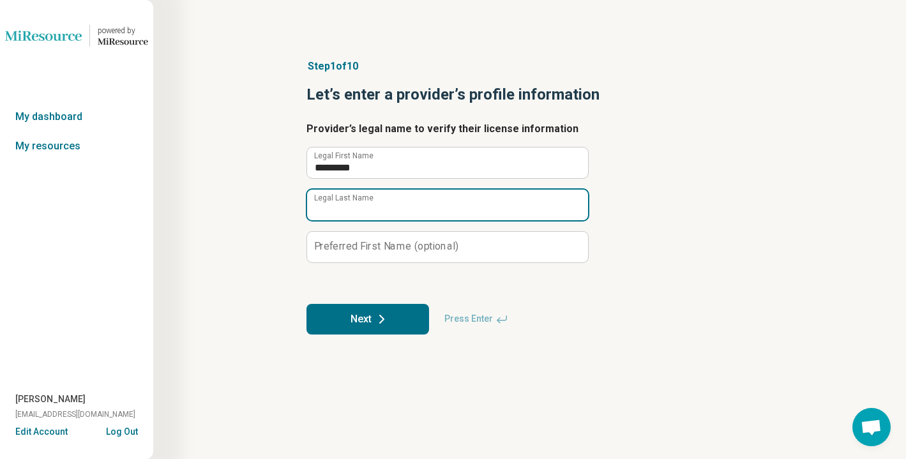
click at [403, 208] on input "Legal Last Name" at bounding box center [447, 205] width 281 height 31
type input "*"
type input "*****"
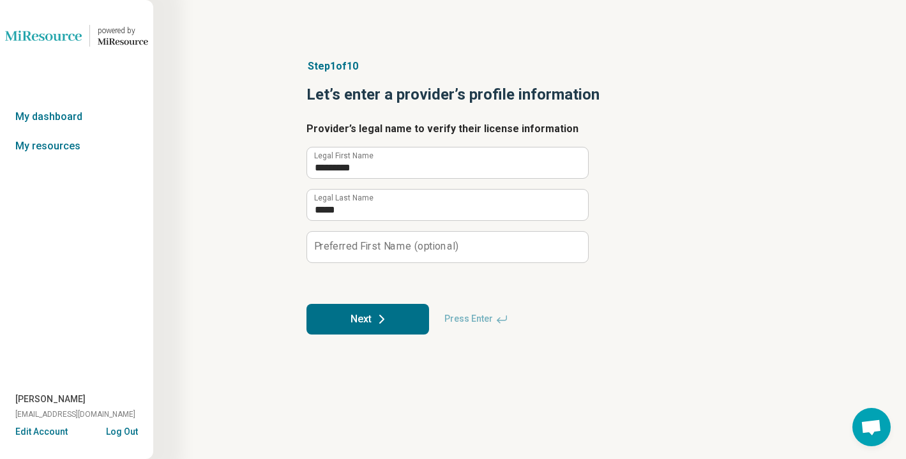
click at [402, 244] on label "Preferred First Name (optional)" at bounding box center [386, 246] width 144 height 10
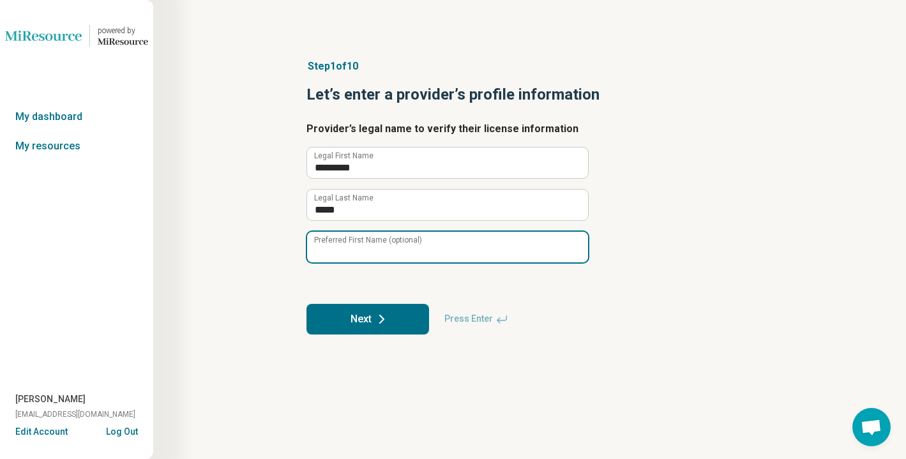
click at [402, 244] on input "Preferred First Name (optional)" at bounding box center [447, 247] width 281 height 31
type input "***"
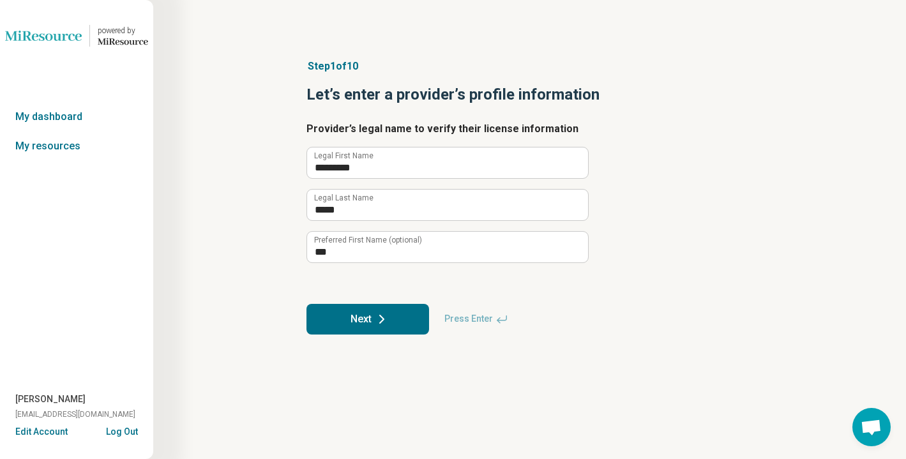
click at [349, 308] on button "Next" at bounding box center [367, 319] width 123 height 31
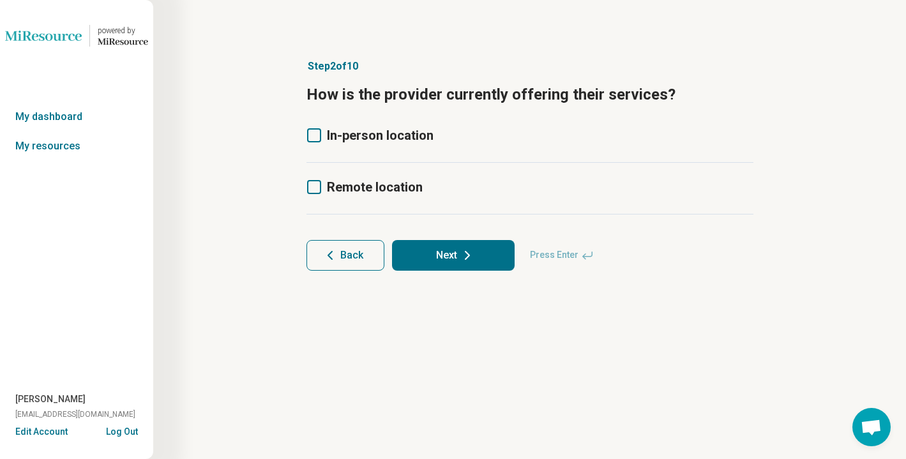
click at [373, 139] on span "In-person location" at bounding box center [380, 135] width 107 height 15
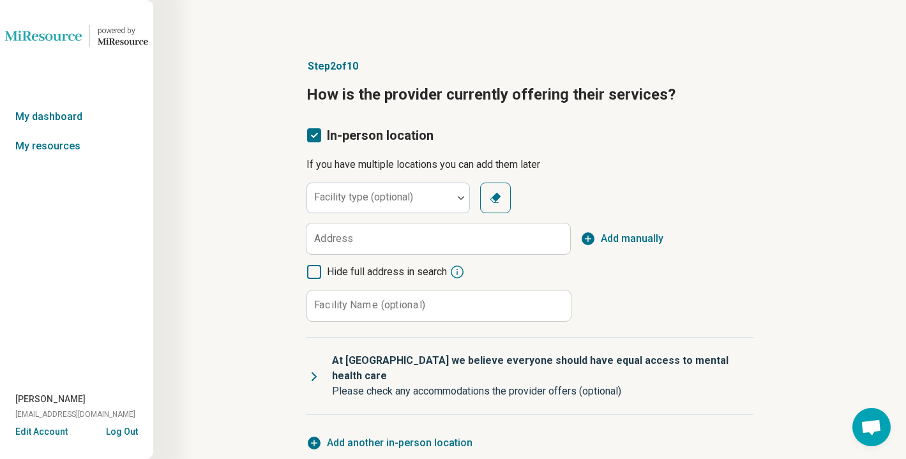
click at [378, 112] on article "Step 2 of 10 How is the provider currently offering their services? In-person l…" at bounding box center [530, 319] width 488 height 572
click at [313, 135] on icon at bounding box center [314, 135] width 14 height 14
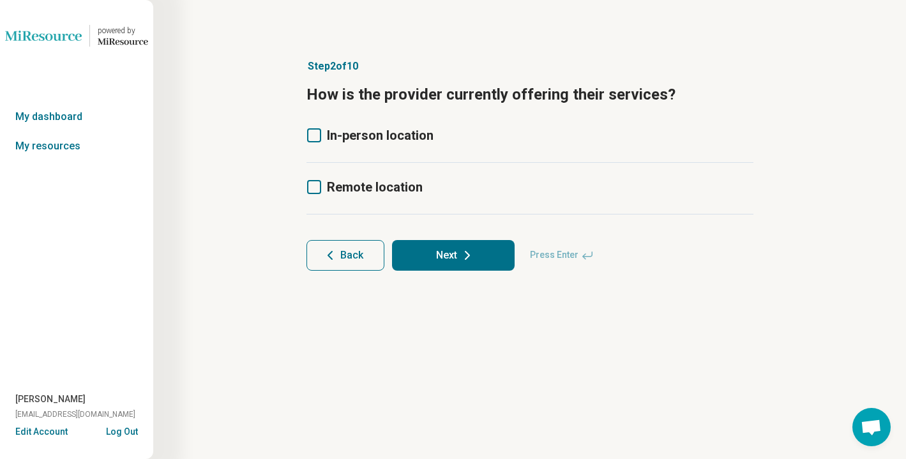
click at [309, 188] on icon at bounding box center [314, 187] width 14 height 14
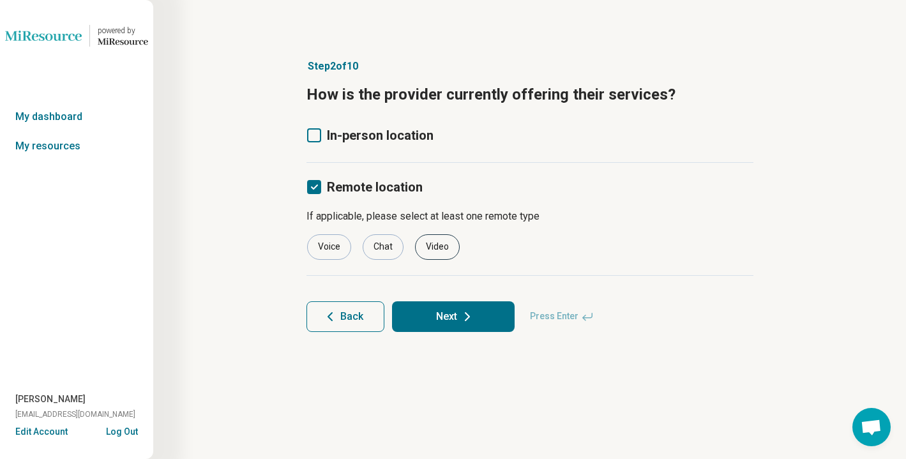
click at [437, 250] on div "Video" at bounding box center [437, 247] width 45 height 26
click at [441, 321] on button "Next" at bounding box center [453, 316] width 123 height 31
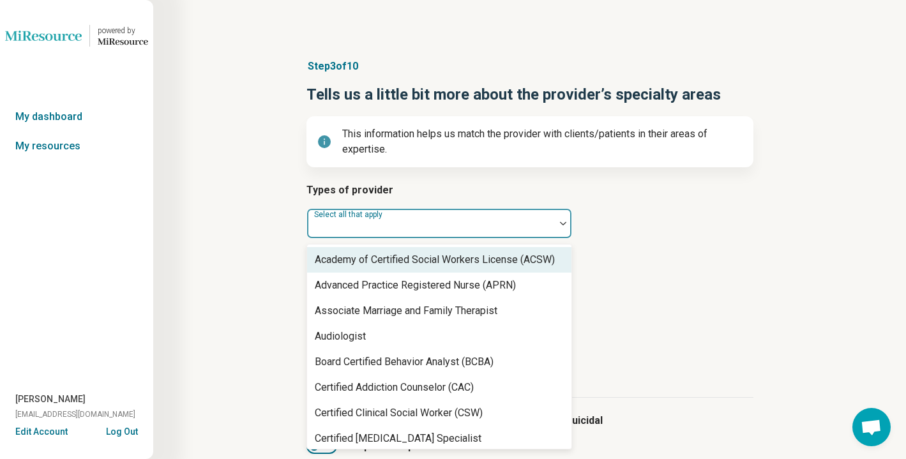
click at [427, 227] on div at bounding box center [430, 229] width 237 height 18
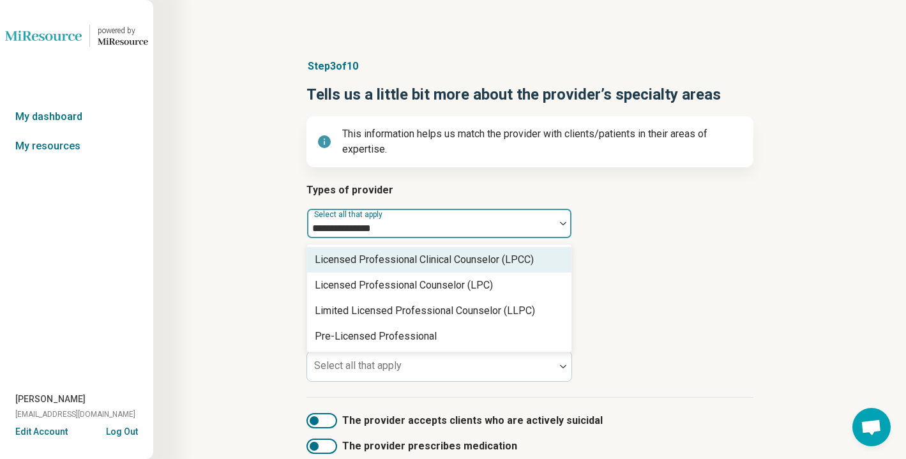
type input "**********"
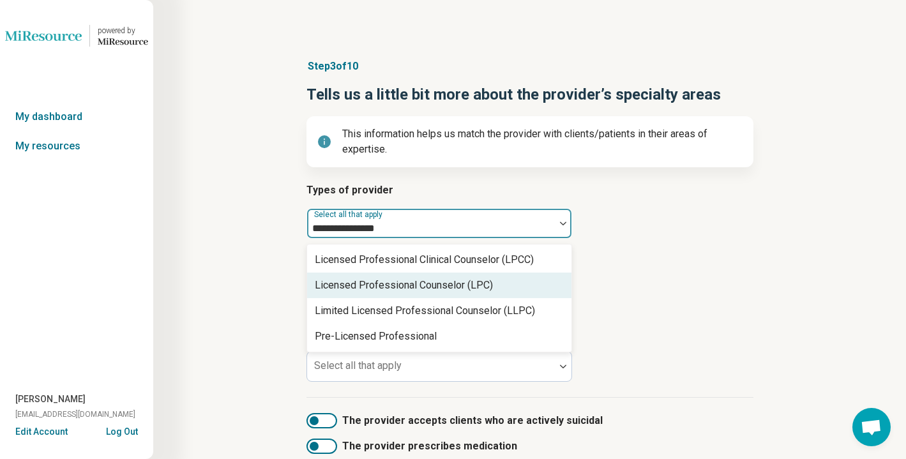
click at [439, 283] on div "Licensed Professional Counselor (LPC)" at bounding box center [404, 285] width 178 height 15
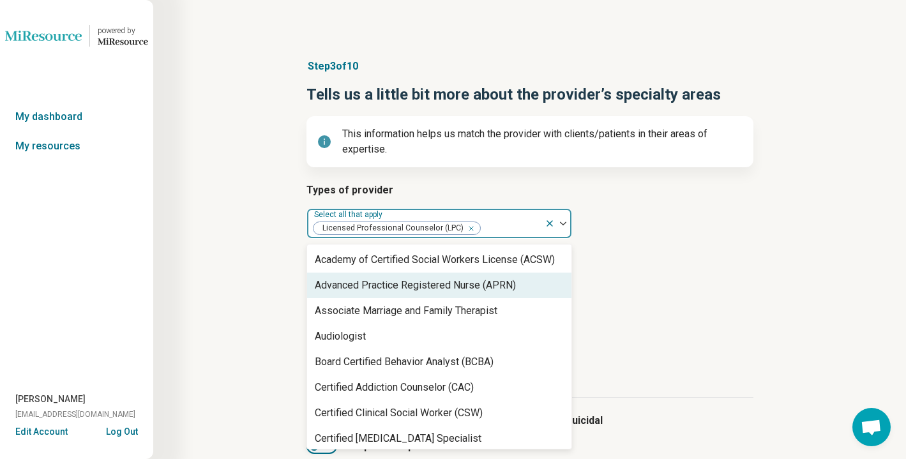
scroll to position [23, 0]
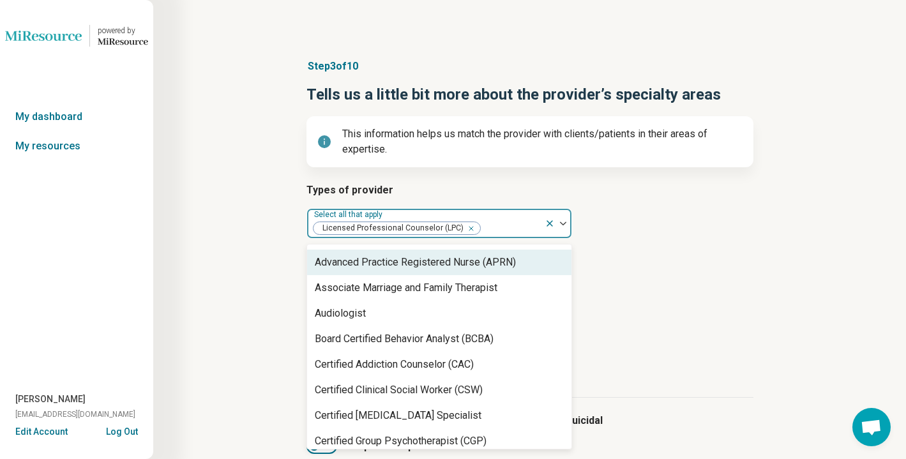
click at [712, 206] on article "Types of provider option Licensed Professional Counselor (LPC), selected. Advan…" at bounding box center [529, 211] width 447 height 56
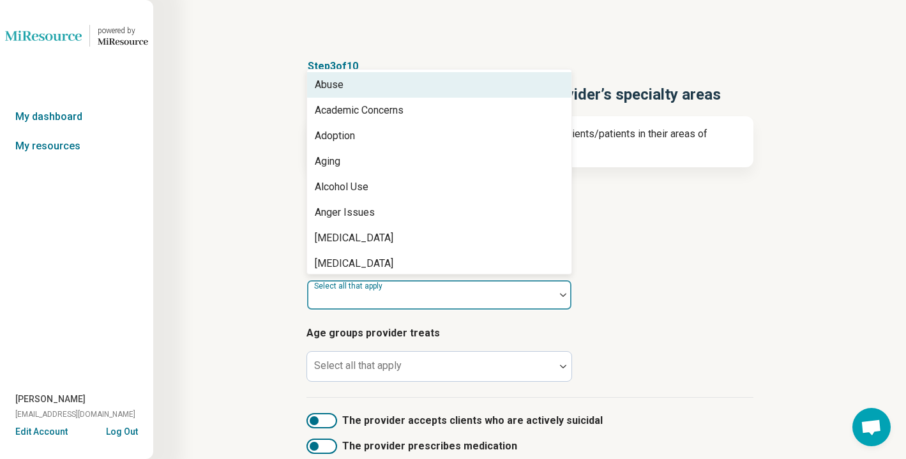
click at [394, 299] on div "Select all that apply" at bounding box center [439, 295] width 266 height 31
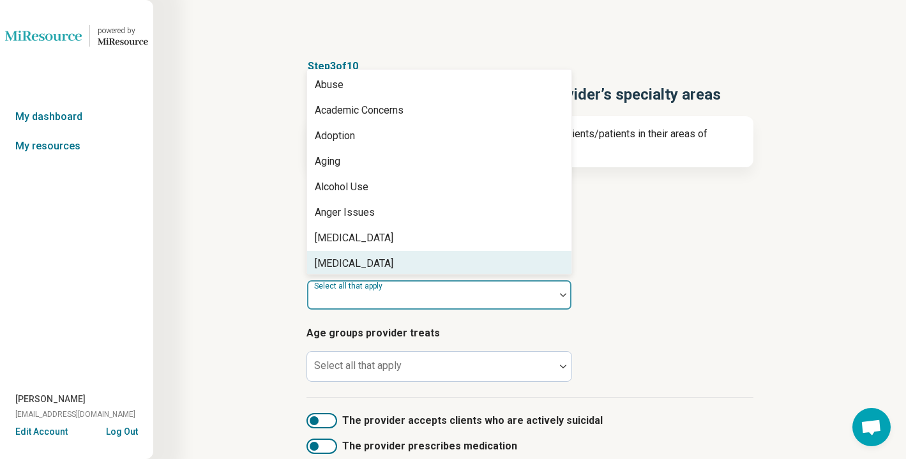
click at [676, 289] on article "Provider’s areas of expertise [MEDICAL_DATA], 8 of 100. 100 results available. …" at bounding box center [529, 282] width 447 height 56
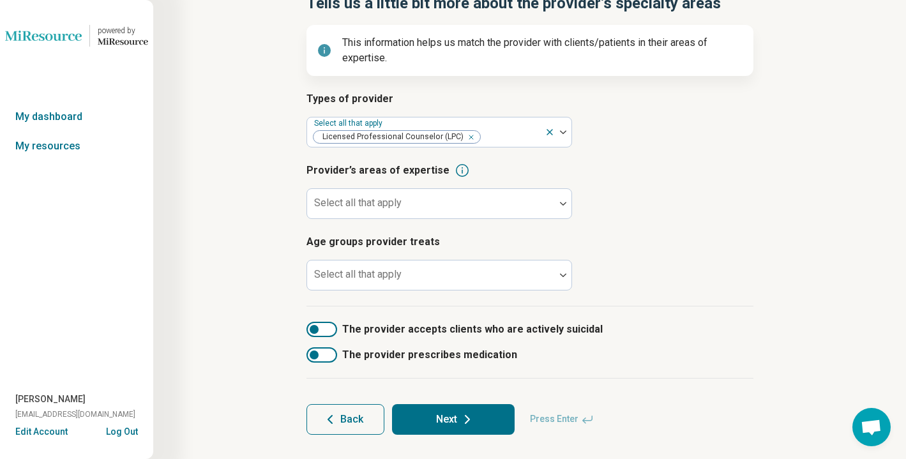
scroll to position [102, 0]
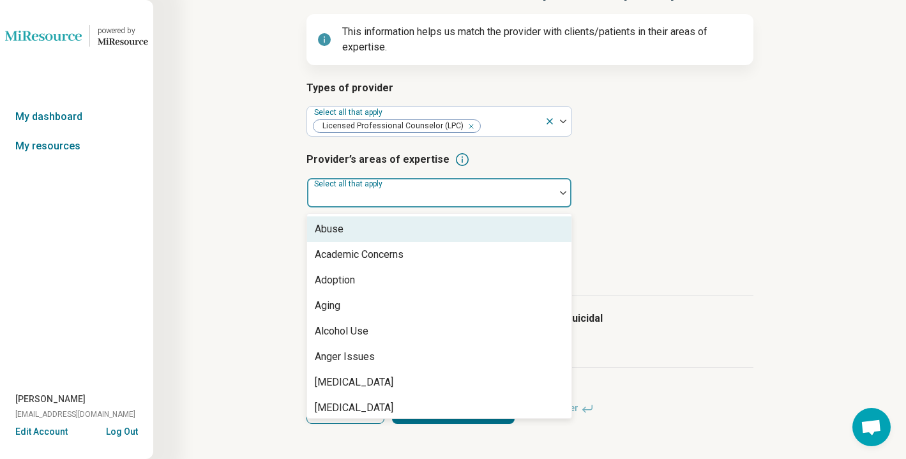
click at [492, 182] on div at bounding box center [431, 193] width 248 height 28
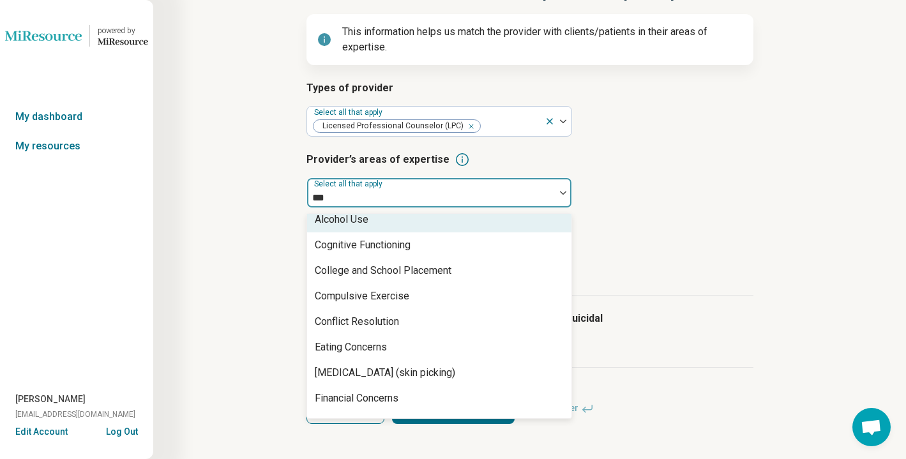
scroll to position [0, 0]
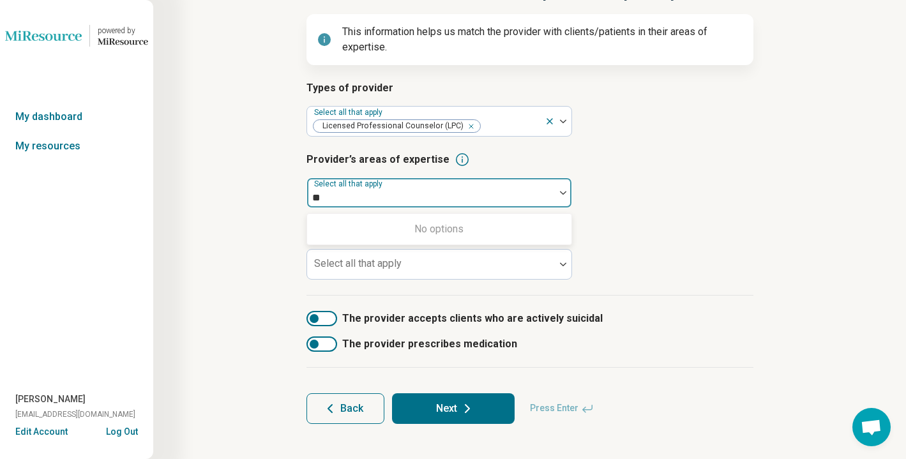
type input "*"
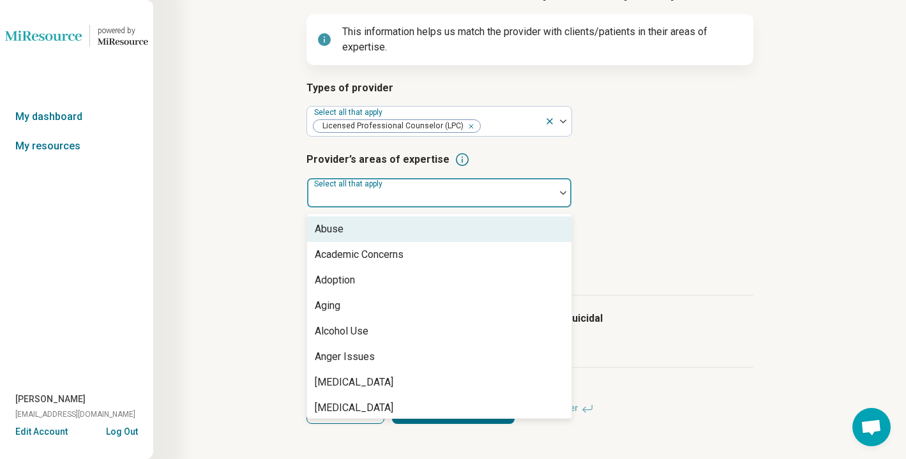
click at [717, 229] on h3 "Age groups provider treats" at bounding box center [529, 230] width 447 height 15
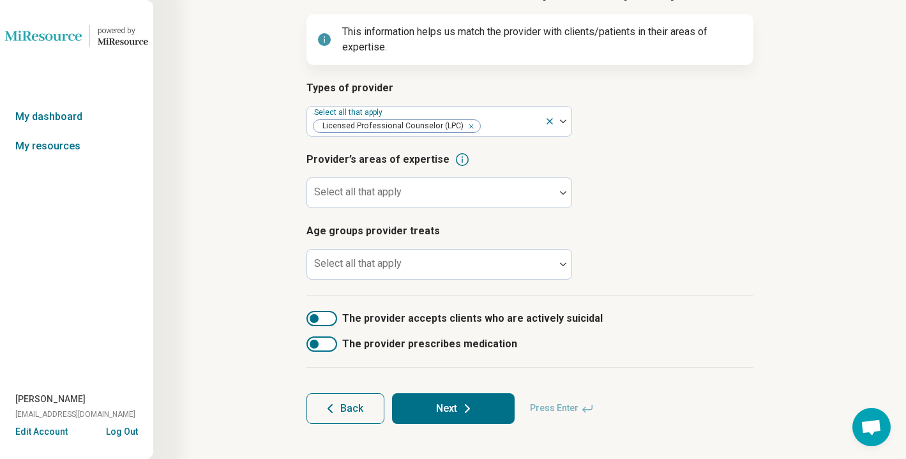
click at [356, 400] on button "Back" at bounding box center [345, 408] width 78 height 31
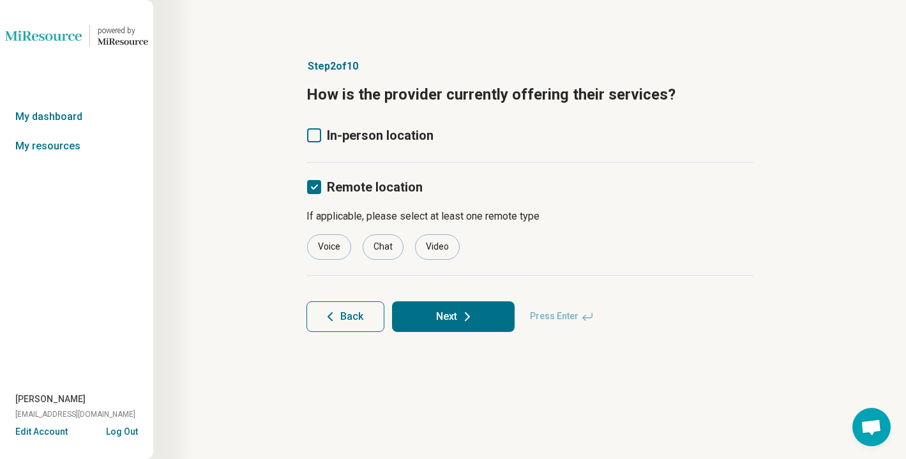
click at [354, 311] on span "Back" at bounding box center [351, 316] width 23 height 10
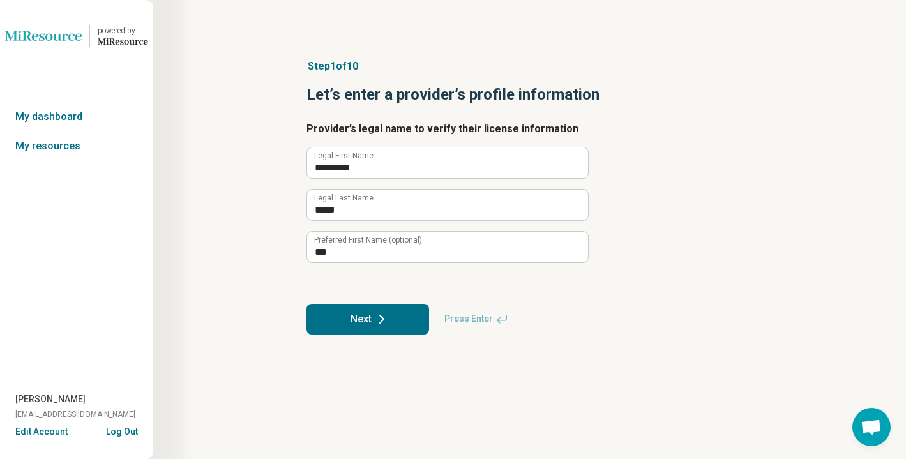
click at [77, 27] on img at bounding box center [43, 35] width 77 height 31
